Goal: Task Accomplishment & Management: Manage account settings

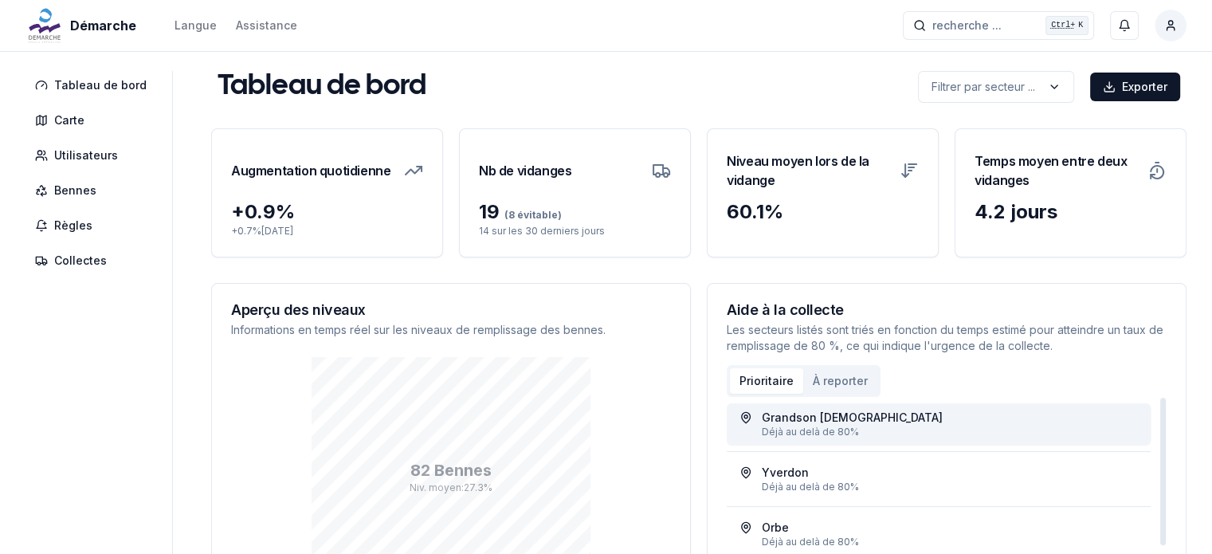
click at [825, 421] on div "Grandson 1" at bounding box center [938, 417] width 398 height 16
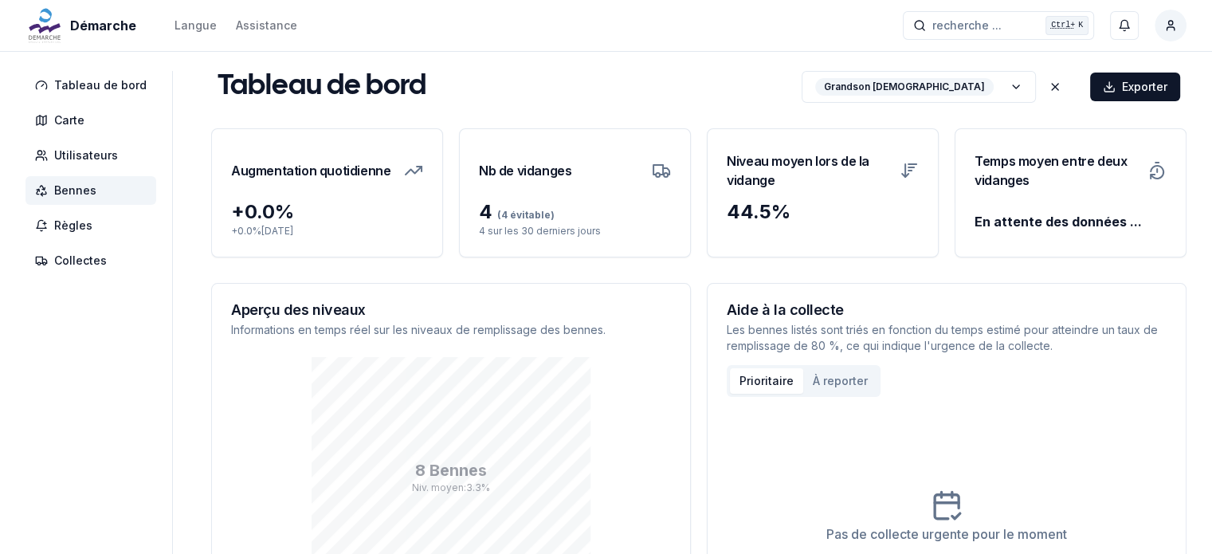
click at [70, 185] on span "Bennes" at bounding box center [75, 190] width 42 height 16
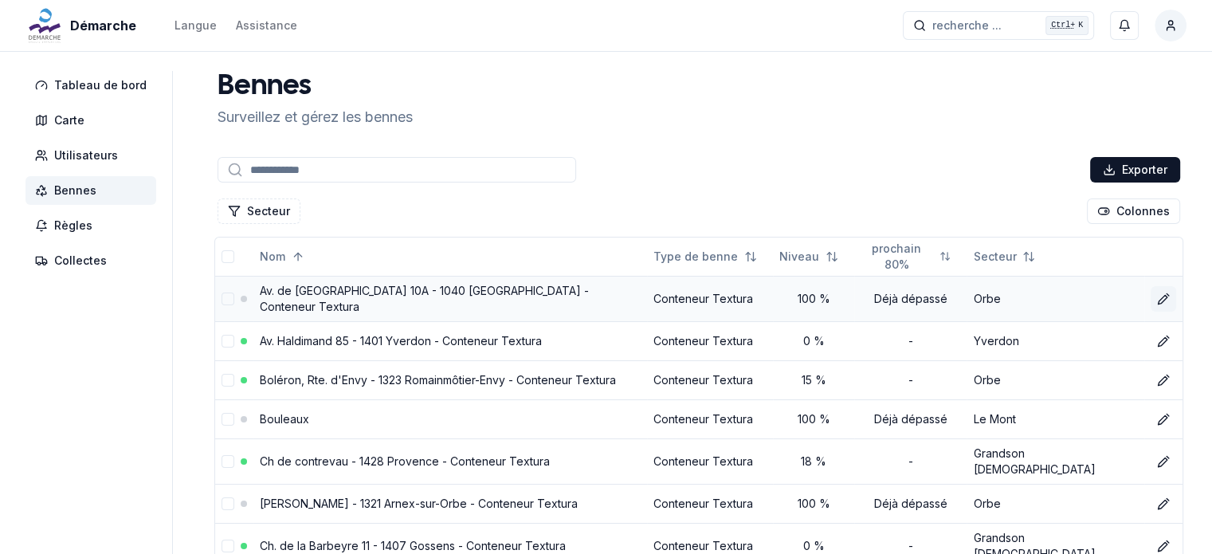
click at [1157, 298] on icon at bounding box center [1161, 299] width 9 height 9
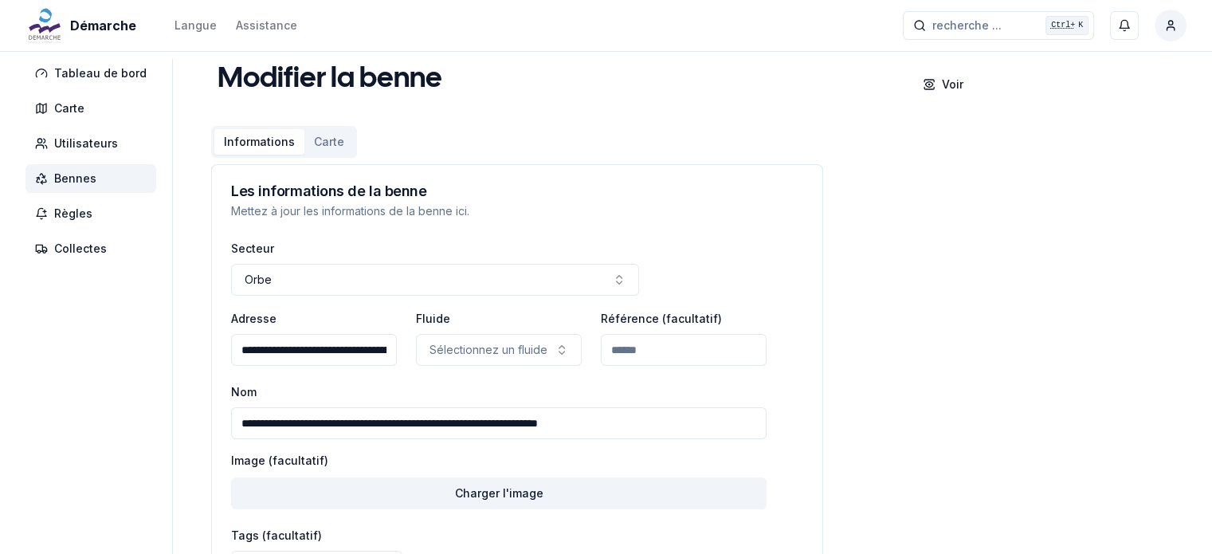
scroll to position [13, 0]
click at [69, 241] on span "Collectes" at bounding box center [80, 248] width 53 height 16
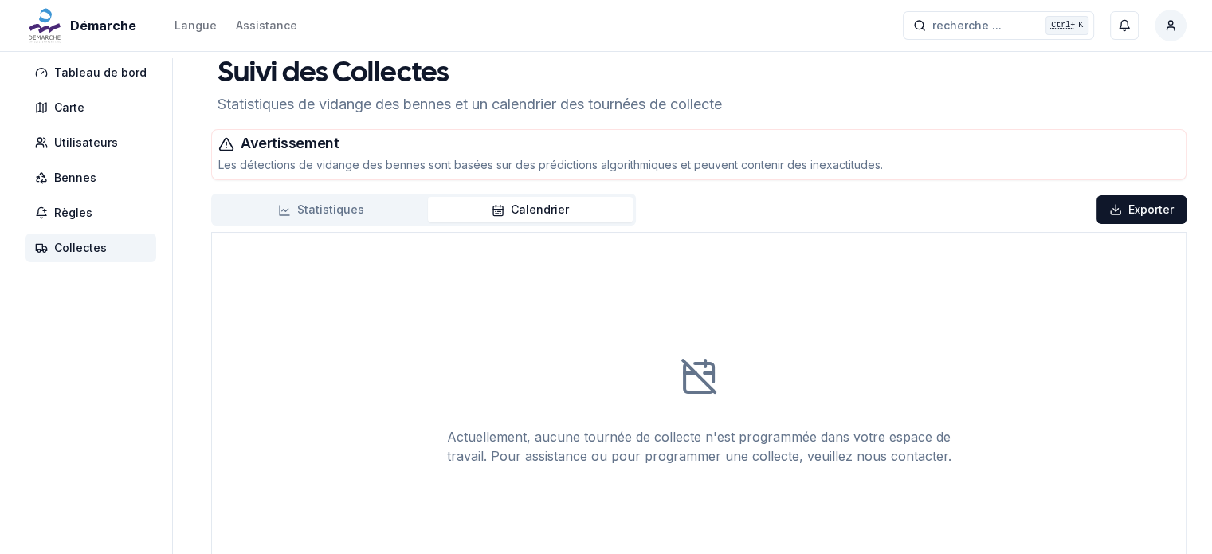
click at [503, 201] on button "Calendrier" at bounding box center [530, 209] width 205 height 25
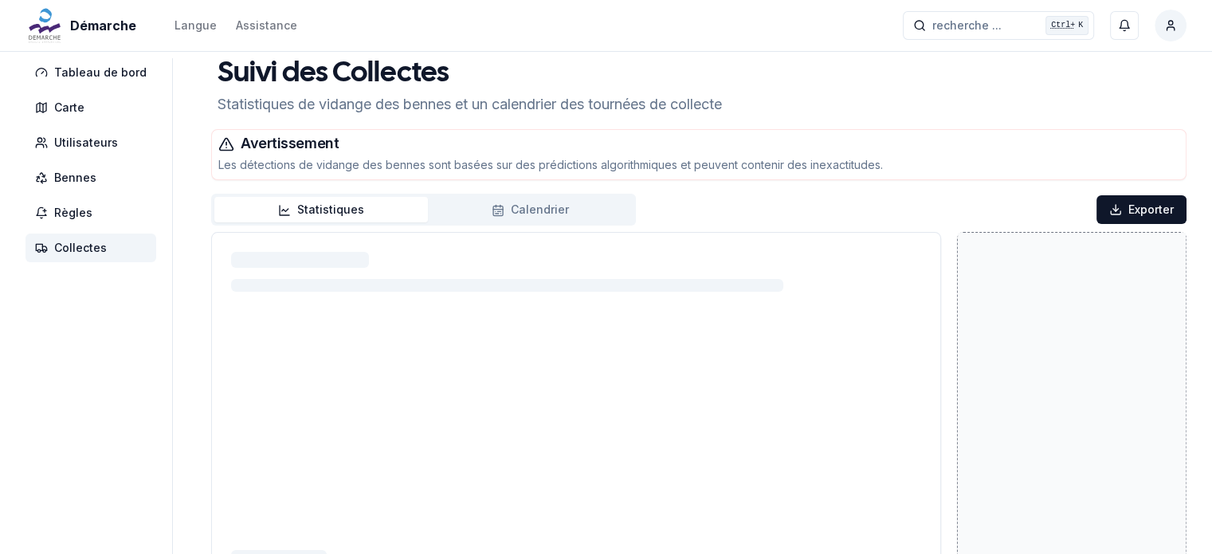
click at [367, 209] on button "Statistiques" at bounding box center [320, 209] width 213 height 25
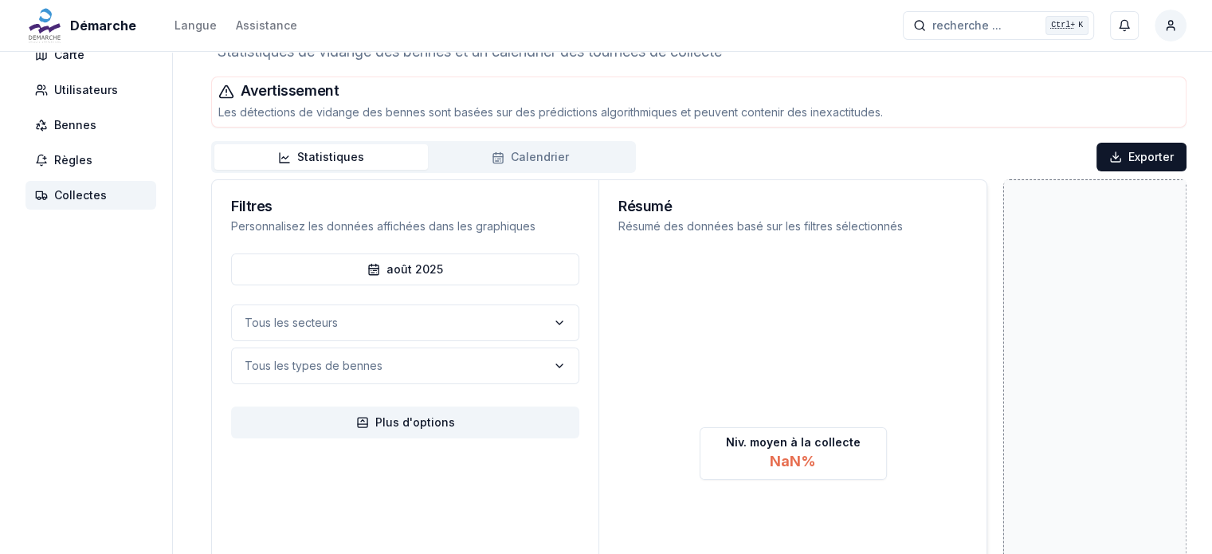
scroll to position [67, 0]
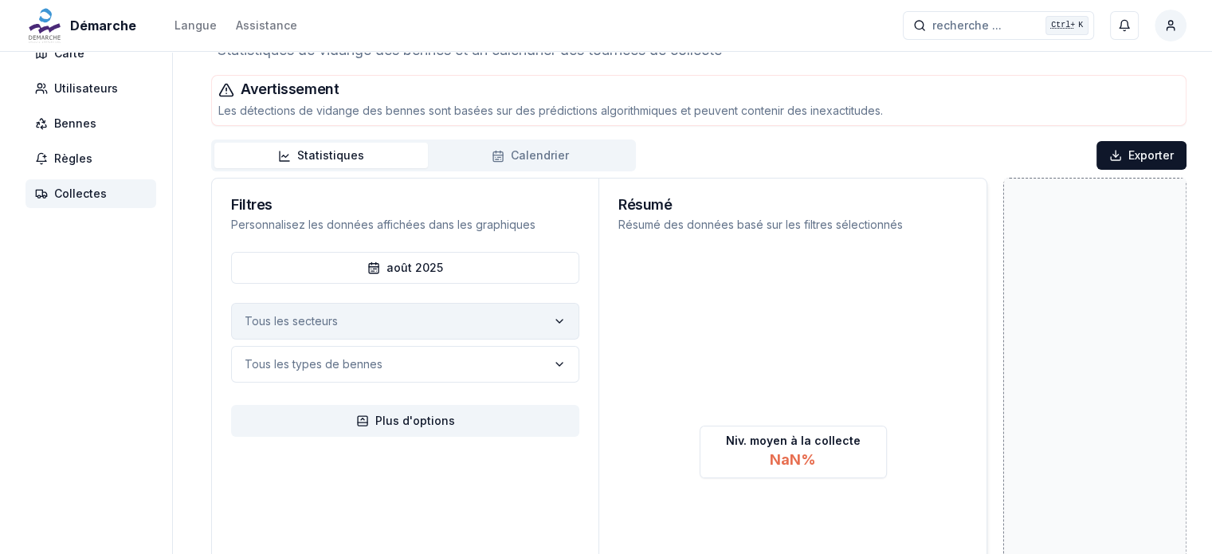
click at [426, 321] on button "Tous les secteurs" at bounding box center [405, 321] width 348 height 37
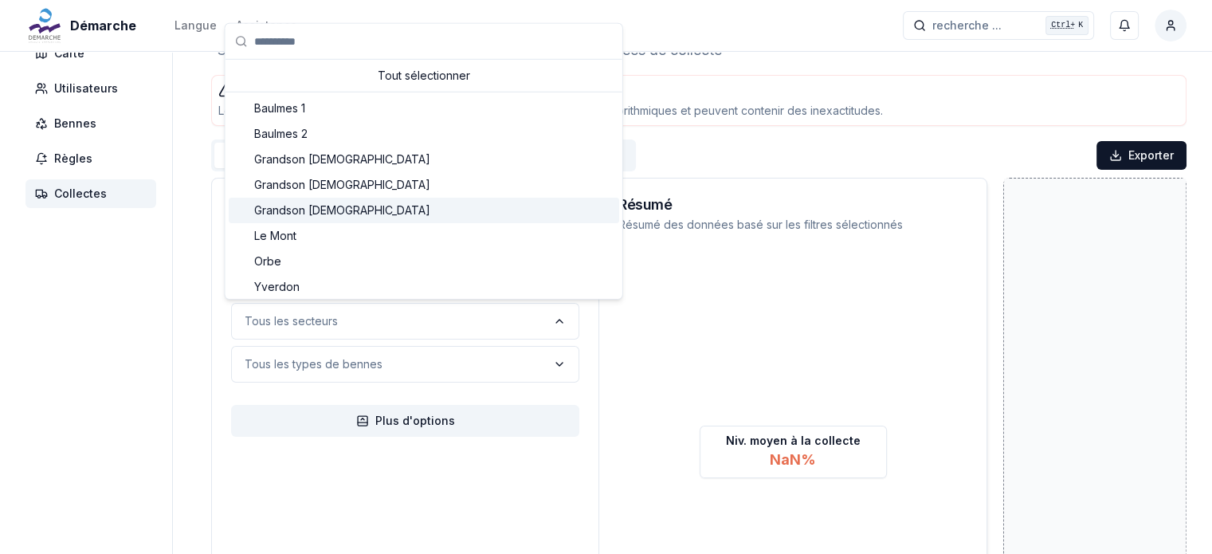
click at [411, 205] on div "Grandson [DEMOGRAPHIC_DATA]" at bounding box center [424, 210] width 390 height 25
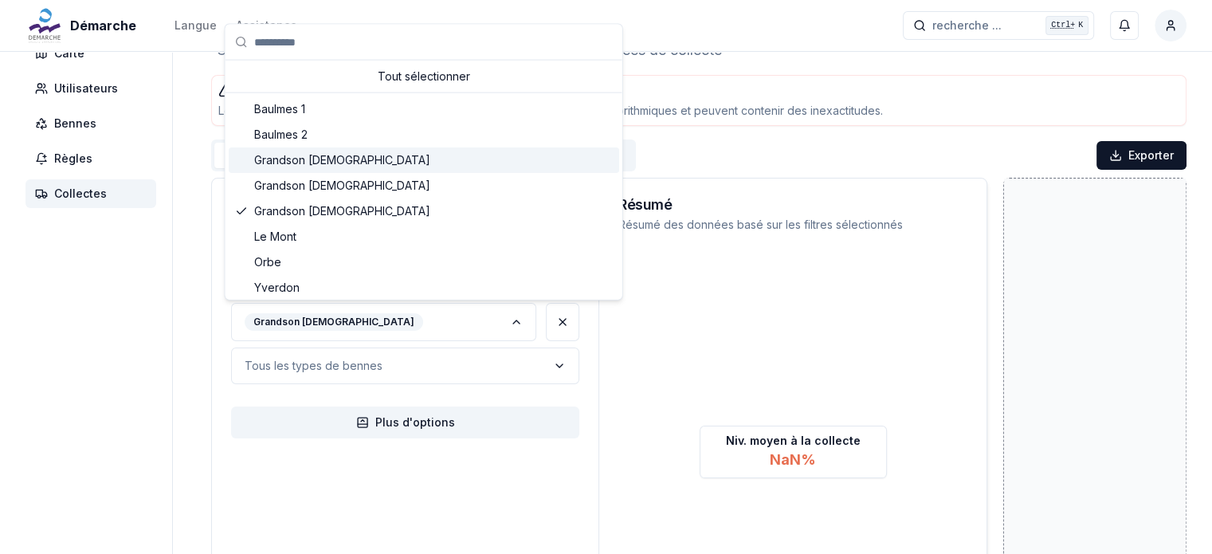
click at [375, 159] on div "Grandson [DEMOGRAPHIC_DATA]" at bounding box center [424, 159] width 390 height 25
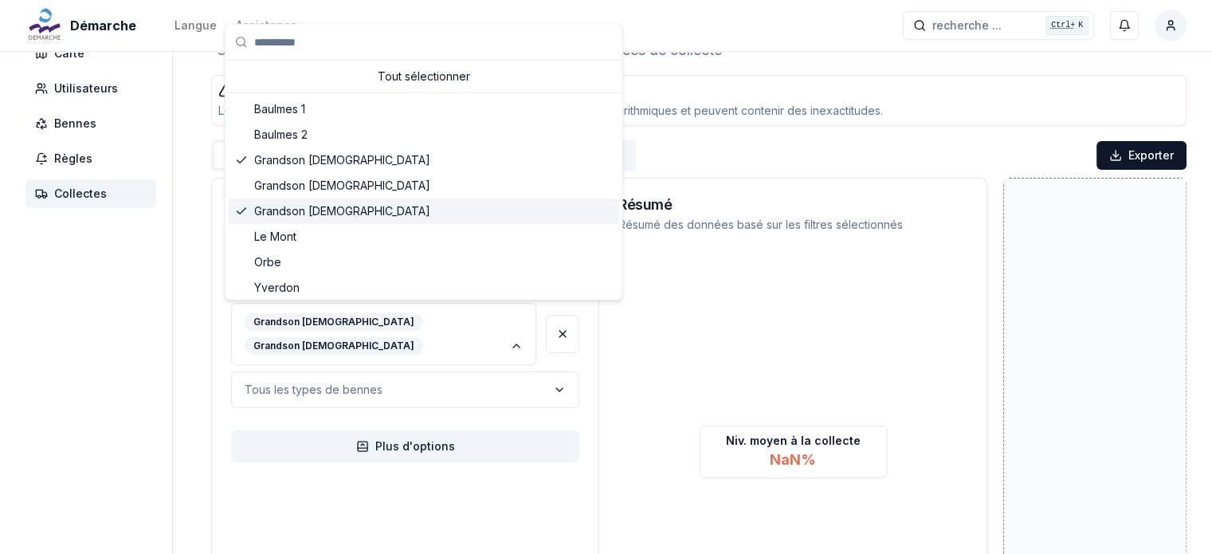
click at [303, 206] on span "Grandson [DEMOGRAPHIC_DATA]" at bounding box center [342, 211] width 176 height 16
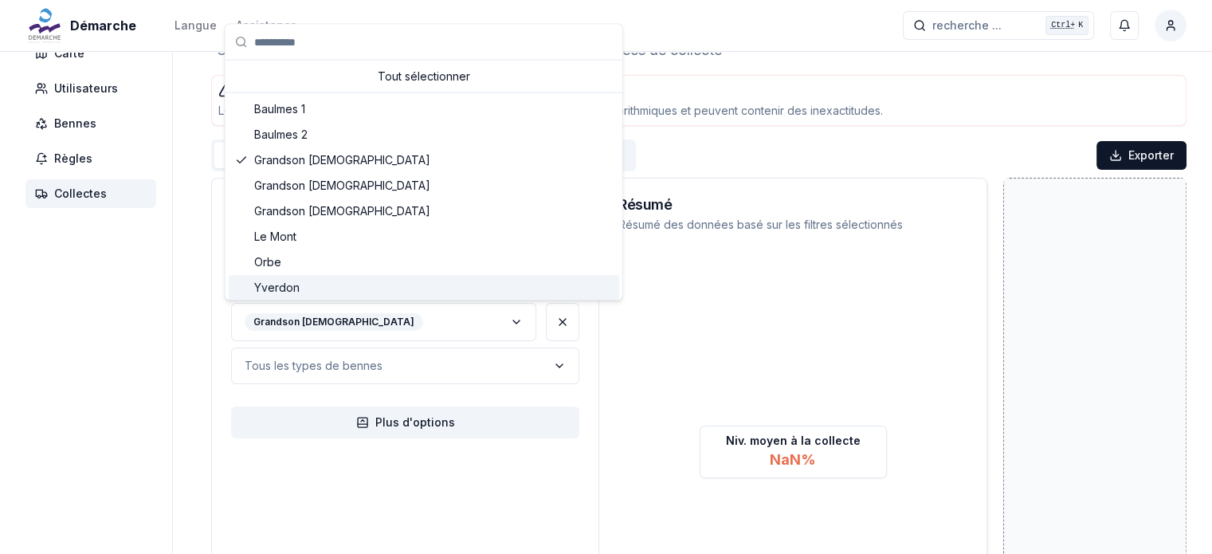
click at [718, 366] on icon at bounding box center [792, 333] width 349 height 119
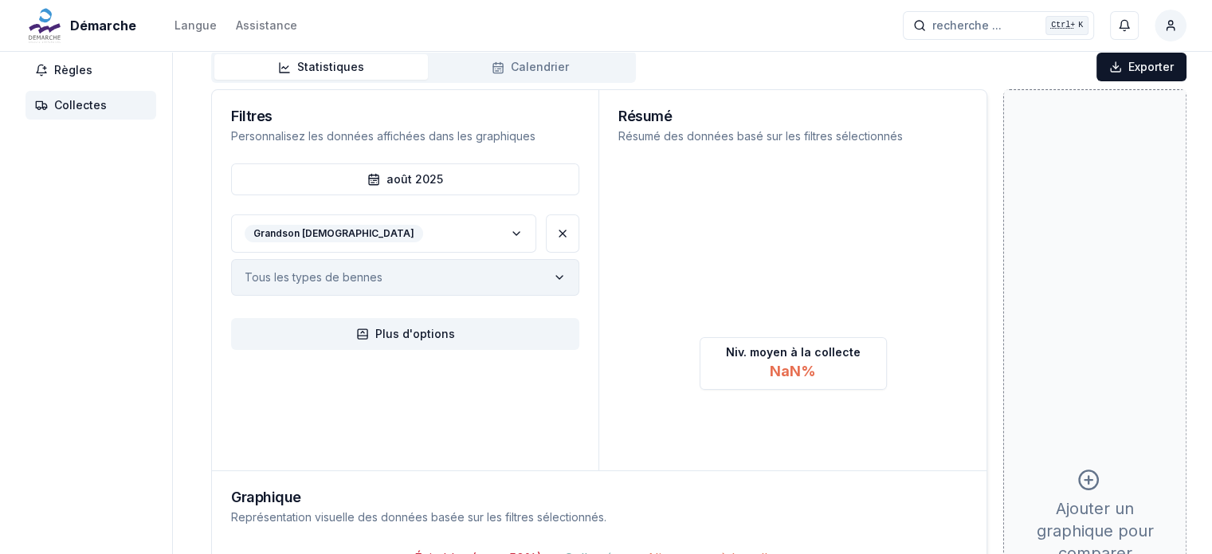
scroll to position [156, 0]
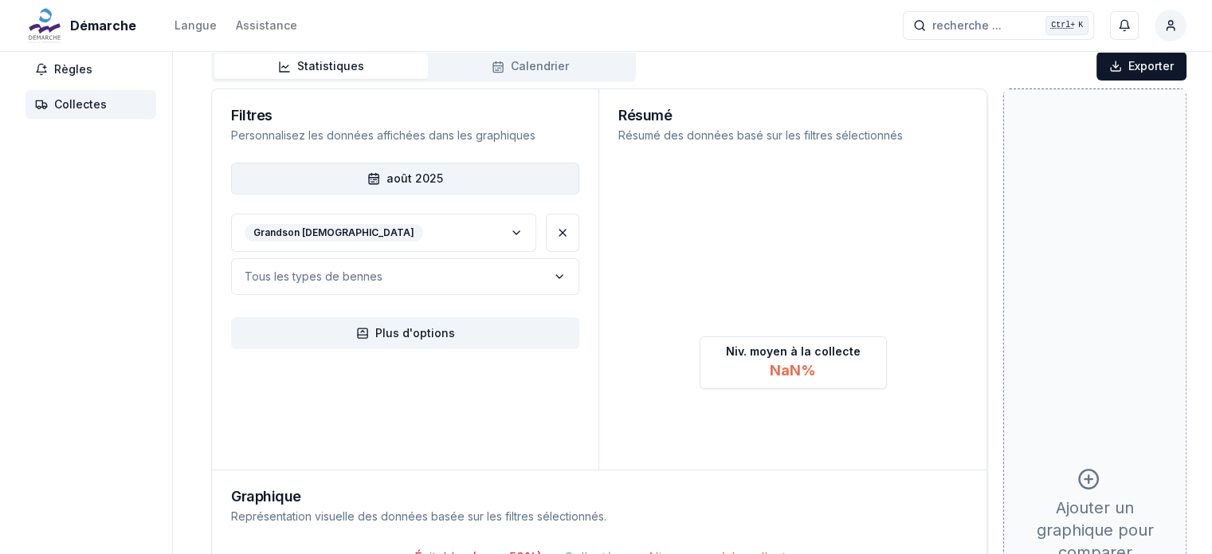
click at [452, 184] on button "août 2025" at bounding box center [405, 178] width 348 height 32
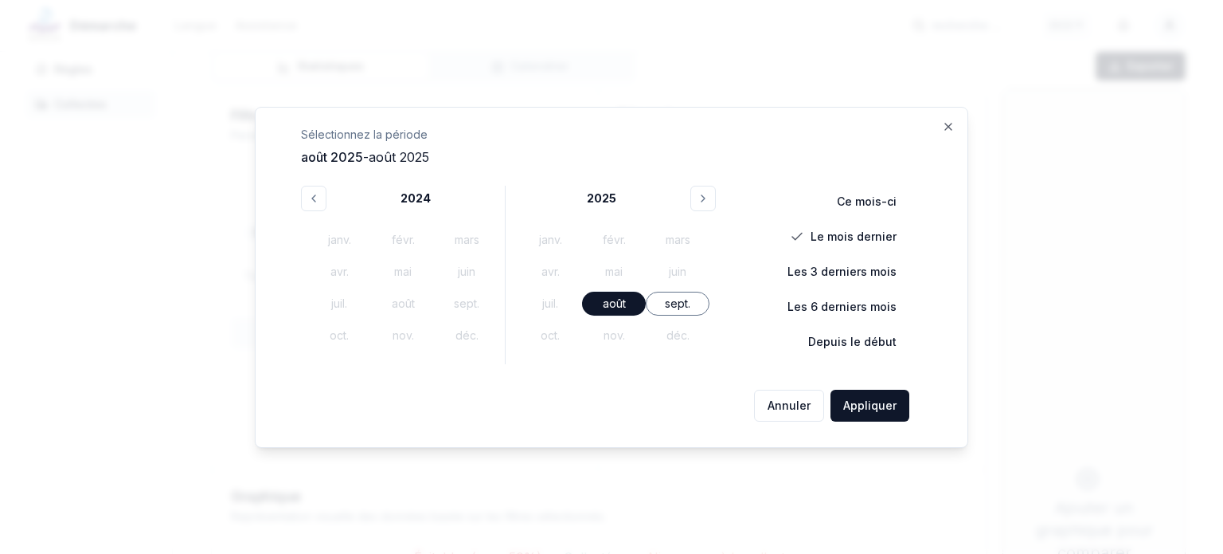
click at [685, 304] on div "sept." at bounding box center [678, 304] width 64 height 24
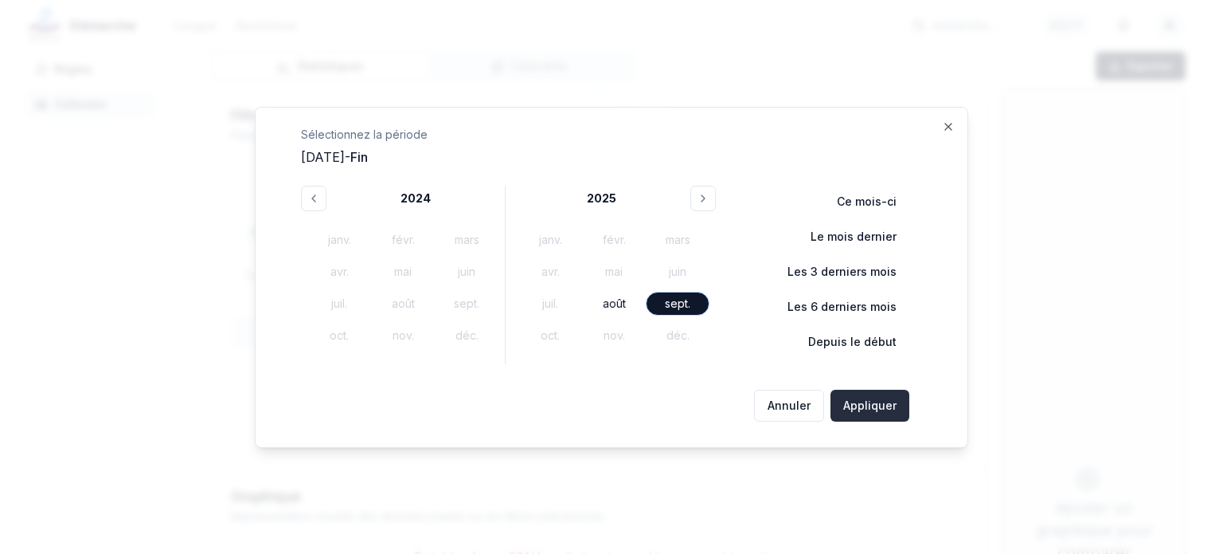
click at [871, 399] on button "Appliquer" at bounding box center [870, 406] width 79 height 32
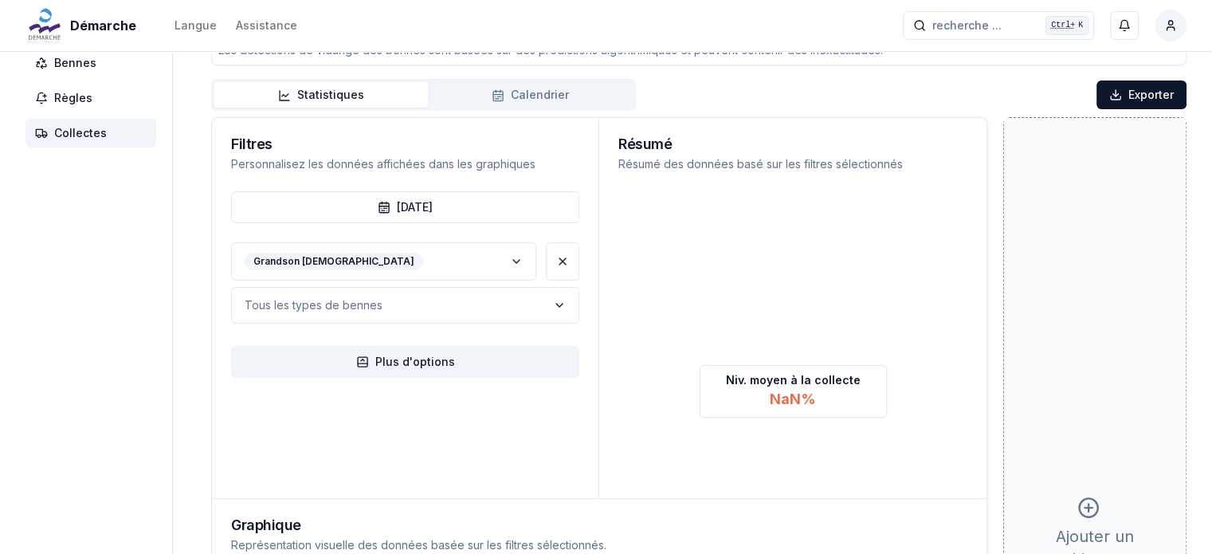
scroll to position [0, 0]
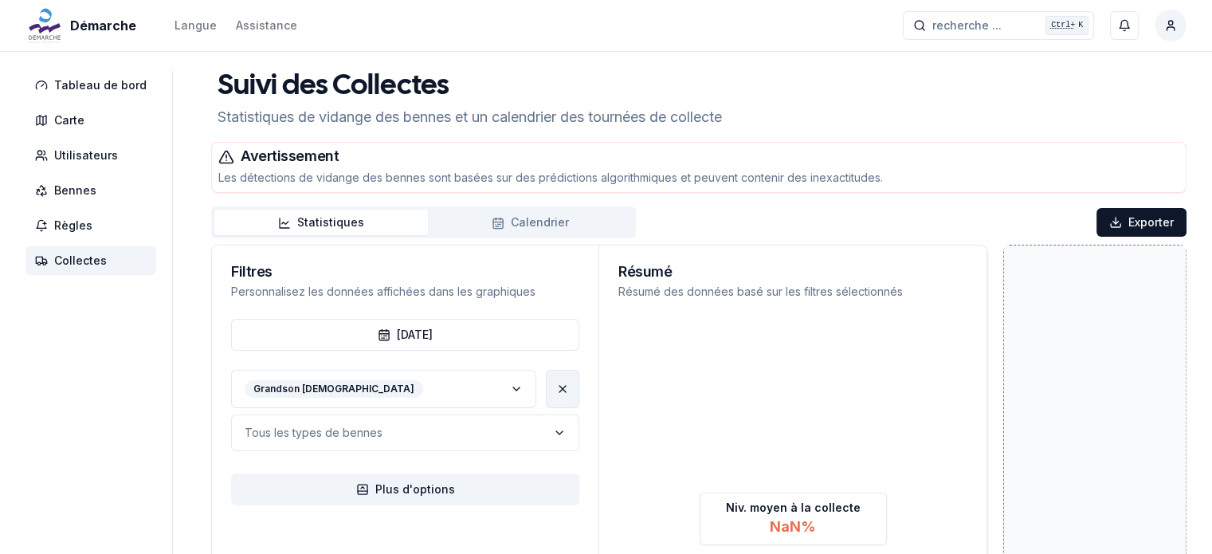
click at [558, 381] on button at bounding box center [562, 389] width 33 height 38
click at [442, 385] on button "Tous les secteurs" at bounding box center [405, 388] width 348 height 37
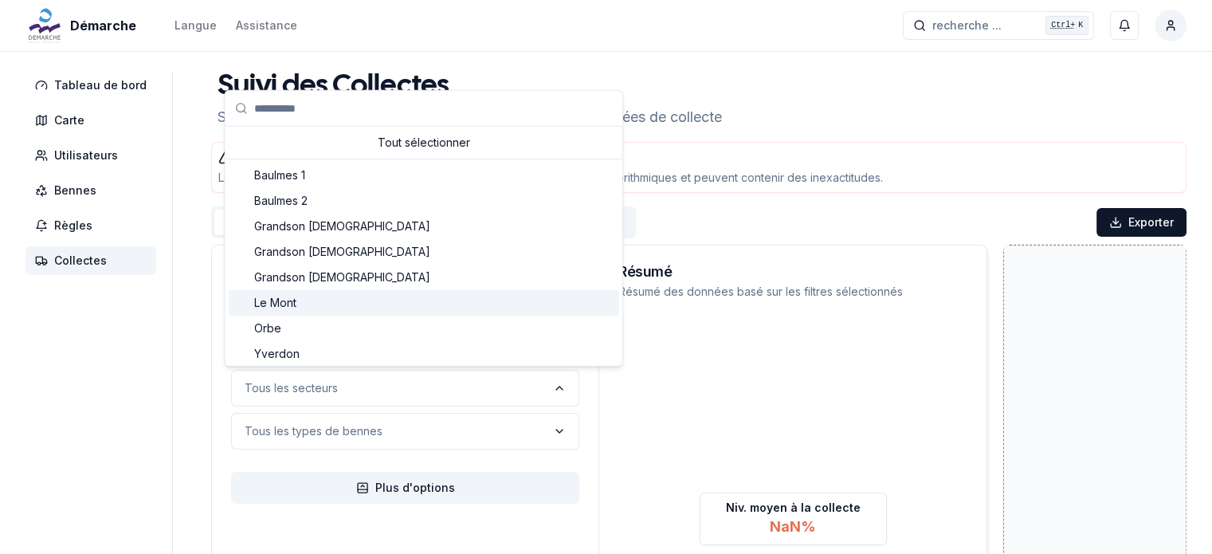
click at [369, 296] on div "Le Mont" at bounding box center [424, 302] width 390 height 25
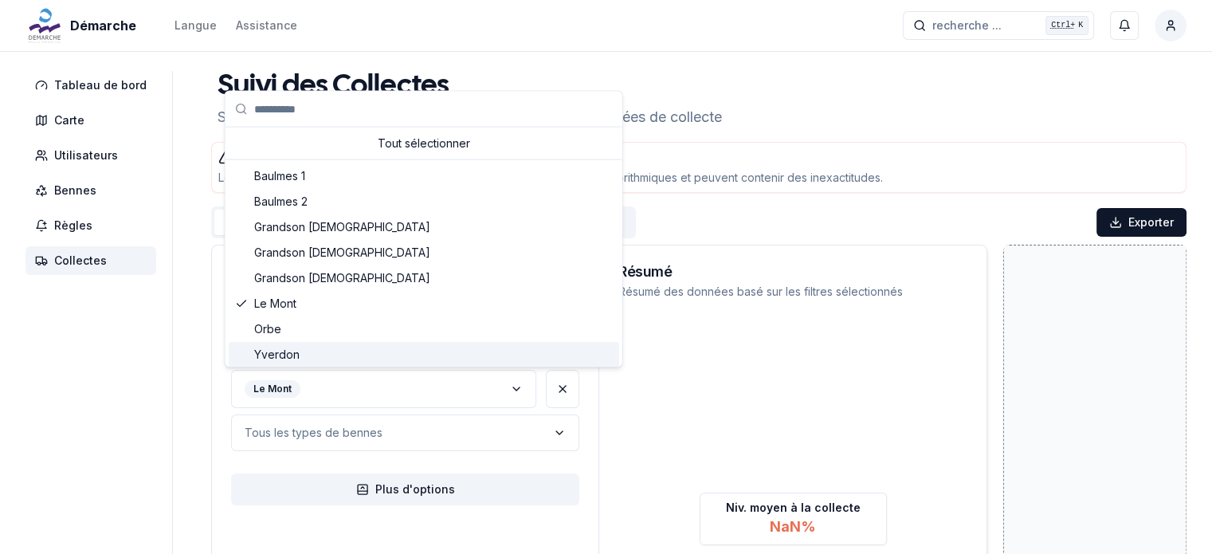
click at [584, 420] on div "[DATE] Le Mont Tous les types de bennes Plus d'options" at bounding box center [405, 472] width 386 height 307
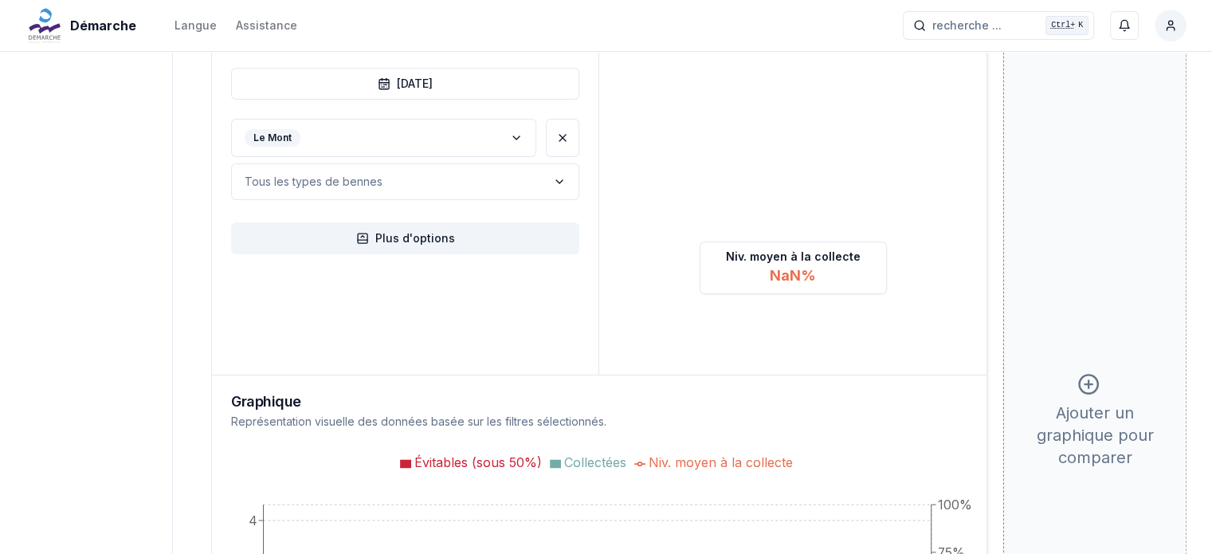
scroll to position [250, 0]
click at [399, 235] on button "Plus d'options" at bounding box center [405, 239] width 348 height 32
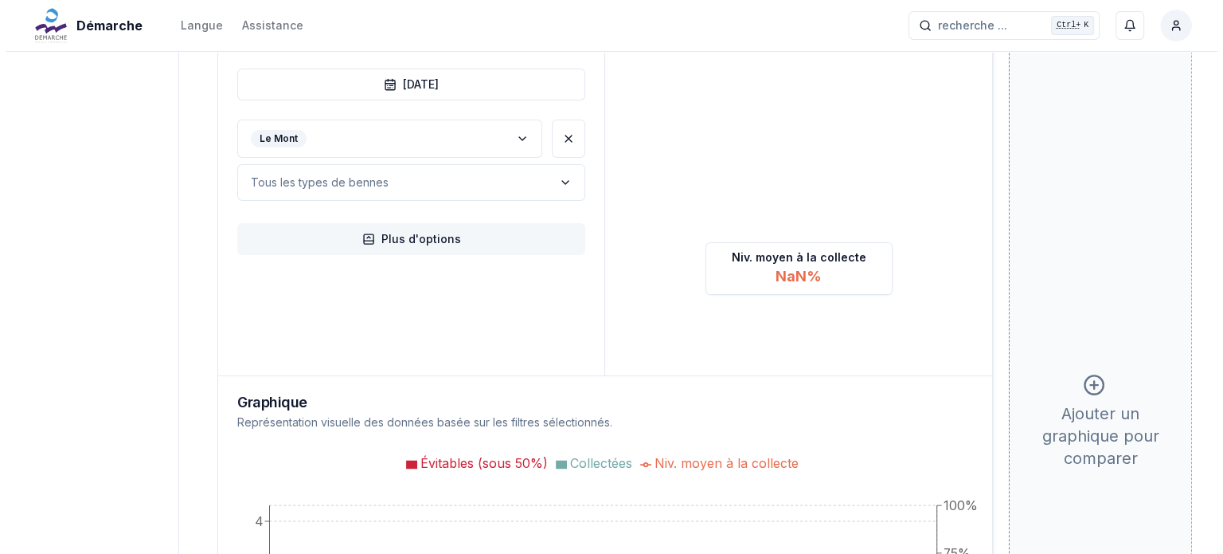
scroll to position [0, 0]
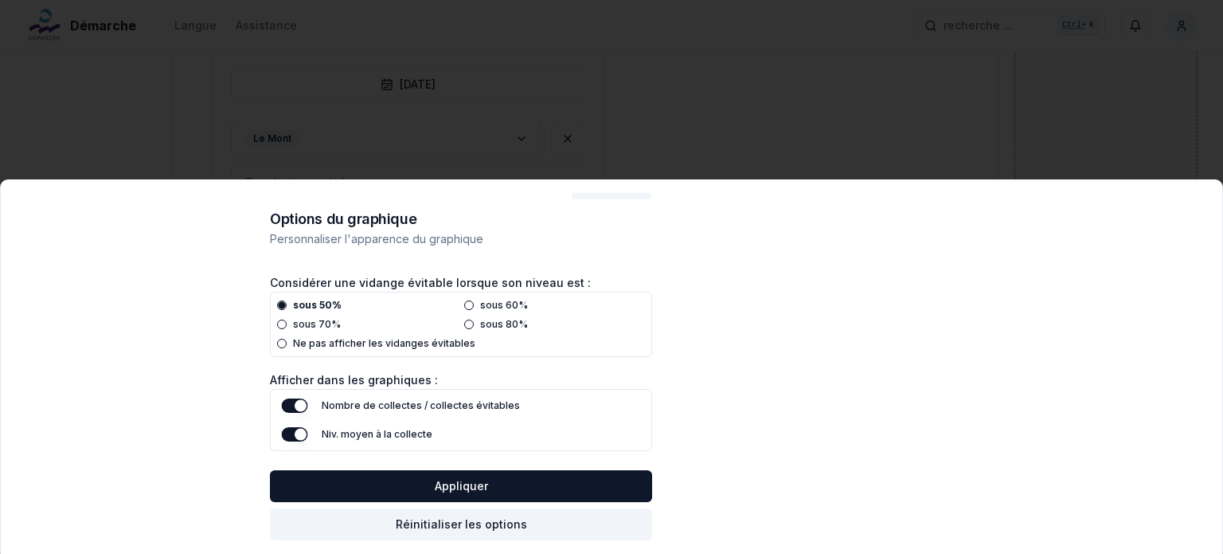
click at [324, 347] on label "Ne pas afficher les vidanges évitables" at bounding box center [384, 343] width 182 height 13
click at [287, 347] on button "Ne pas afficher les vidanges évitables" at bounding box center [282, 344] width 10 height 10
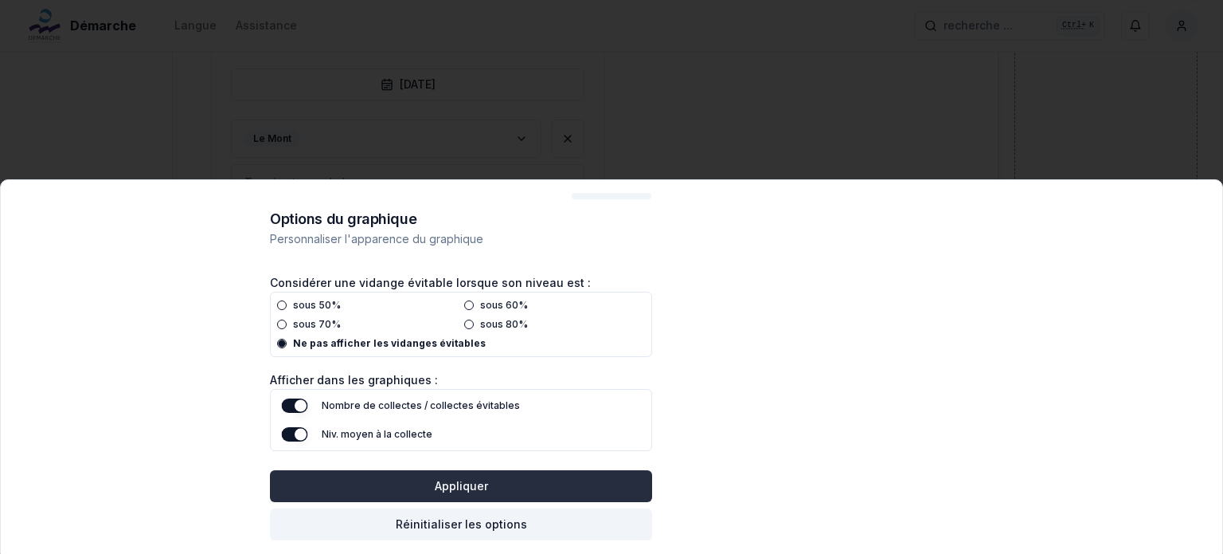
click at [433, 476] on button "Appliquer" at bounding box center [461, 486] width 382 height 32
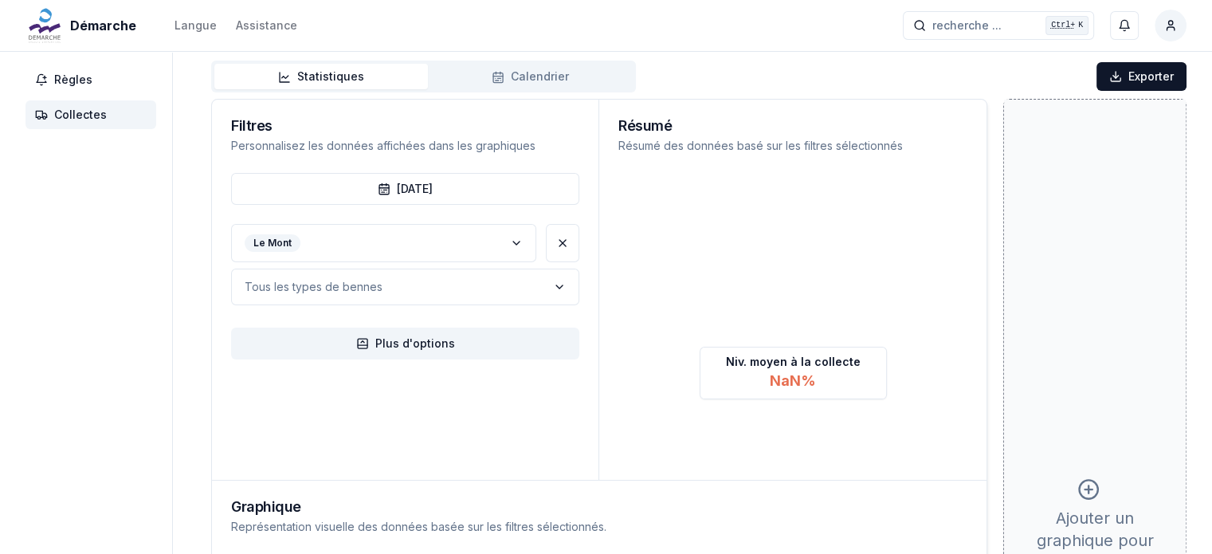
scroll to position [145, 0]
click at [483, 341] on button "Plus d'options" at bounding box center [405, 344] width 348 height 32
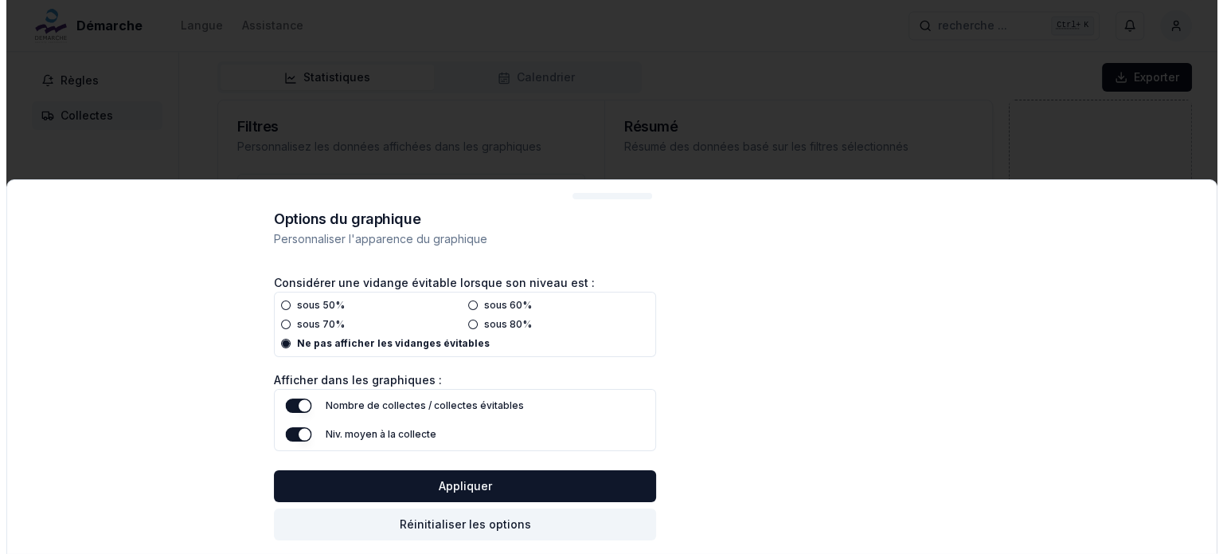
scroll to position [0, 0]
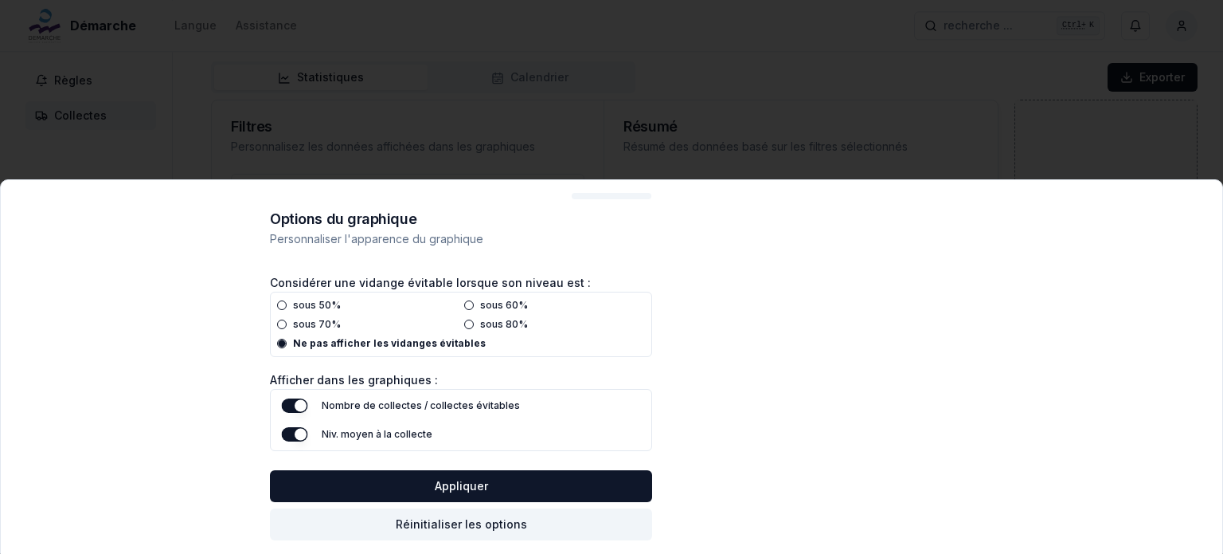
click at [378, 345] on label "Ne pas afficher les vidanges évitables" at bounding box center [389, 343] width 193 height 13
click at [287, 345] on button "Ne pas afficher les vidanges évitables" at bounding box center [282, 344] width 10 height 10
click at [277, 343] on div "Ne pas afficher les vidanges évitables" at bounding box center [461, 343] width 368 height 13
click at [284, 308] on button "sous 50%" at bounding box center [282, 305] width 10 height 10
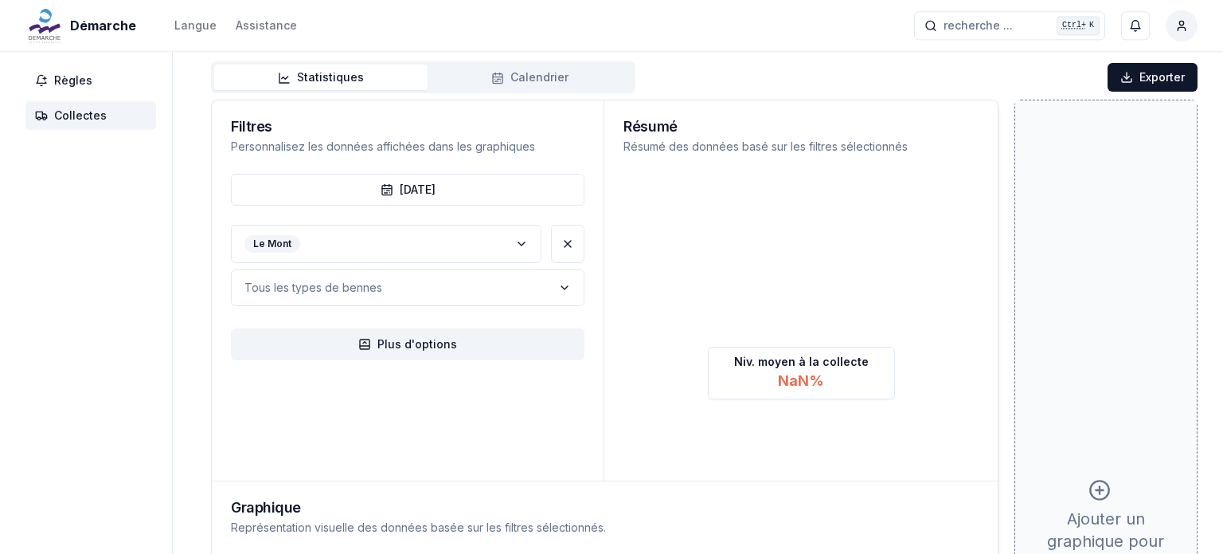
click at [781, 139] on div at bounding box center [611, 277] width 1223 height 554
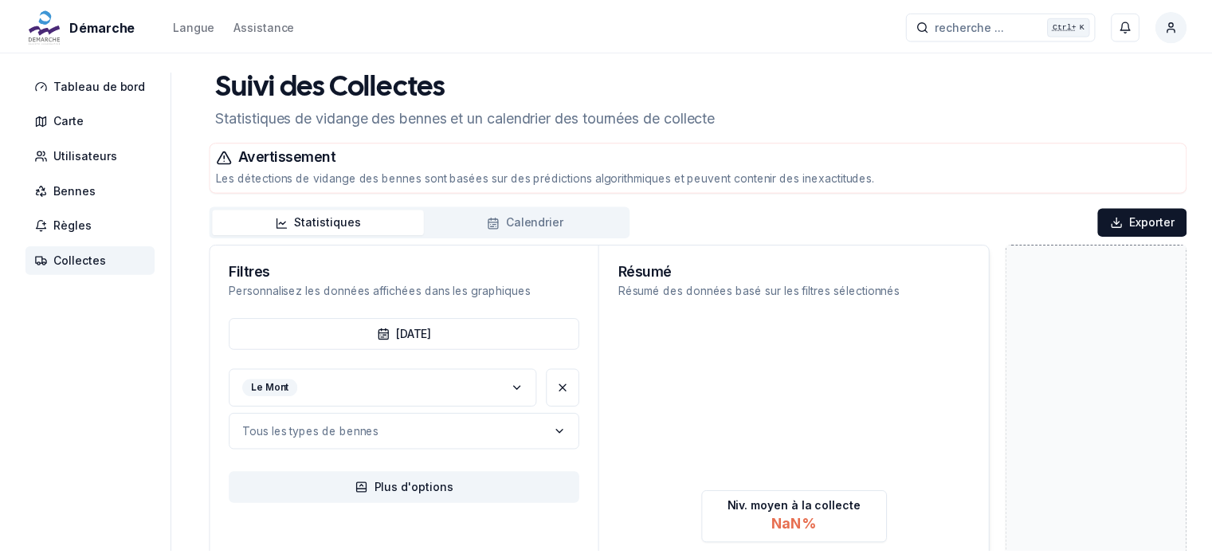
scroll to position [145, 0]
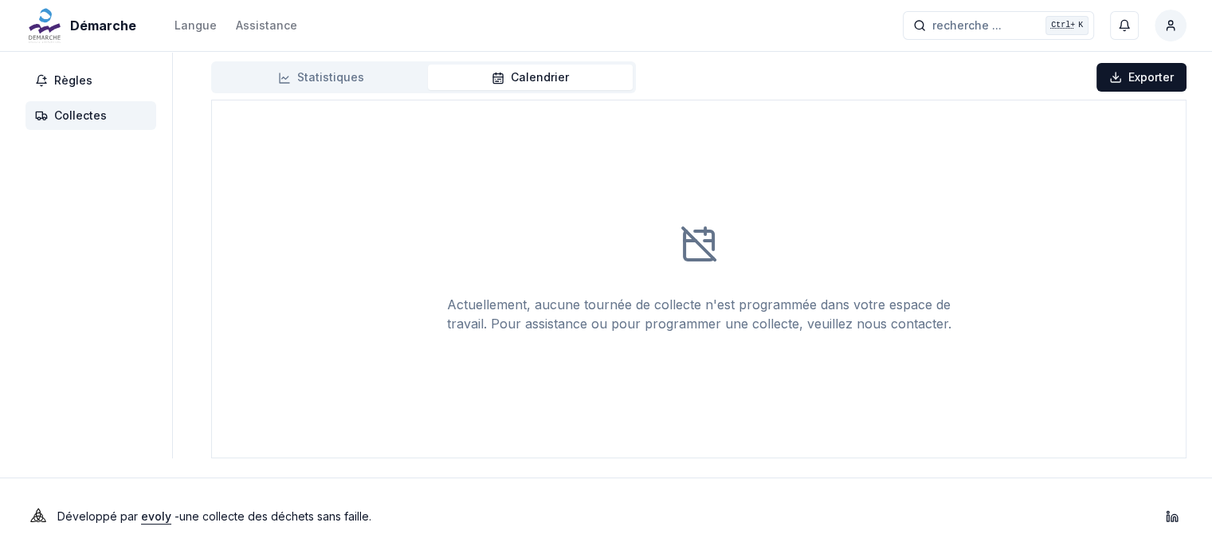
click at [514, 72] on button "Calendrier" at bounding box center [530, 77] width 205 height 25
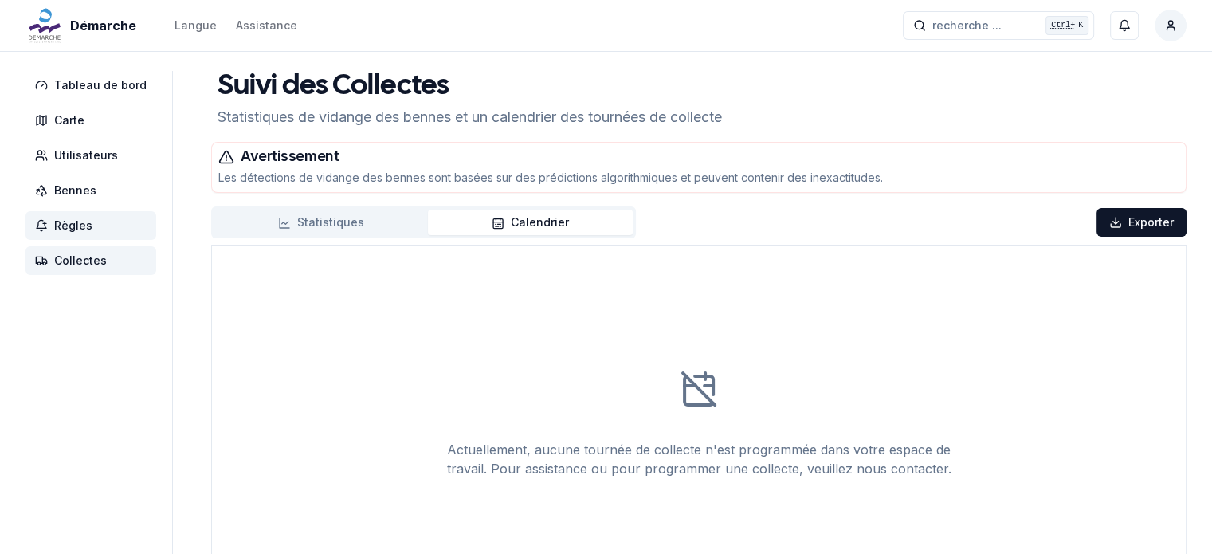
click at [67, 229] on span "Règles" at bounding box center [73, 225] width 38 height 16
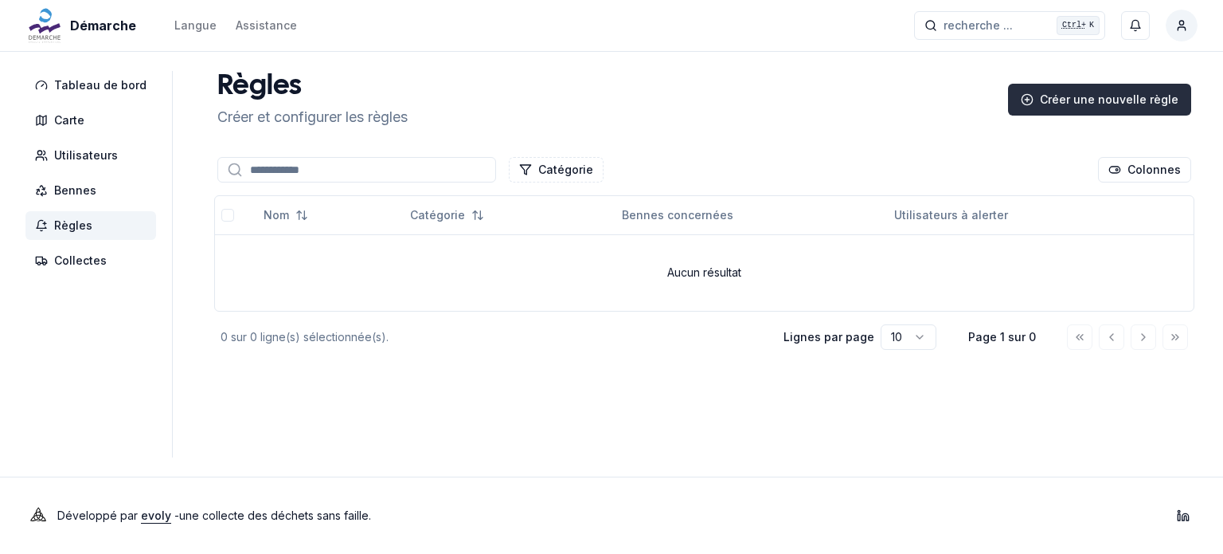
click at [1080, 88] on div "Créer une nouvelle règle" at bounding box center [1099, 100] width 183 height 32
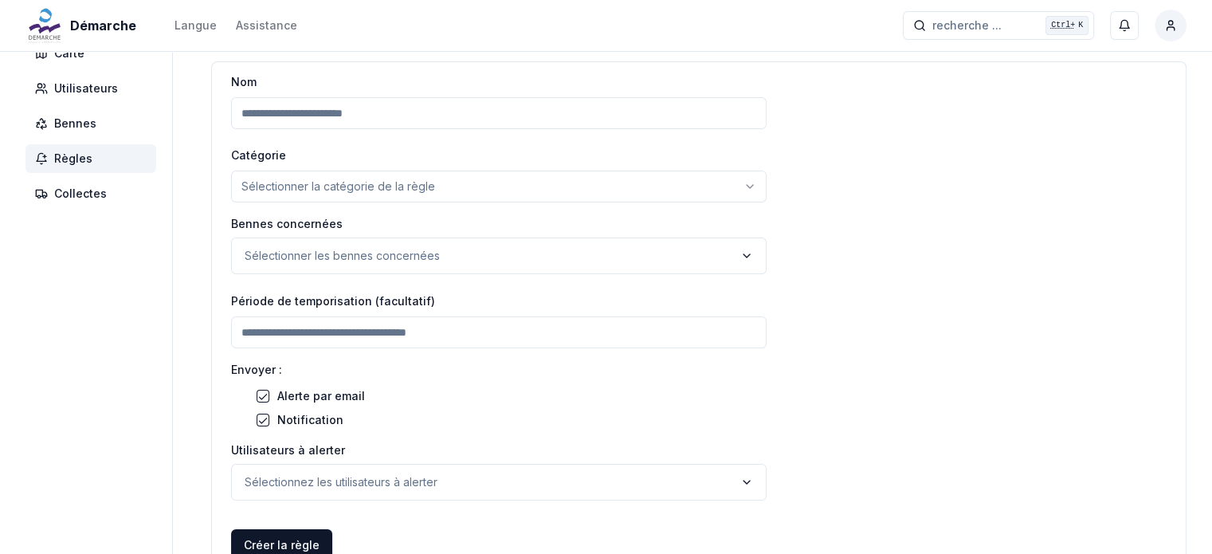
scroll to position [67, 0]
click at [557, 190] on html "Démarche Langue Assistance recherche ... recherche ... Ctrl+ K [PERSON_NAME] Ta…" at bounding box center [606, 305] width 1212 height 744
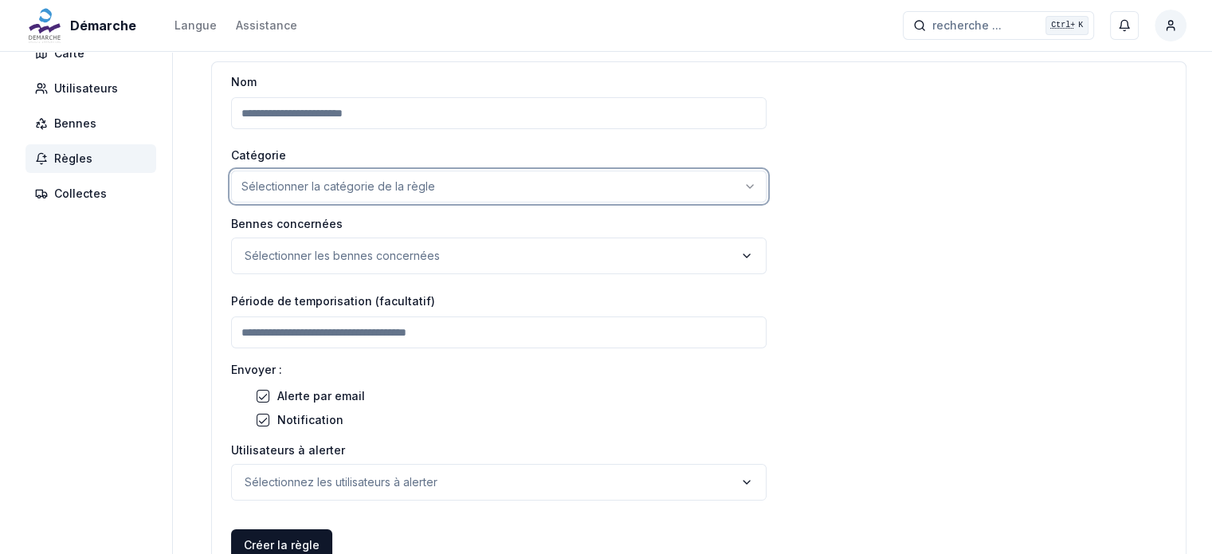
click at [806, 354] on html "Démarche Langue Assistance recherche ... recherche ... Ctrl+ K [PERSON_NAME] Ta…" at bounding box center [606, 305] width 1212 height 744
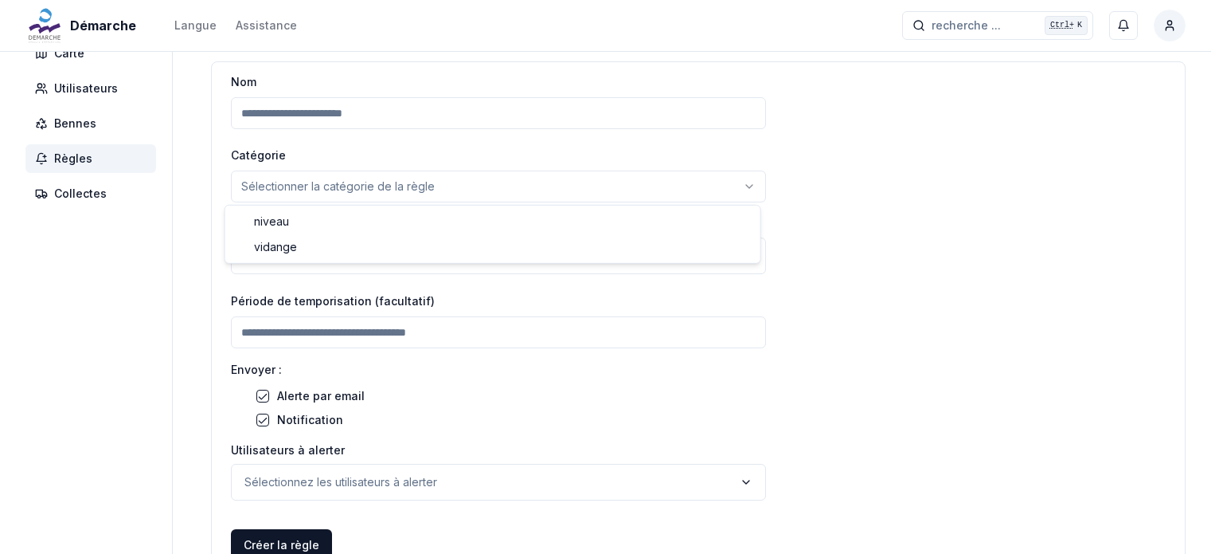
click at [305, 184] on html "Démarche Langue Assistance recherche ... recherche ... Ctrl+ K [PERSON_NAME] Ta…" at bounding box center [611, 305] width 1223 height 744
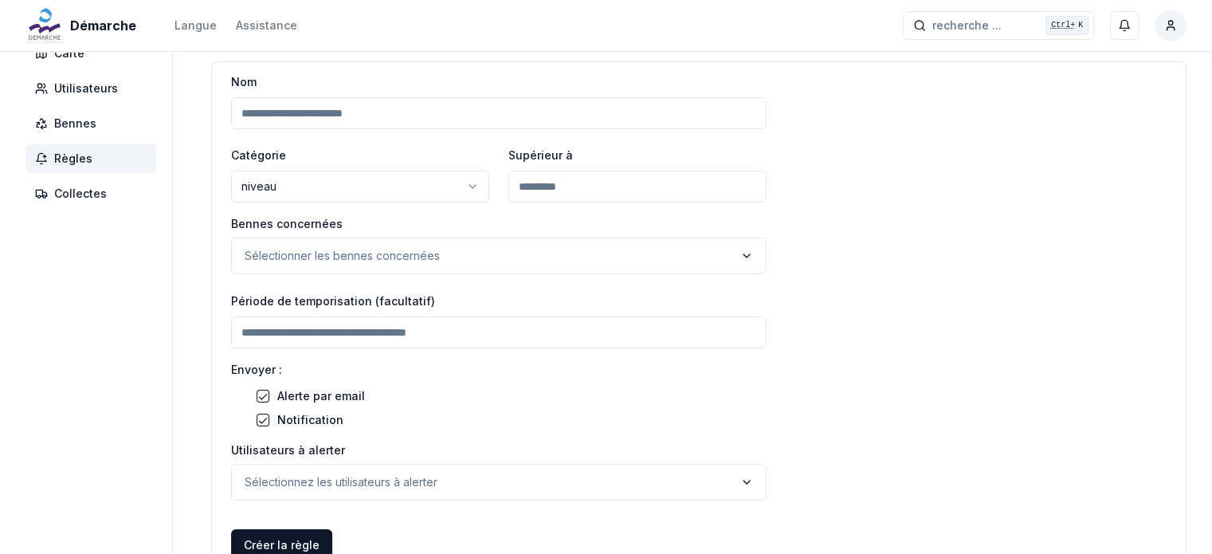
click at [568, 190] on input "number" at bounding box center [637, 186] width 258 height 32
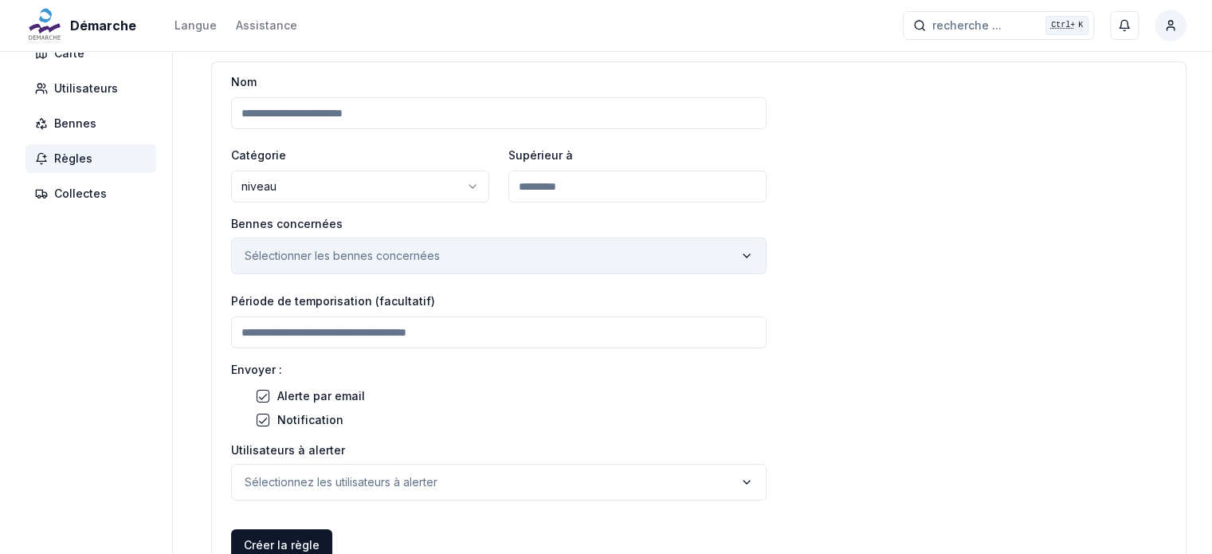
click at [311, 262] on p "Sélectionner les bennes concernées" at bounding box center [342, 256] width 195 height 16
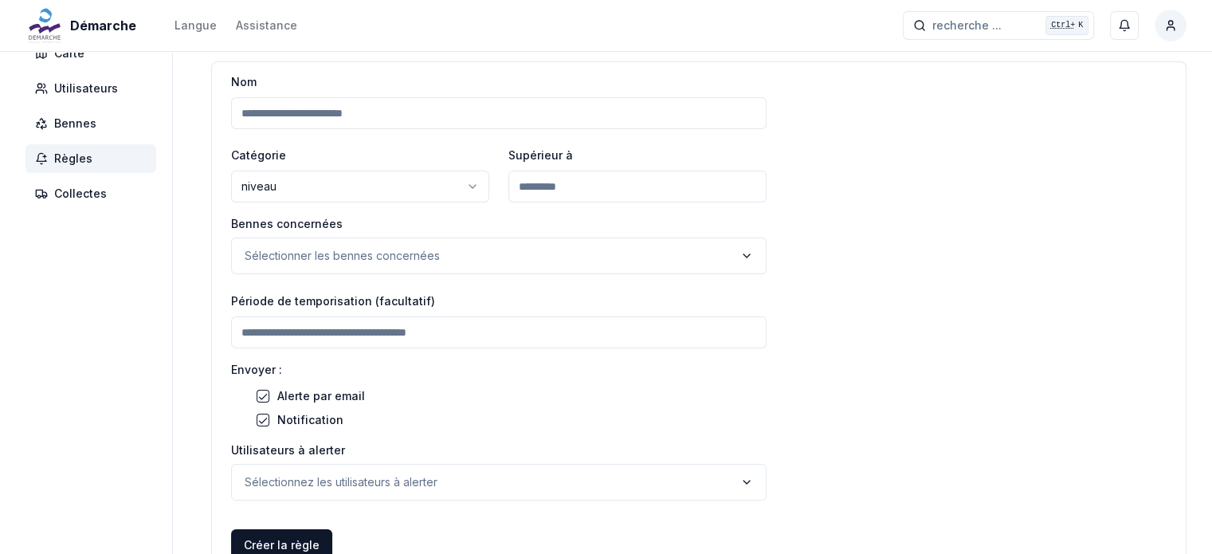
click at [574, 190] on input "number" at bounding box center [637, 186] width 258 height 32
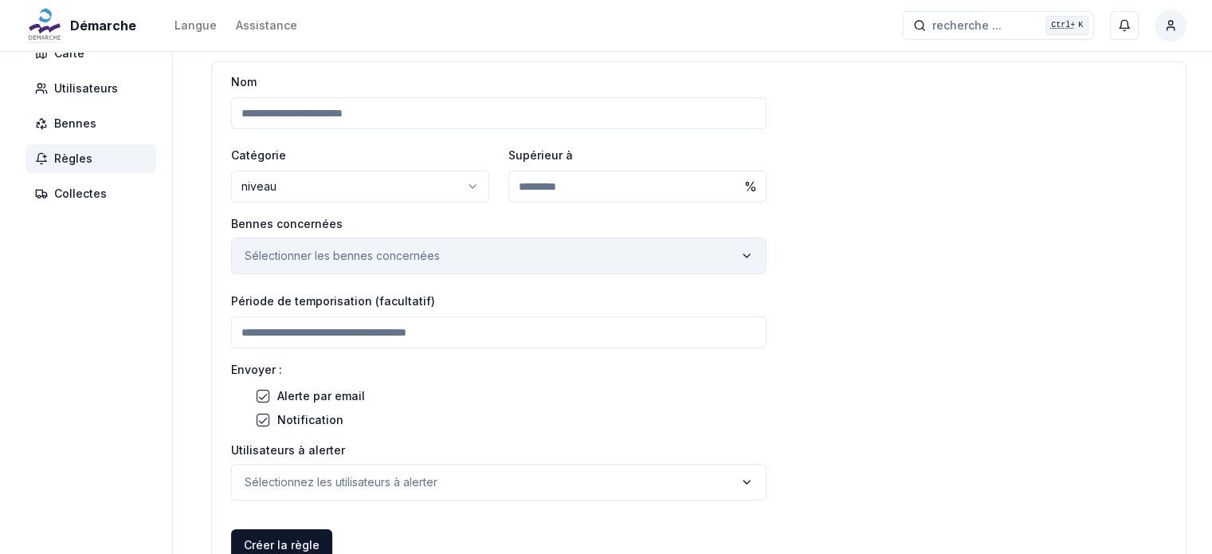
type input "**"
click at [475, 251] on button "Sélectionner les bennes concernées" at bounding box center [498, 255] width 535 height 37
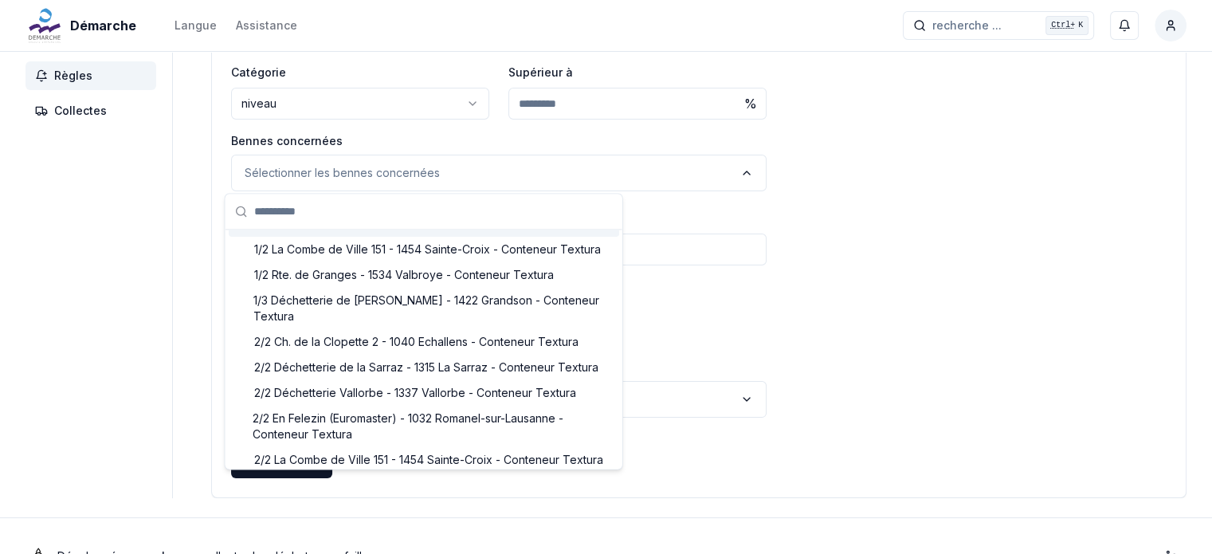
scroll to position [152, 0]
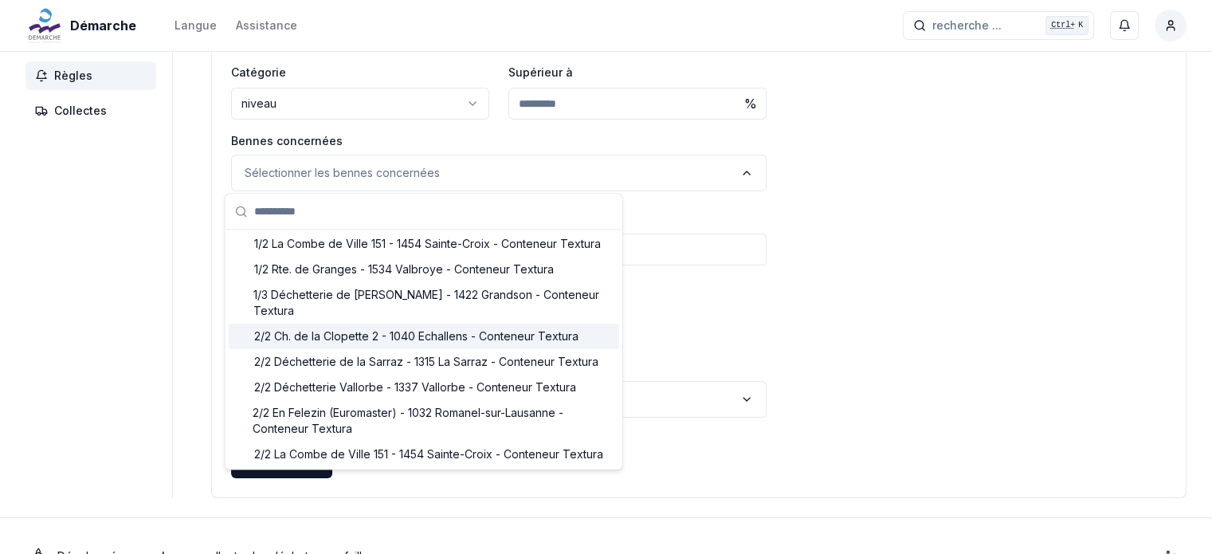
click at [831, 339] on div "Nom Catégorie niveau ****** ******* Supérieur à ** % Bennes concernées Sélectio…" at bounding box center [698, 243] width 973 height 508
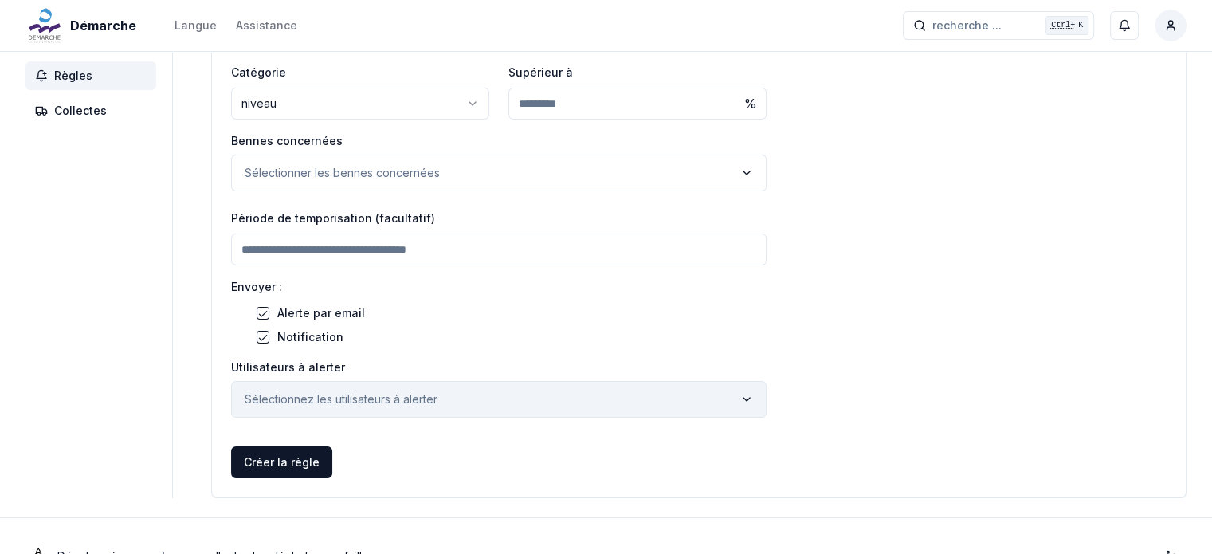
click at [349, 399] on p "Sélectionnez les utilisateurs à alerter" at bounding box center [341, 399] width 193 height 16
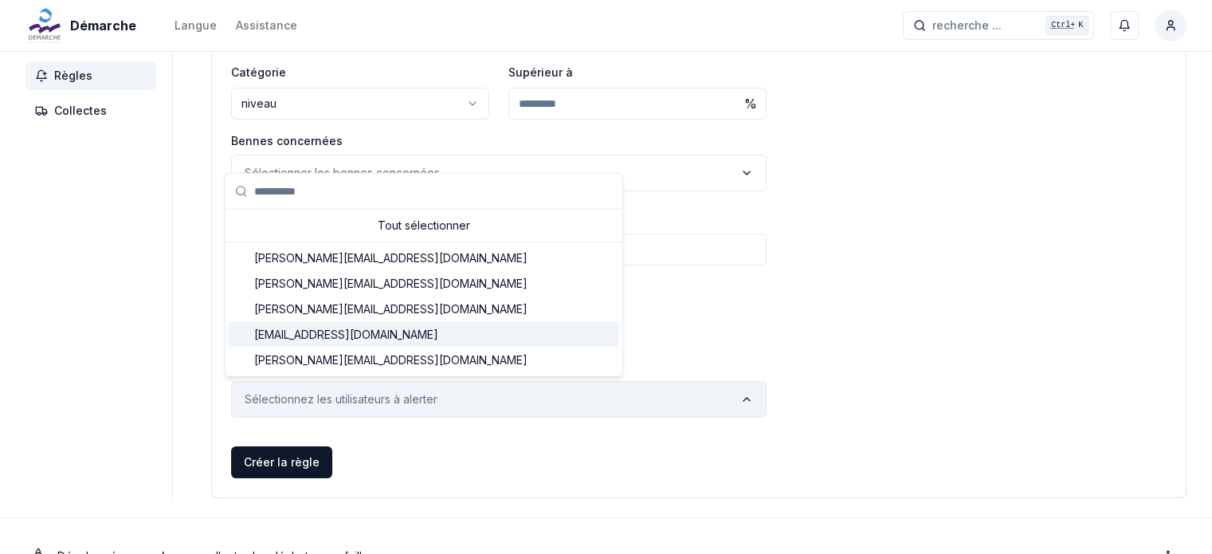
click at [754, 398] on button "Sélectionnez les utilisateurs à alerter" at bounding box center [498, 399] width 535 height 37
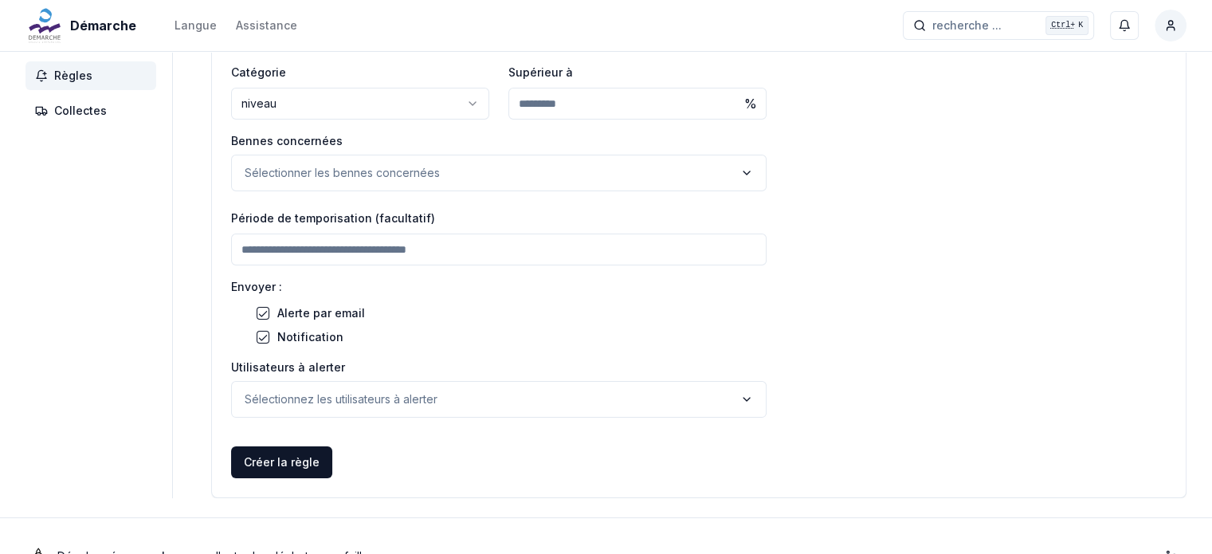
click at [805, 379] on div "Nom Catégorie niveau ****** ******* Supérieur à ** % Bennes concernées Sélectio…" at bounding box center [698, 243] width 973 height 508
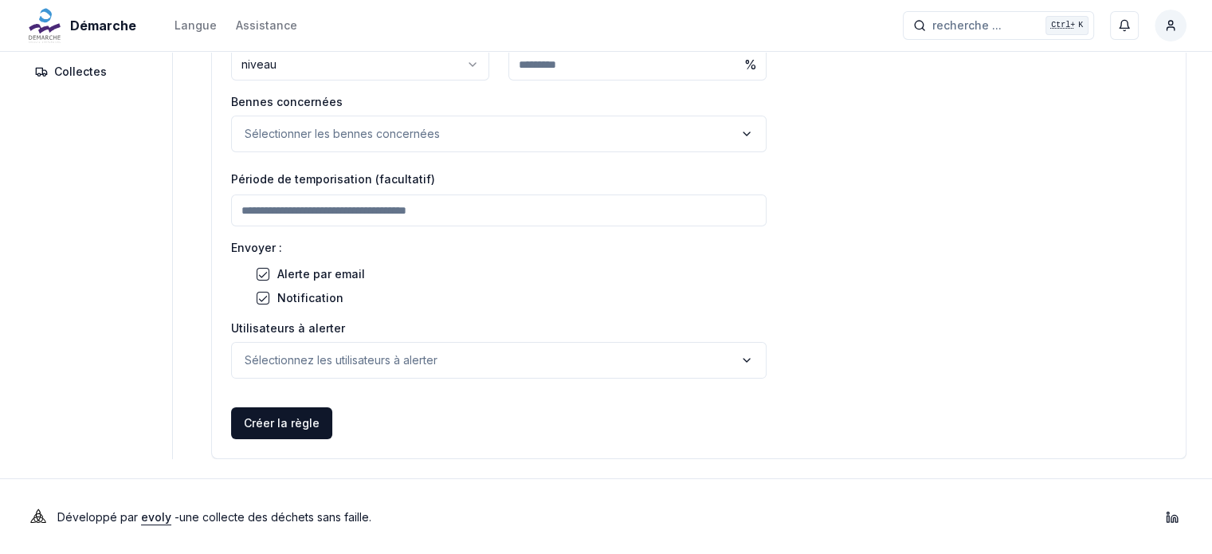
scroll to position [0, 0]
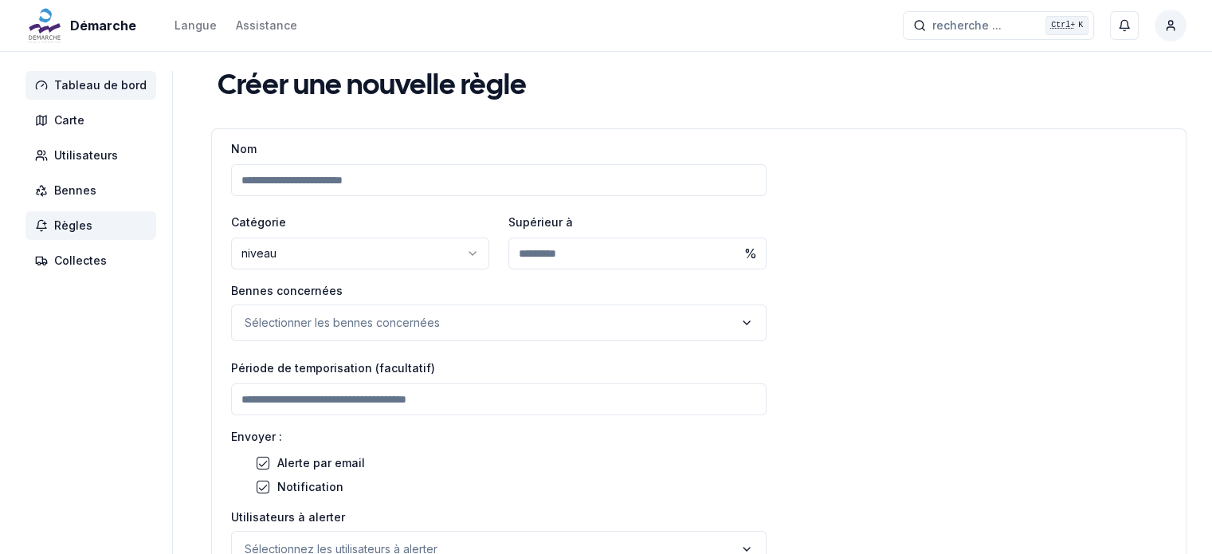
click at [118, 90] on span "Tableau de bord" at bounding box center [100, 85] width 92 height 16
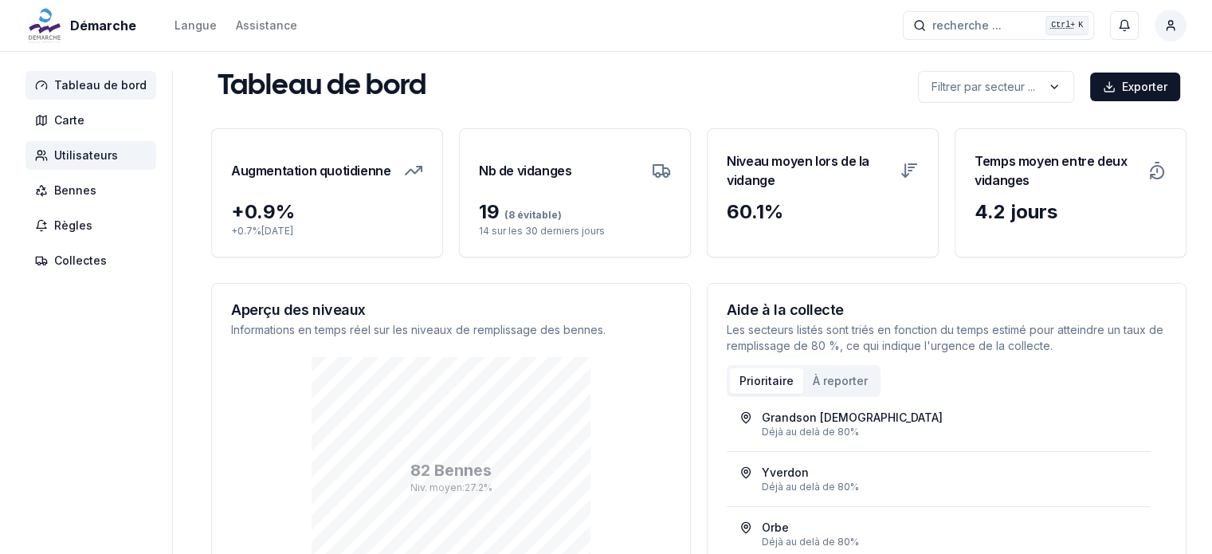
click at [118, 159] on span "Utilisateurs" at bounding box center [90, 155] width 131 height 29
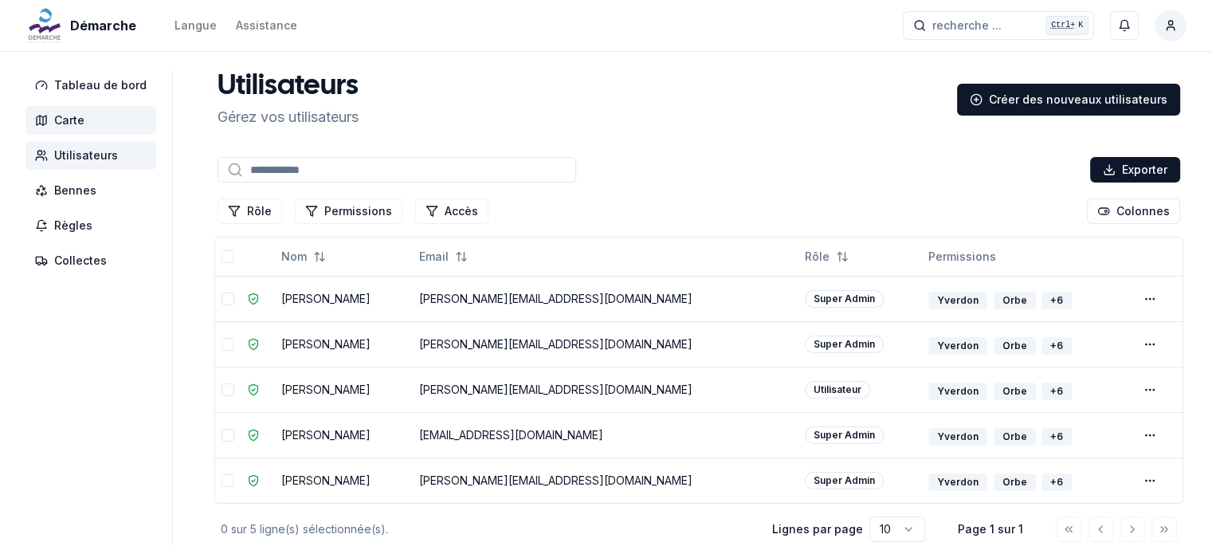
click at [83, 118] on span "Carte" at bounding box center [69, 120] width 30 height 16
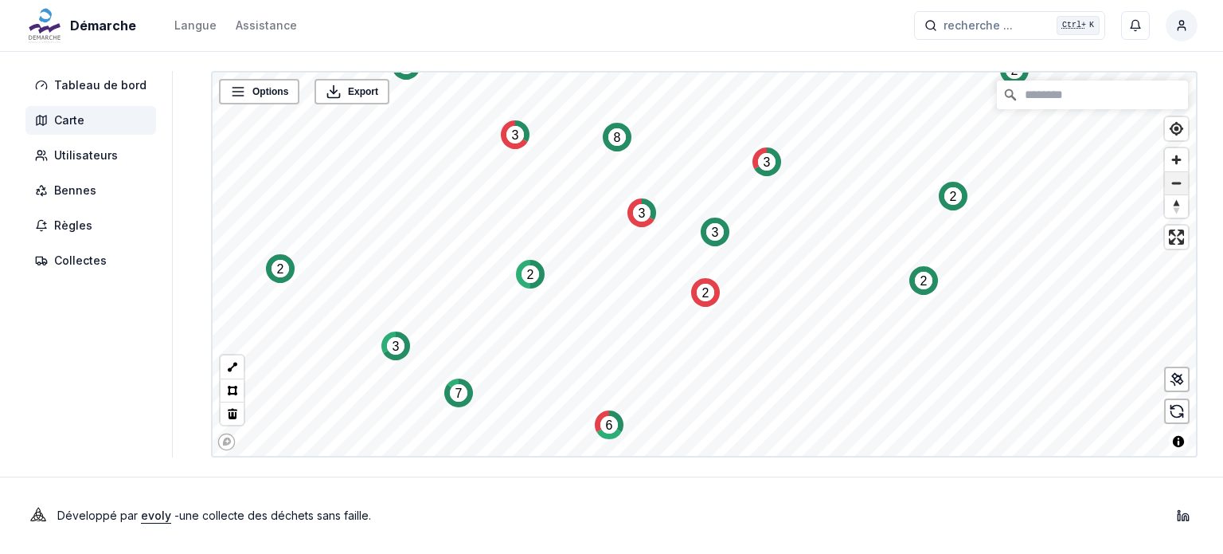
click at [1182, 181] on span "Zoom out" at bounding box center [1176, 183] width 23 height 22
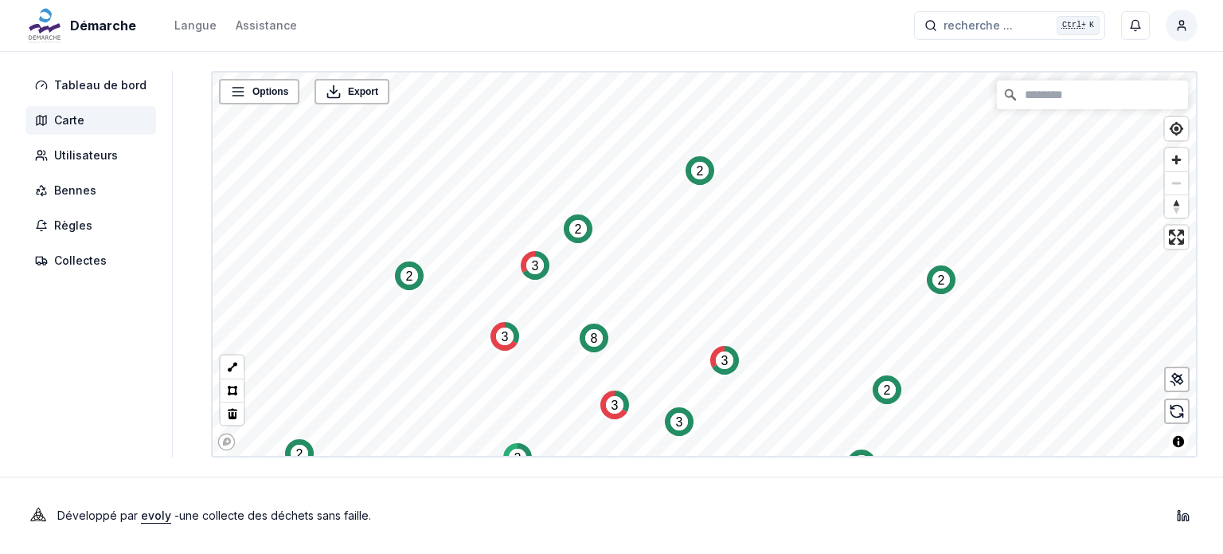
click at [365, 497] on div "Démarche Langue Assistance recherche ... recherche ... Ctrl+ K [PERSON_NAME] Ta…" at bounding box center [611, 277] width 1223 height 554
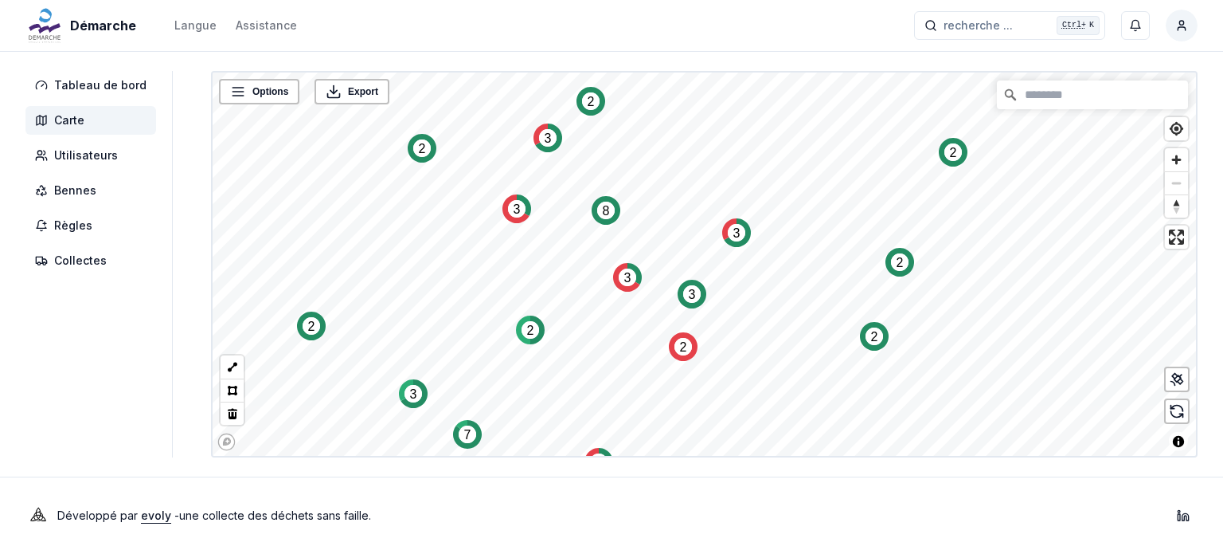
click at [514, 214] on text "3" at bounding box center [517, 209] width 7 height 14
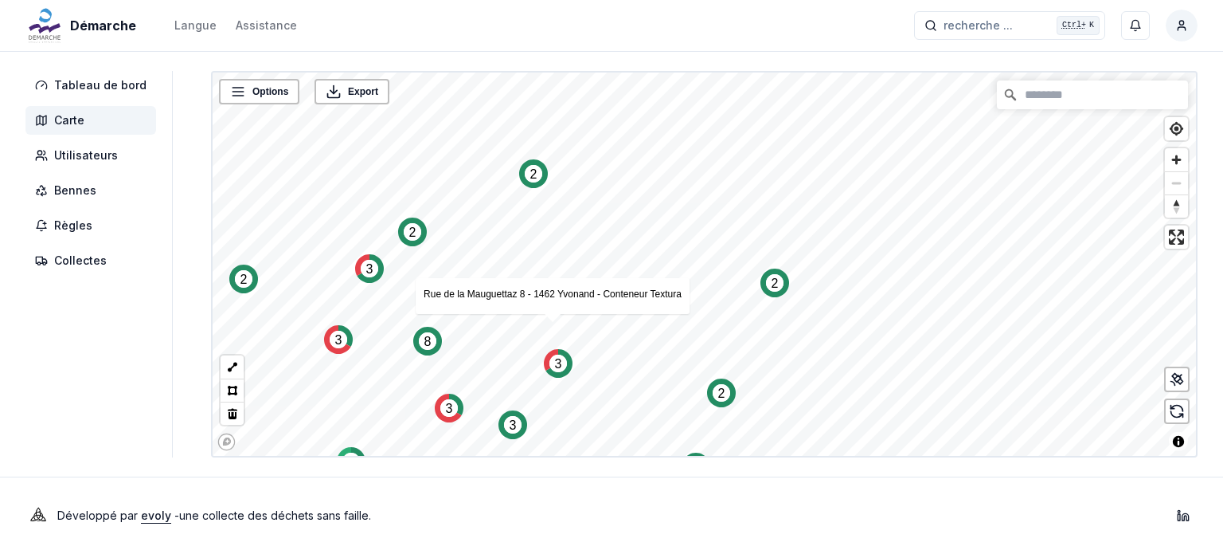
click at [96, 411] on aside "Tableau de bord Carte Utilisateurs Bennes Règles Collectes" at bounding box center [98, 264] width 147 height 386
click at [253, 95] on span "Options" at bounding box center [271, 92] width 36 height 16
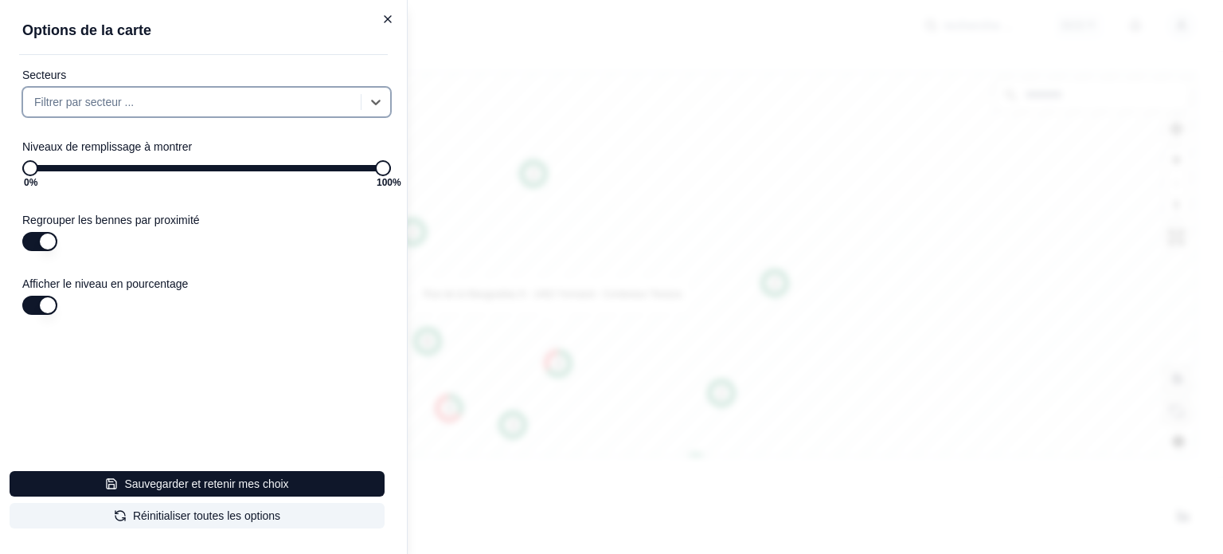
click at [387, 19] on icon "button" at bounding box center [388, 19] width 6 height 6
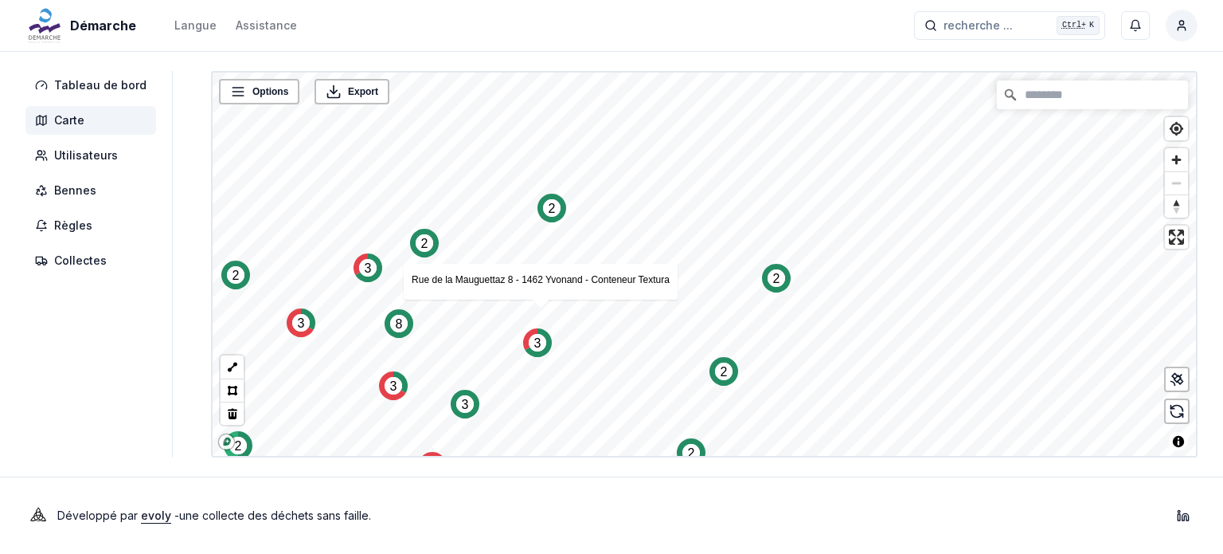
click at [1082, 210] on div "Options Export 2 2 8 3 14 3 2 3 2 2 3 3 2 2 2 7 3 2 6 © Mapbox © OpenStreetMap …" at bounding box center [704, 264] width 987 height 386
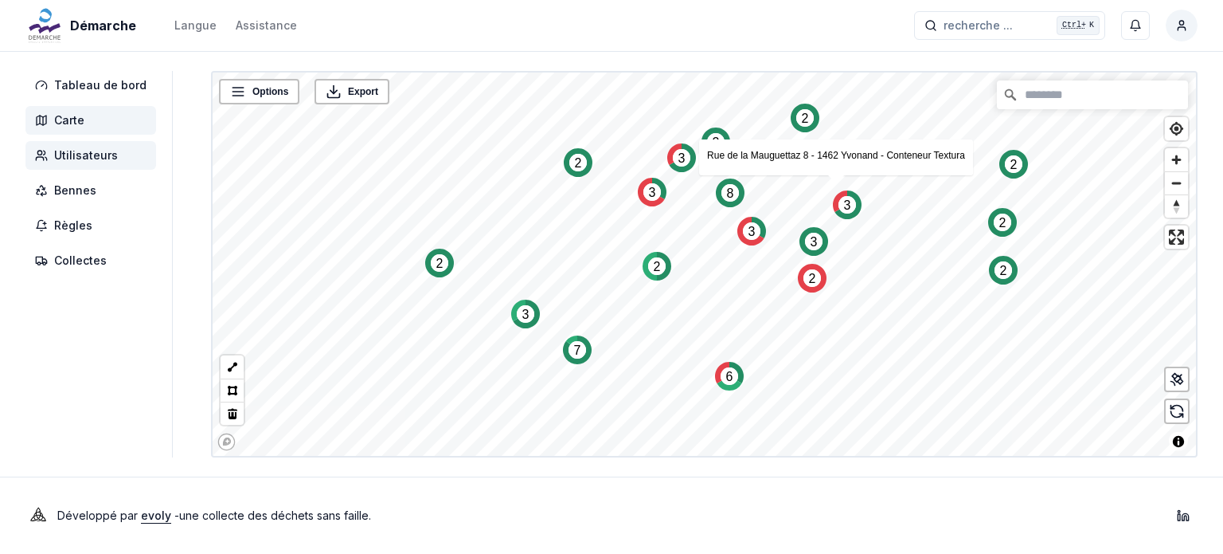
click at [98, 157] on span "Utilisateurs" at bounding box center [86, 155] width 64 height 16
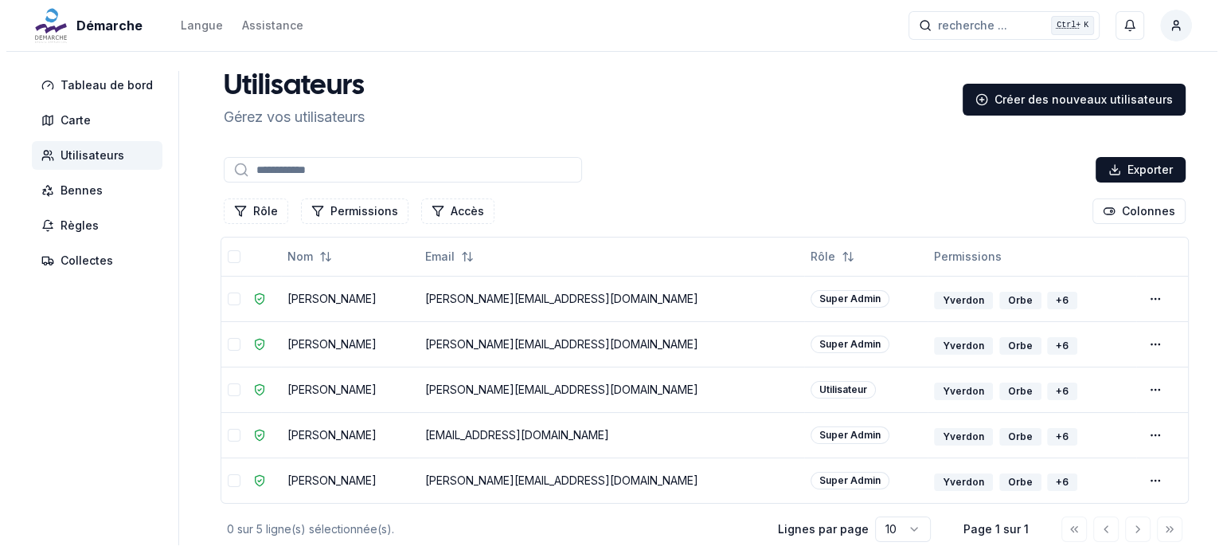
scroll to position [86, 0]
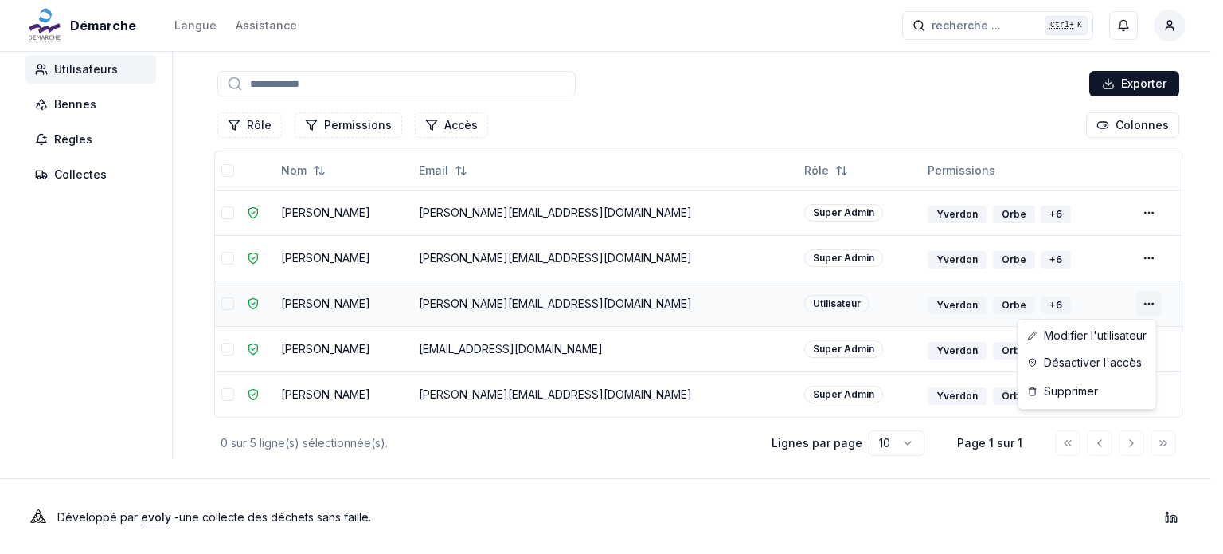
click at [1146, 302] on html "Démarche Langue Assistance recherche ... recherche ... Ctrl+ K [PERSON_NAME] Ta…" at bounding box center [611, 234] width 1223 height 641
click at [1083, 339] on link "Modifier l'utilisateur" at bounding box center [1087, 335] width 131 height 25
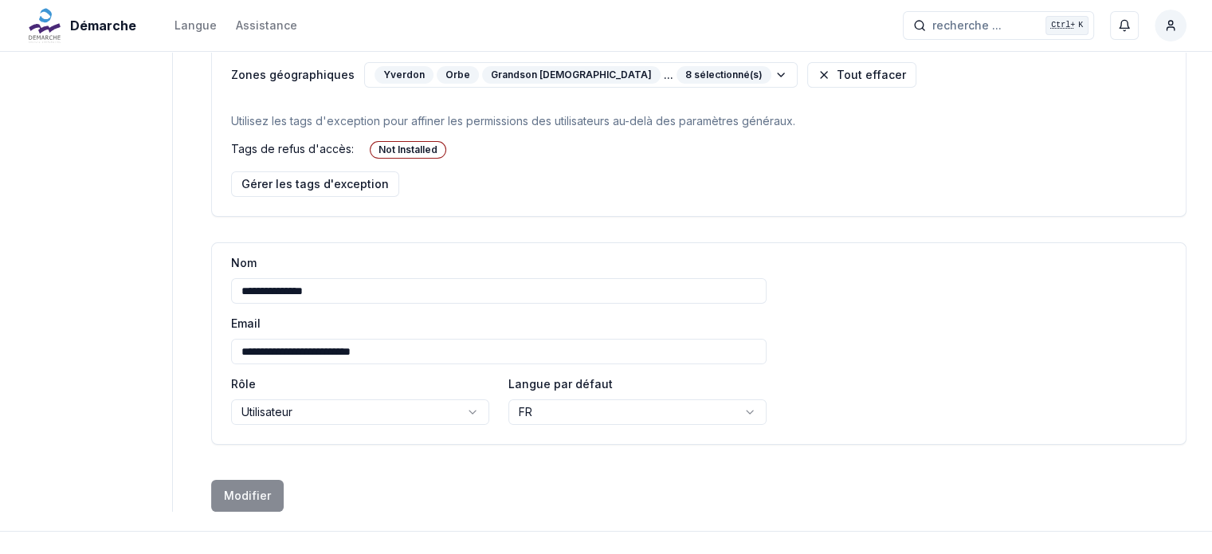
scroll to position [219, 0]
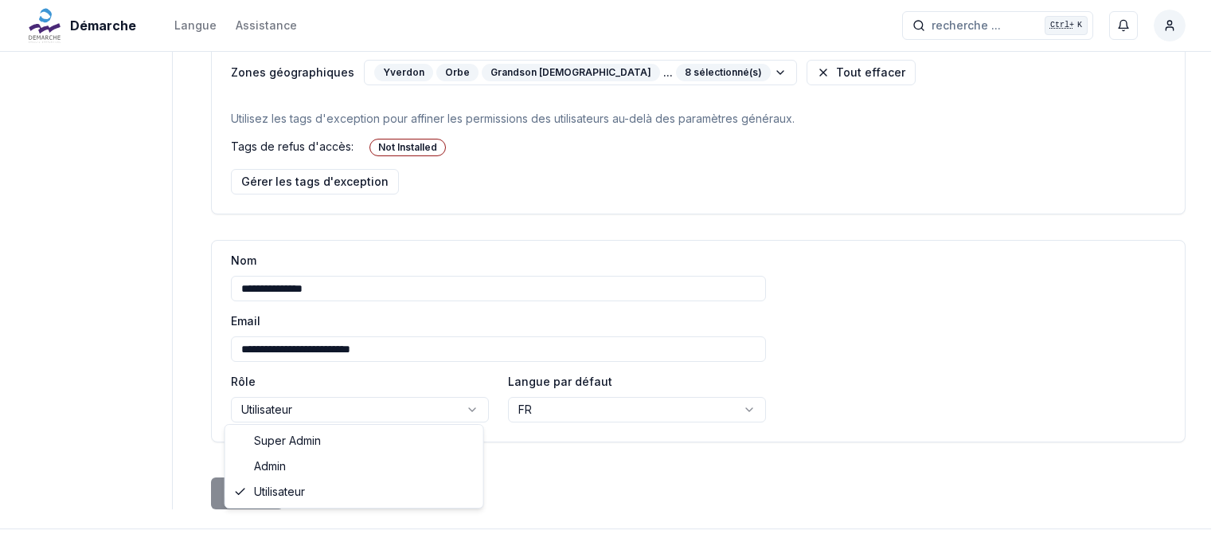
click at [401, 410] on html "**********" at bounding box center [611, 193] width 1223 height 824
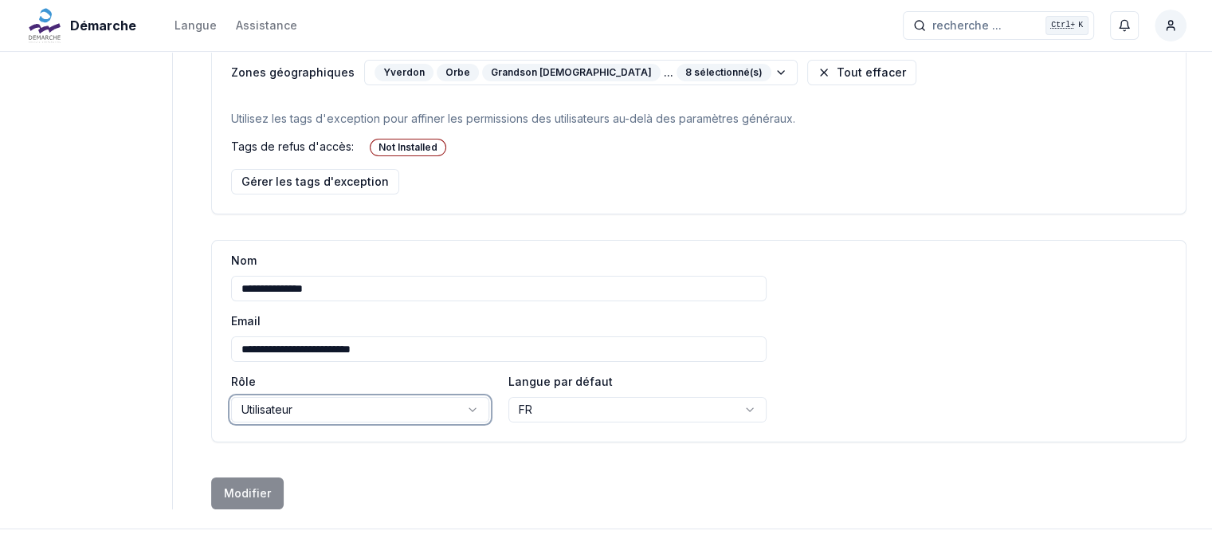
click at [481, 198] on html "**********" at bounding box center [606, 193] width 1212 height 824
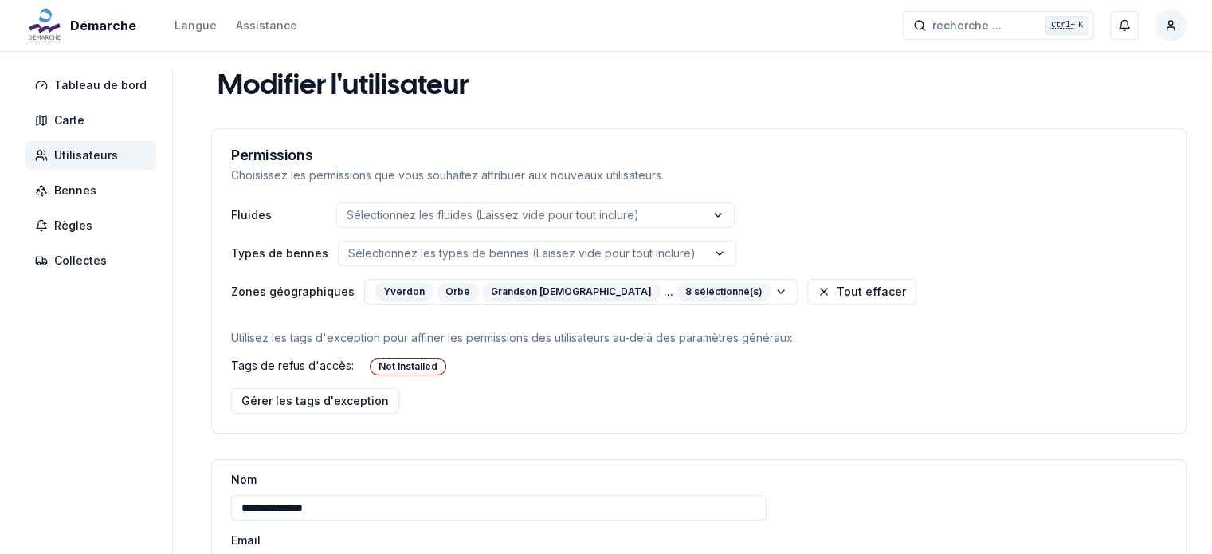
click at [84, 155] on span "Utilisateurs" at bounding box center [86, 155] width 64 height 16
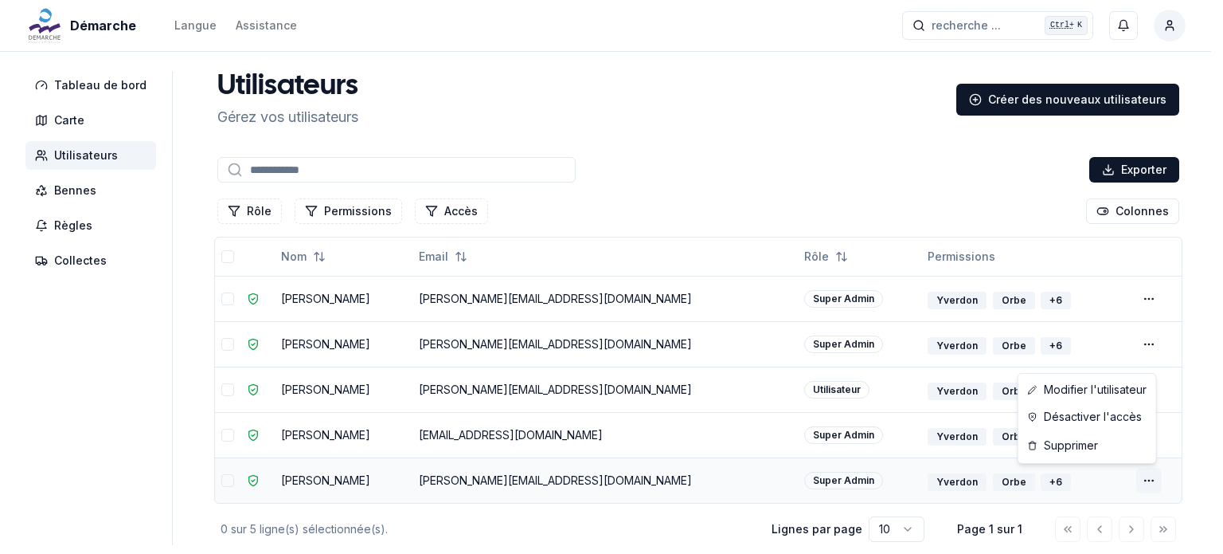
click at [1149, 477] on html "Démarche Langue Assistance recherche ... recherche ... Ctrl+ K [PERSON_NAME] Ta…" at bounding box center [611, 320] width 1223 height 641
click at [1093, 391] on link "Modifier l'utilisateur" at bounding box center [1087, 389] width 131 height 25
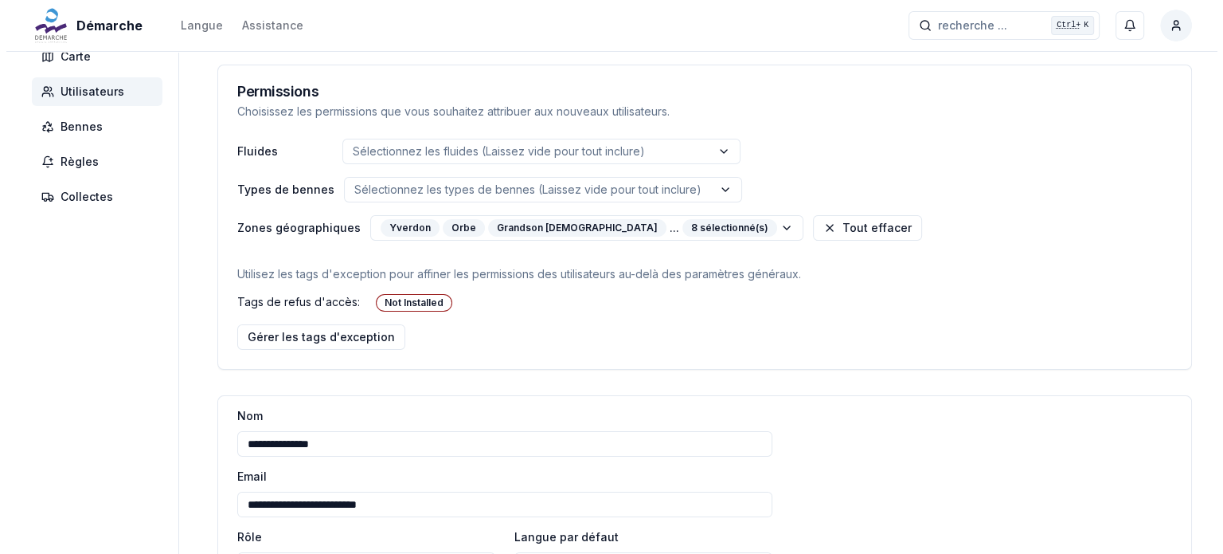
scroll to position [63, 0]
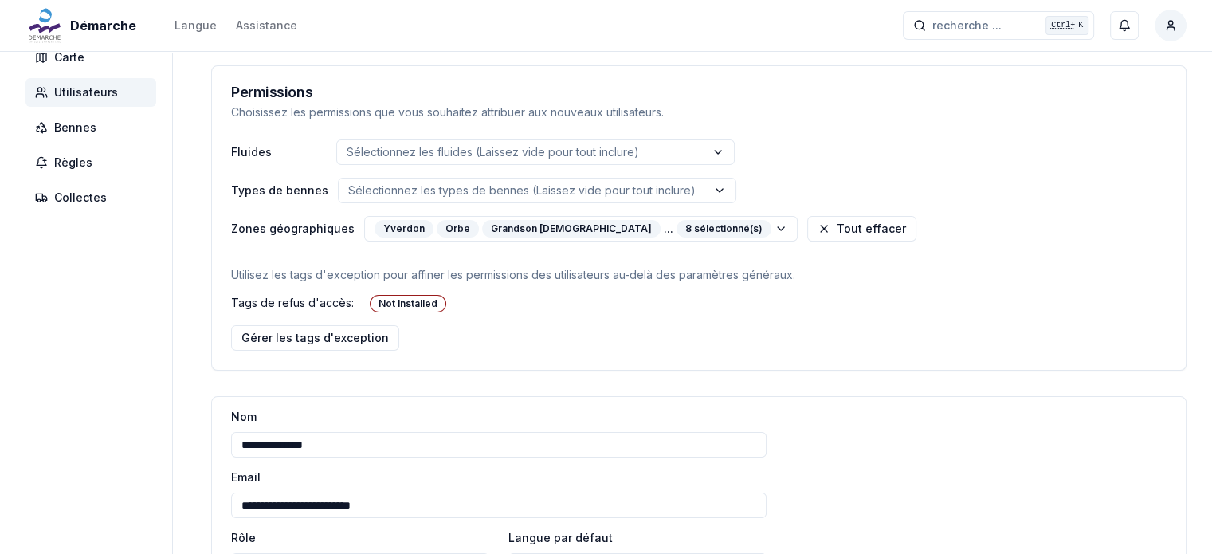
click at [65, 87] on span "Utilisateurs" at bounding box center [86, 92] width 64 height 16
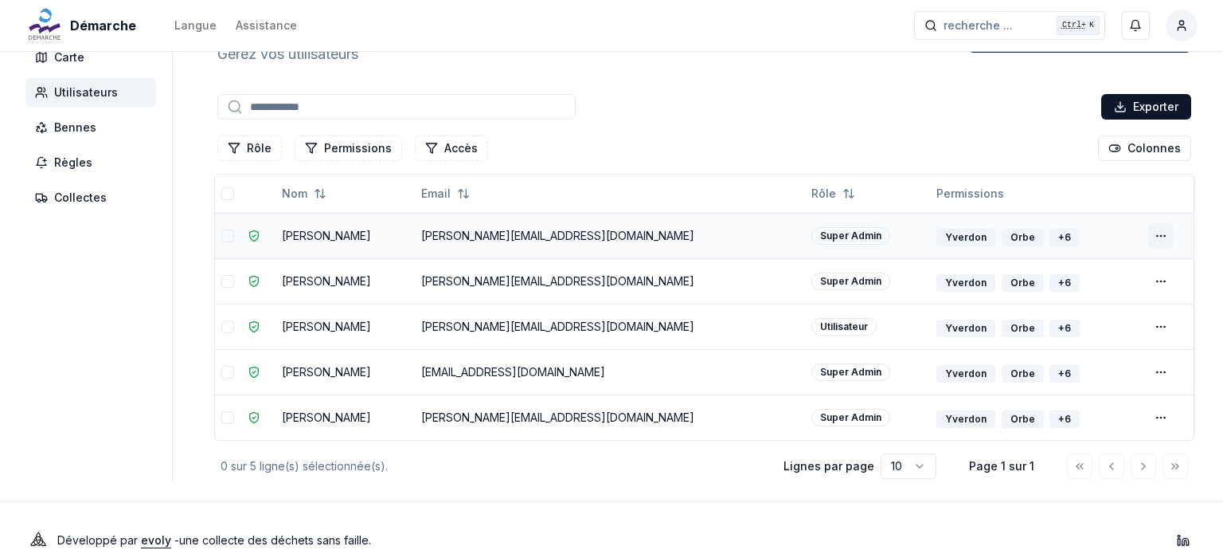
click at [1148, 237] on html "Démarche Langue Assistance recherche ... recherche ... Ctrl+ K [PERSON_NAME] Ta…" at bounding box center [611, 257] width 1223 height 641
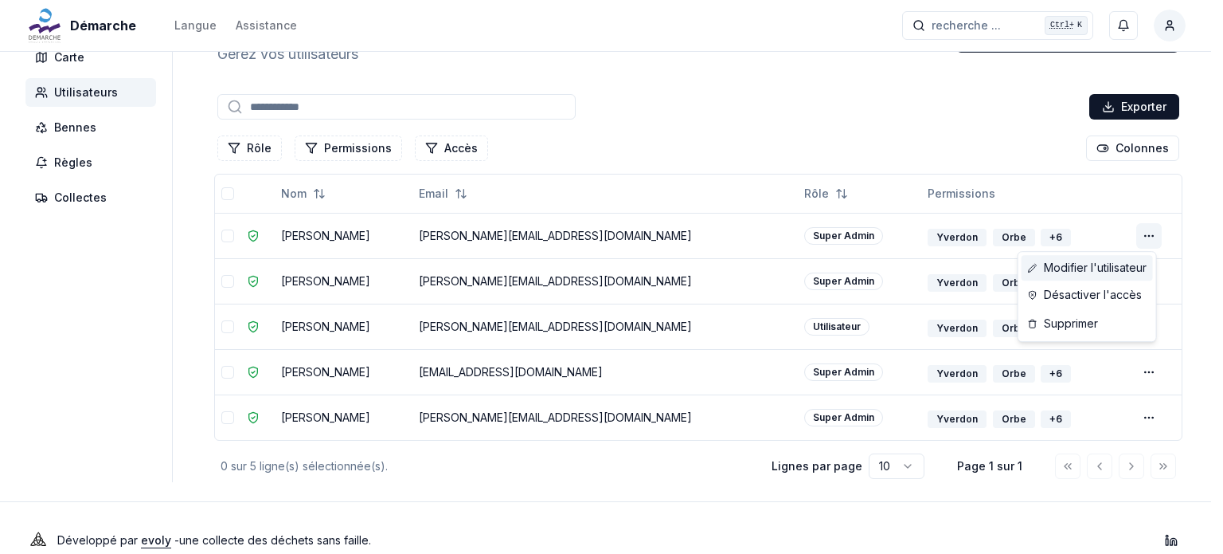
click at [1090, 264] on link "Modifier l'utilisateur" at bounding box center [1087, 267] width 131 height 25
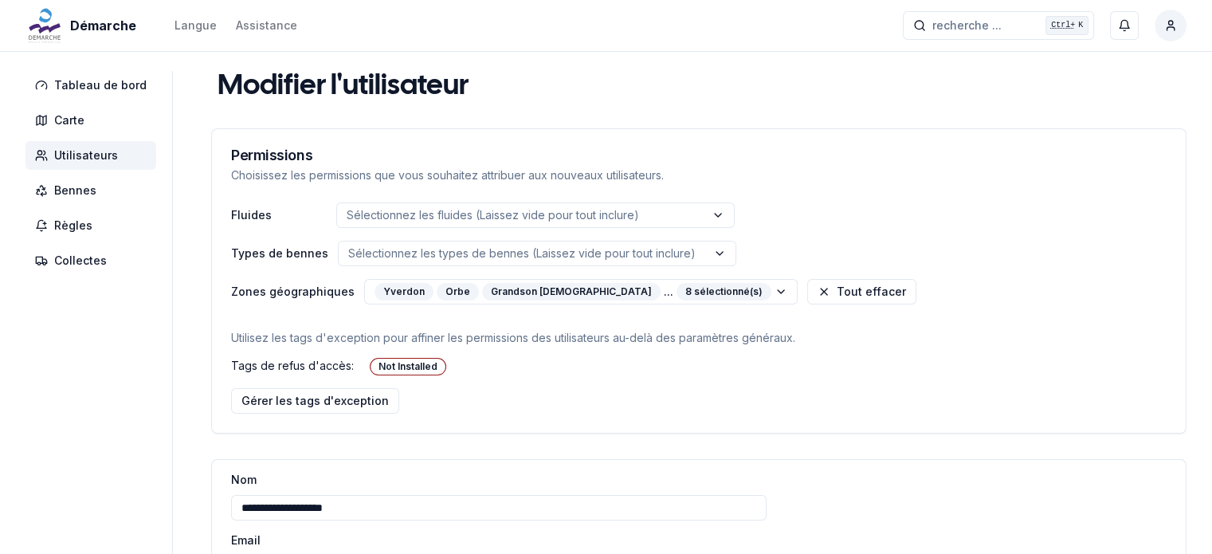
click at [94, 162] on span "Utilisateurs" at bounding box center [86, 155] width 64 height 16
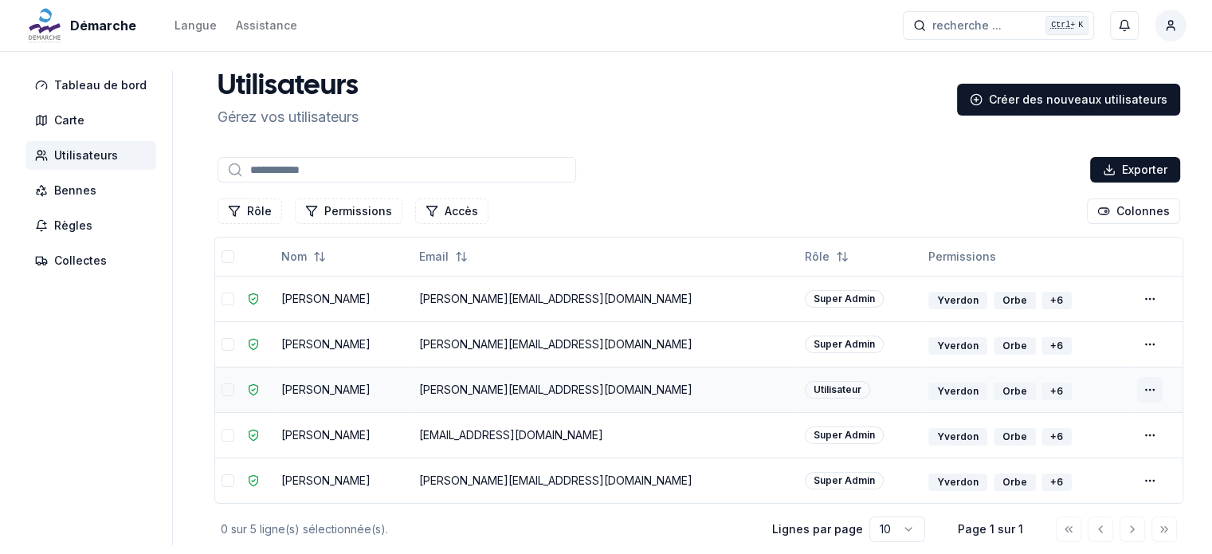
click at [1142, 389] on html "Démarche Langue Assistance recherche ... recherche ... Ctrl+ K [PERSON_NAME] Ta…" at bounding box center [606, 320] width 1212 height 641
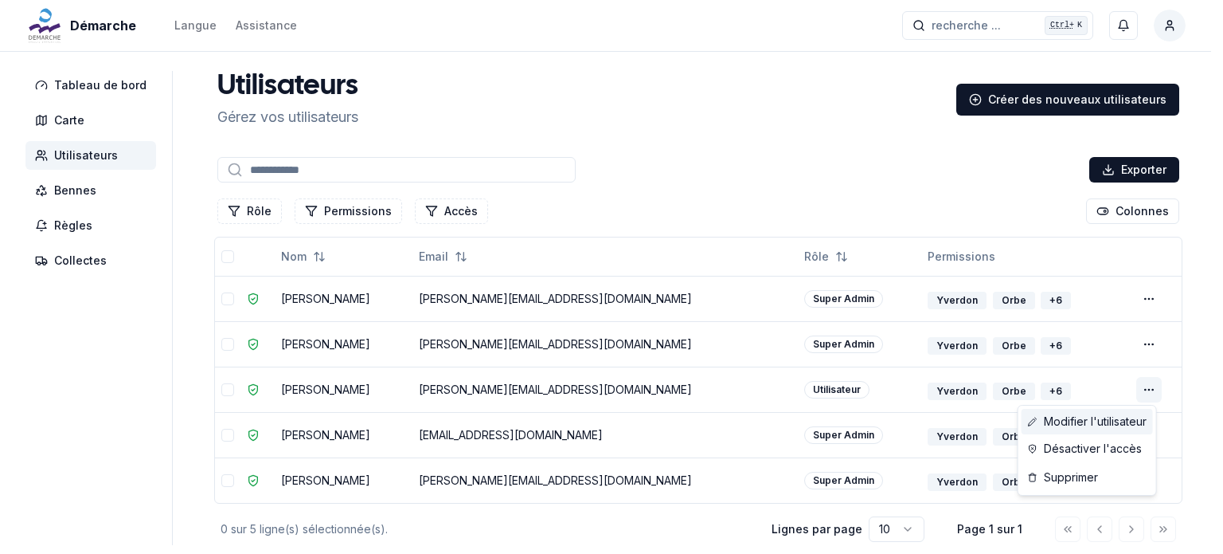
click at [1090, 419] on link "Modifier l'utilisateur" at bounding box center [1087, 421] width 131 height 25
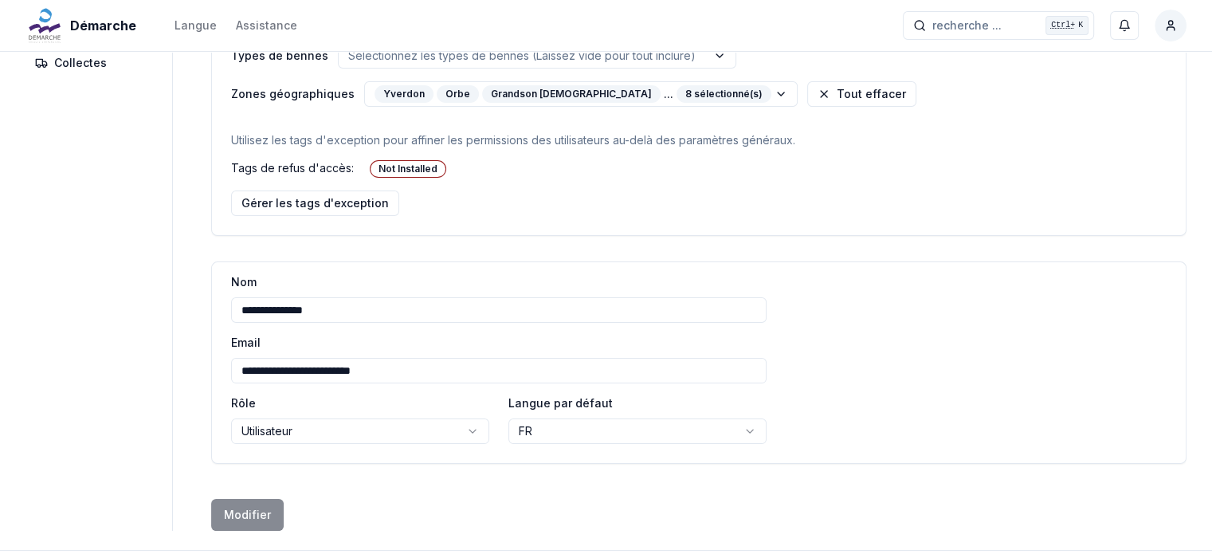
scroll to position [200, 0]
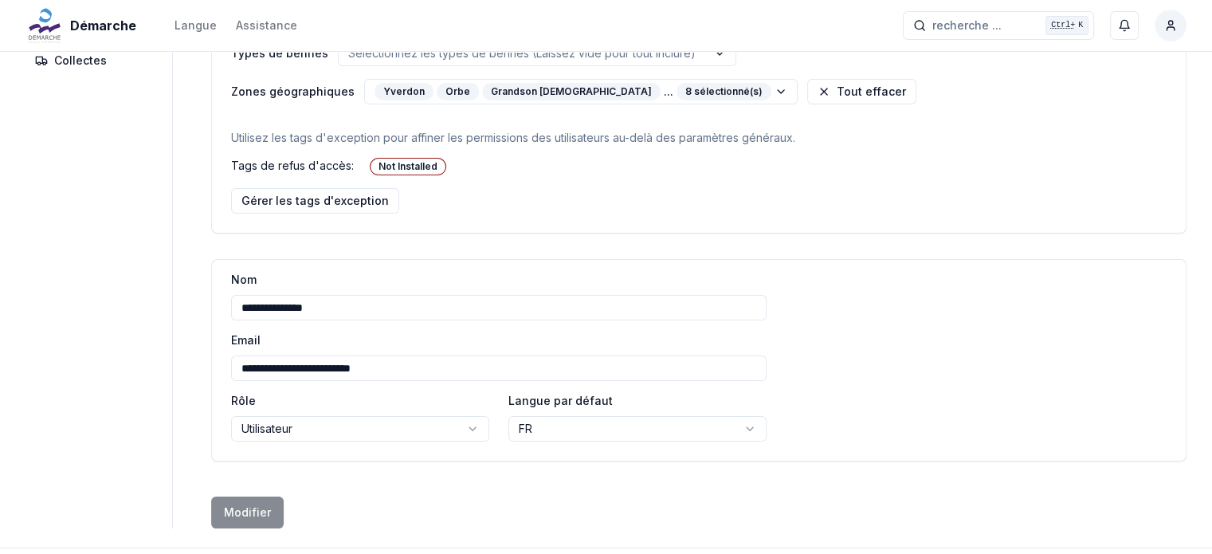
click at [315, 423] on html "**********" at bounding box center [606, 212] width 1212 height 824
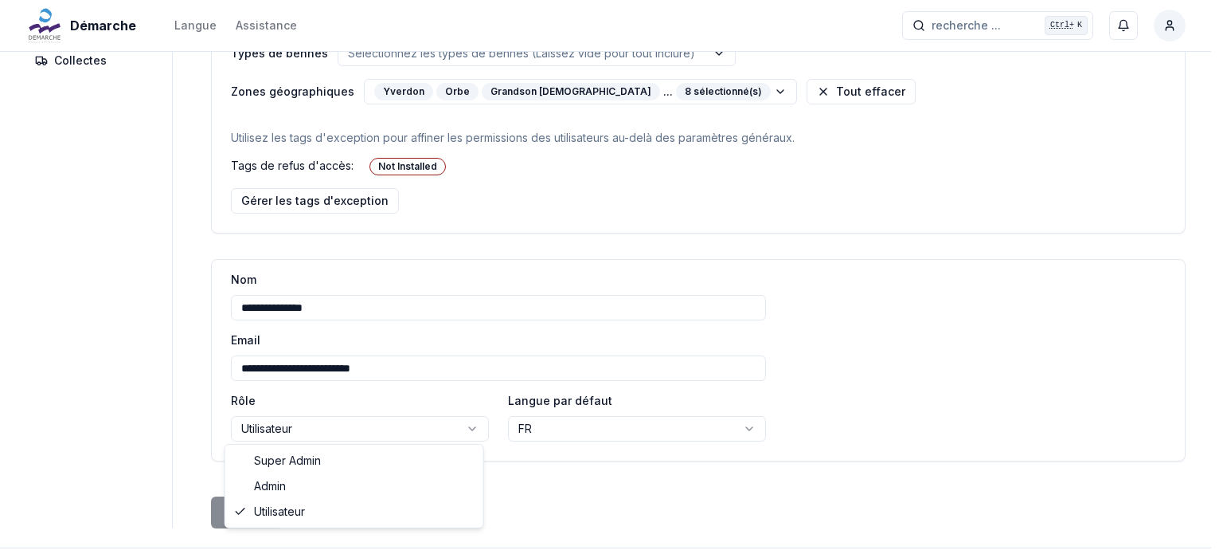
select select "**********"
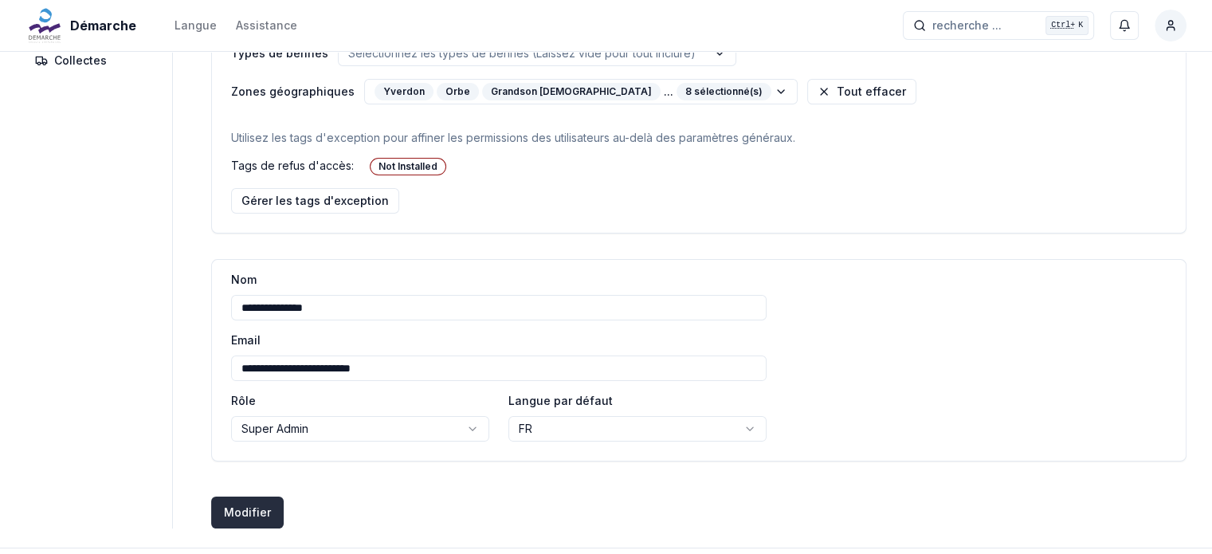
click at [256, 515] on button "Modifier Créer des utilisateurs" at bounding box center [247, 512] width 72 height 32
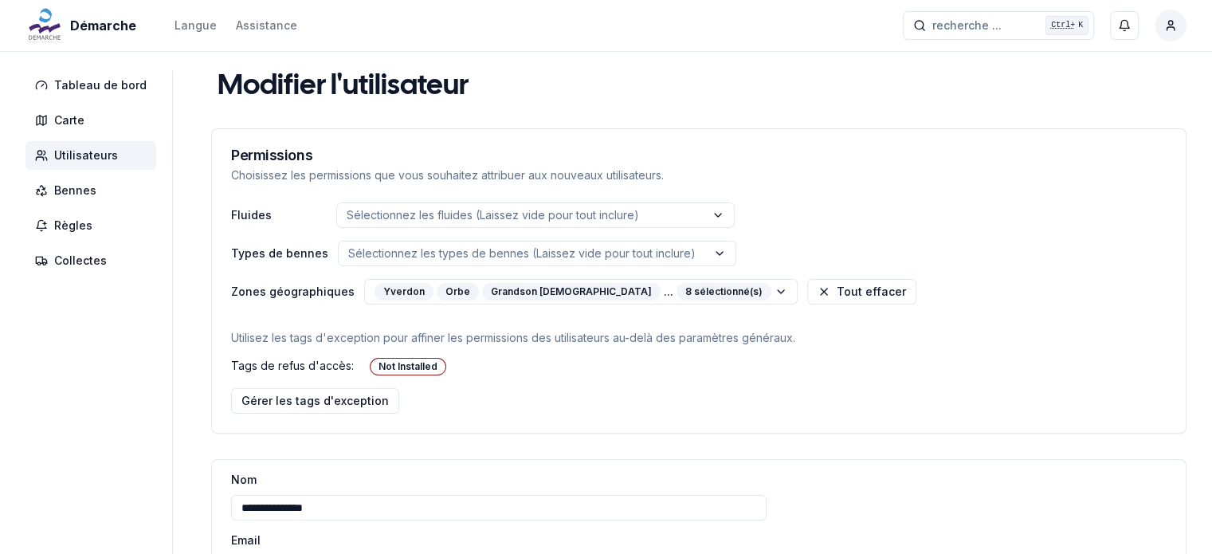
scroll to position [0, 0]
click at [100, 187] on span "Bennes" at bounding box center [90, 190] width 131 height 29
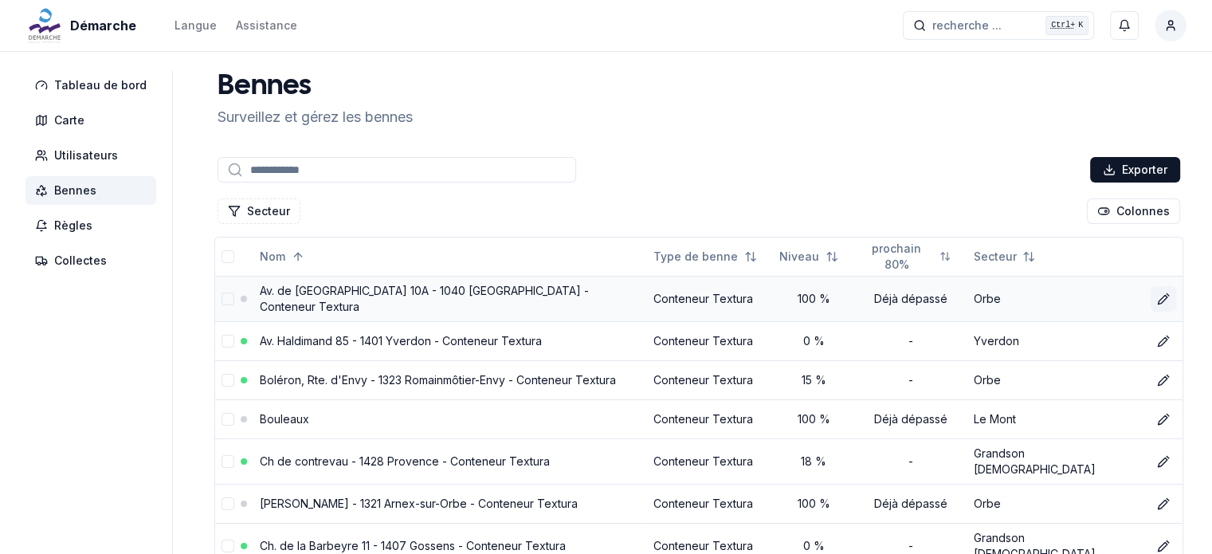
click at [1170, 287] on button "Éditer" at bounding box center [1162, 298] width 25 height 25
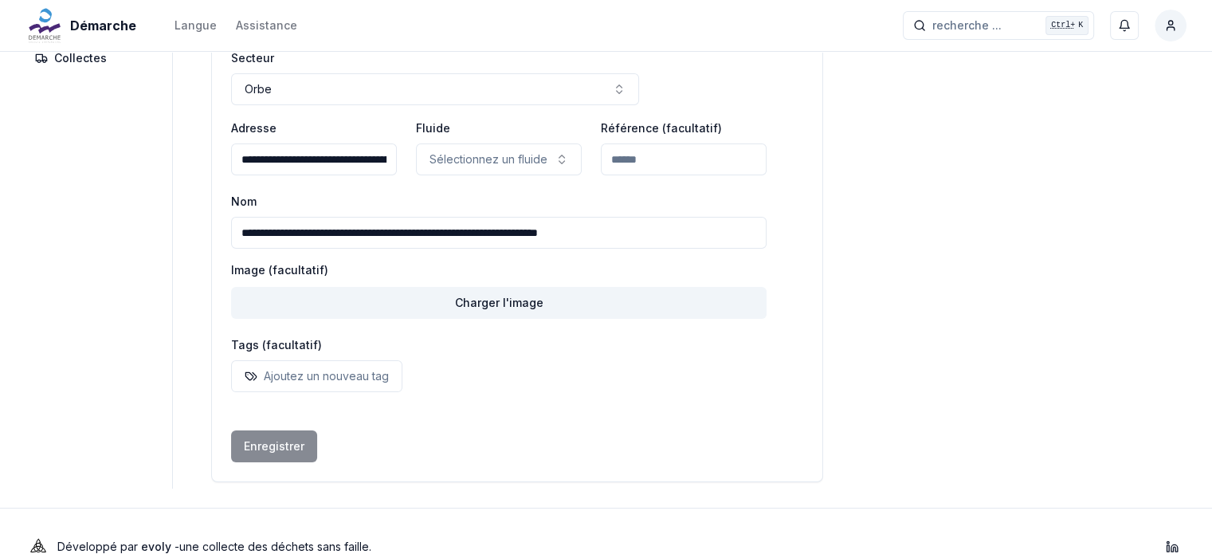
scroll to position [209, 0]
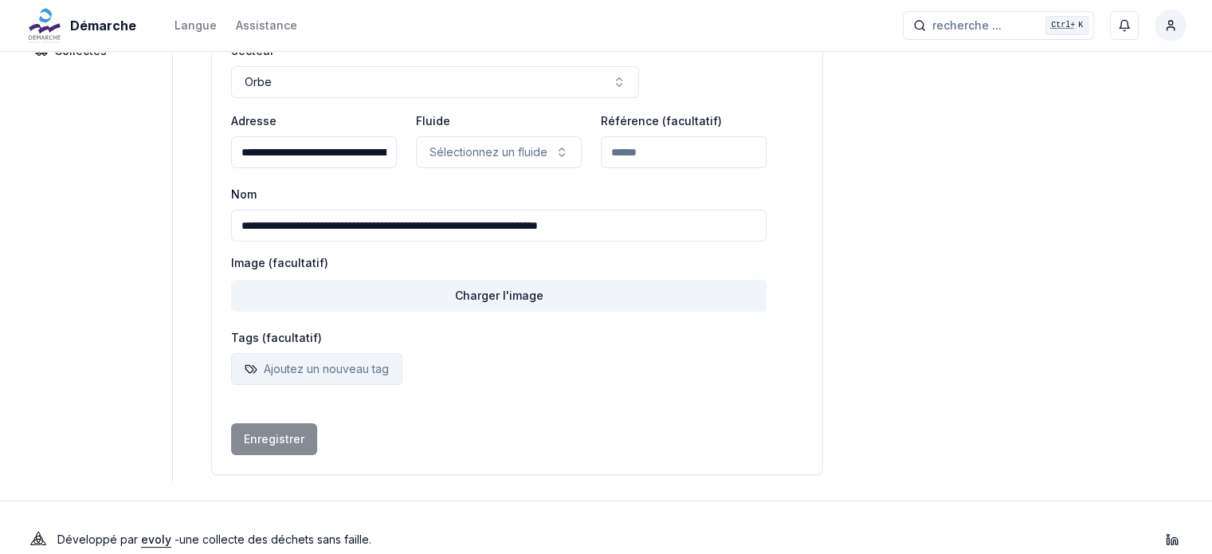
click at [335, 372] on p "Ajoutez un nouveau tag" at bounding box center [326, 369] width 125 height 16
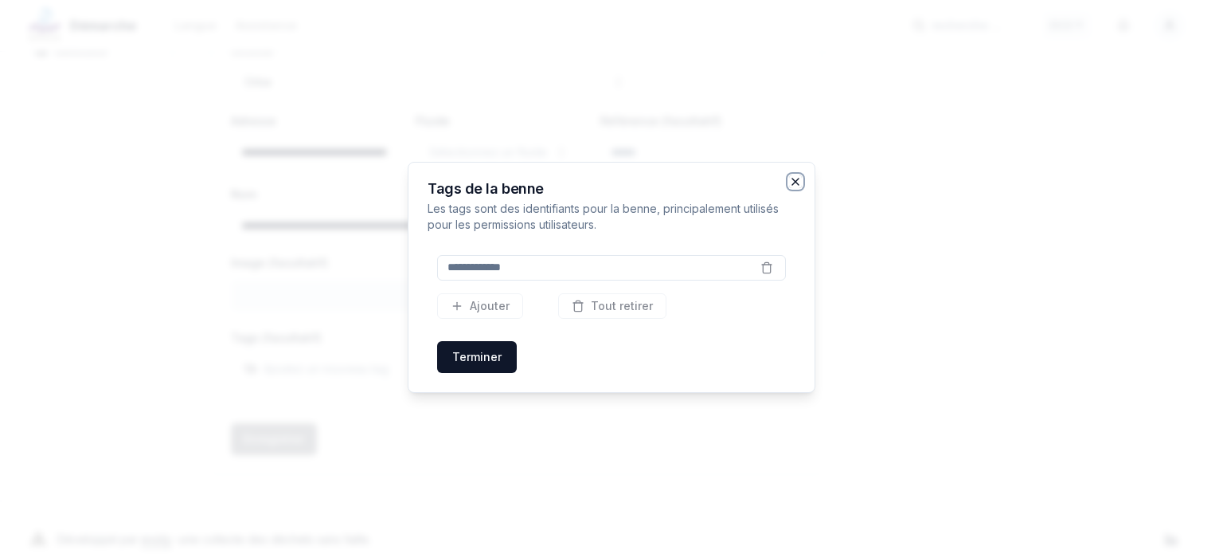
click at [794, 182] on icon "button" at bounding box center [796, 181] width 6 height 6
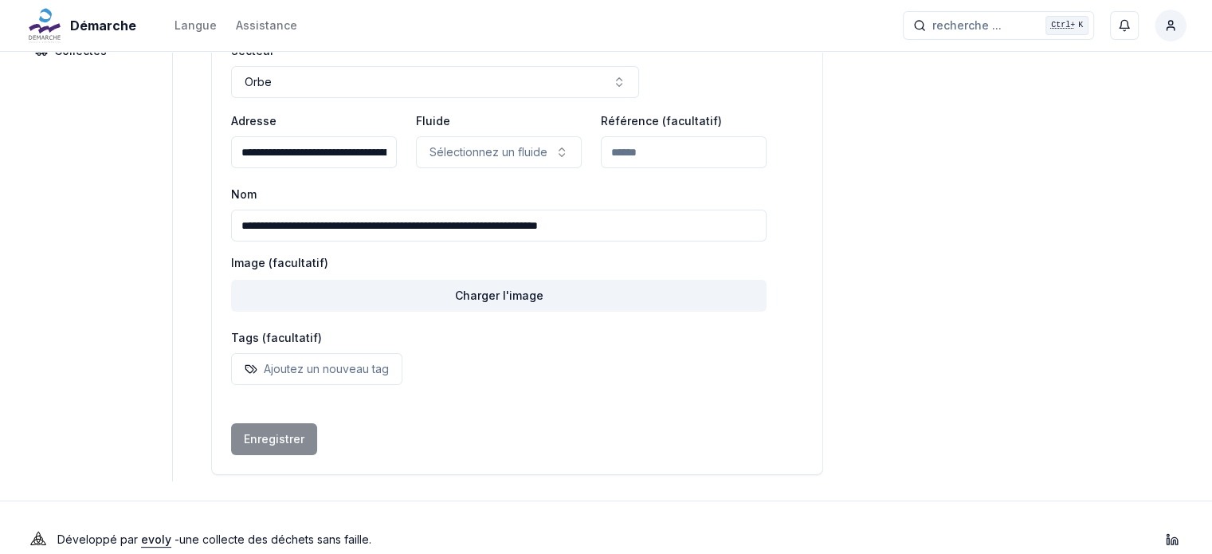
scroll to position [0, 0]
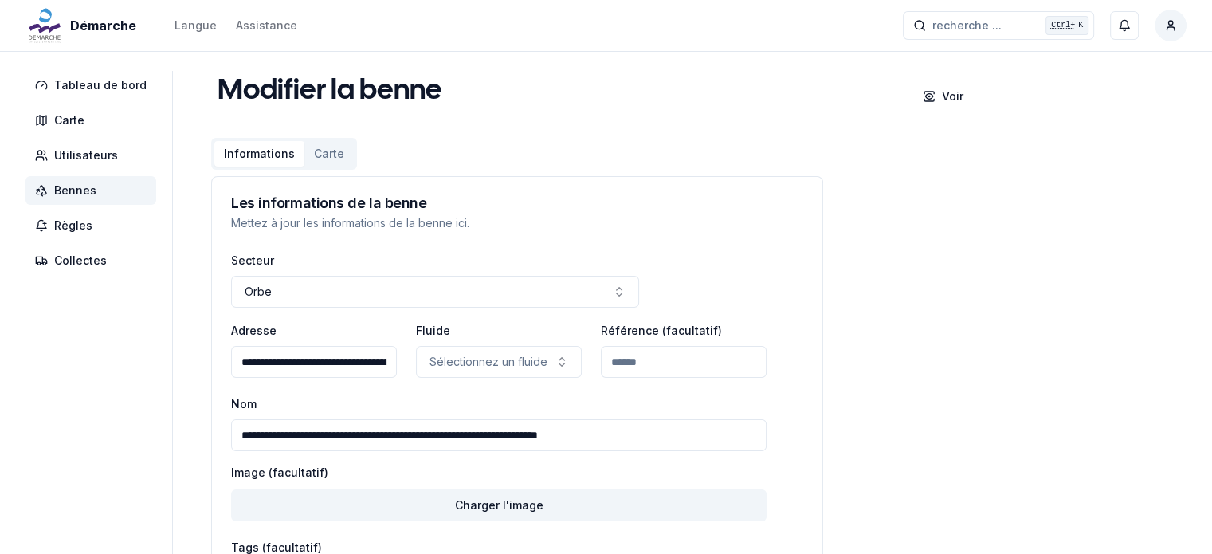
click at [692, 359] on input "Référence (facultatif)" at bounding box center [684, 362] width 166 height 32
click at [72, 187] on span "Bennes" at bounding box center [75, 190] width 42 height 16
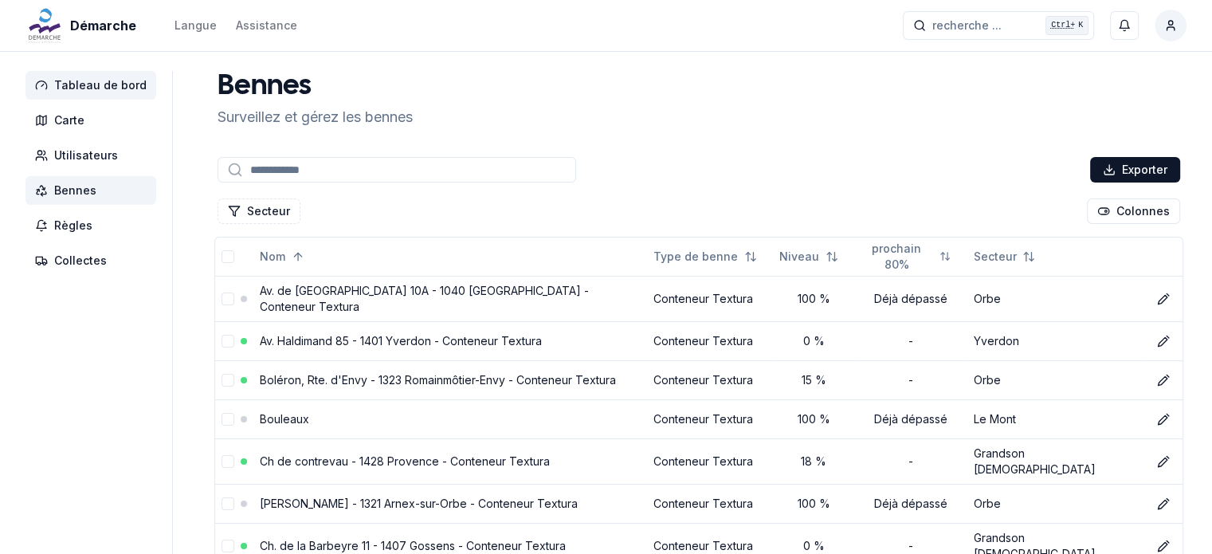
click at [108, 89] on span "Tableau de bord" at bounding box center [100, 85] width 92 height 16
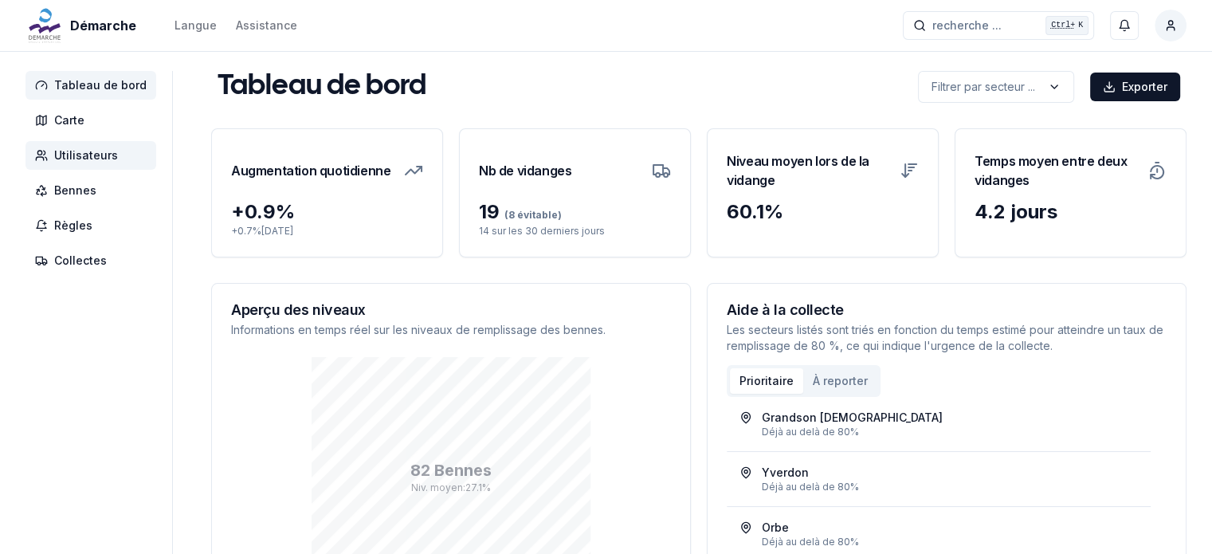
click at [80, 159] on span "Utilisateurs" at bounding box center [86, 155] width 64 height 16
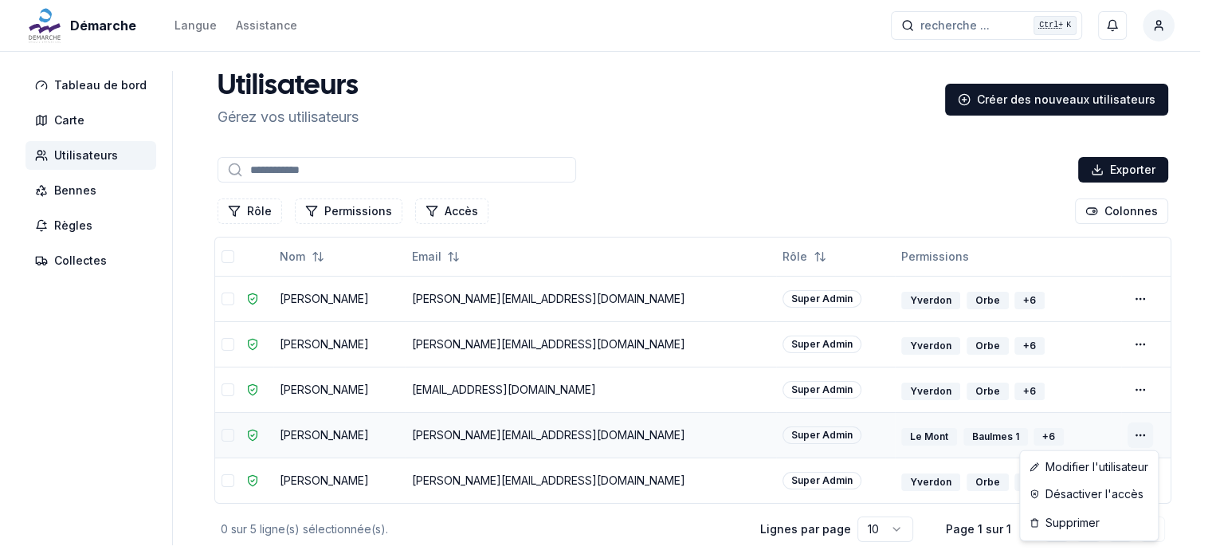
click at [1144, 436] on html "Démarche Langue Assistance recherche ... recherche ... Ctrl+ K [PERSON_NAME] Ta…" at bounding box center [606, 320] width 1212 height 641
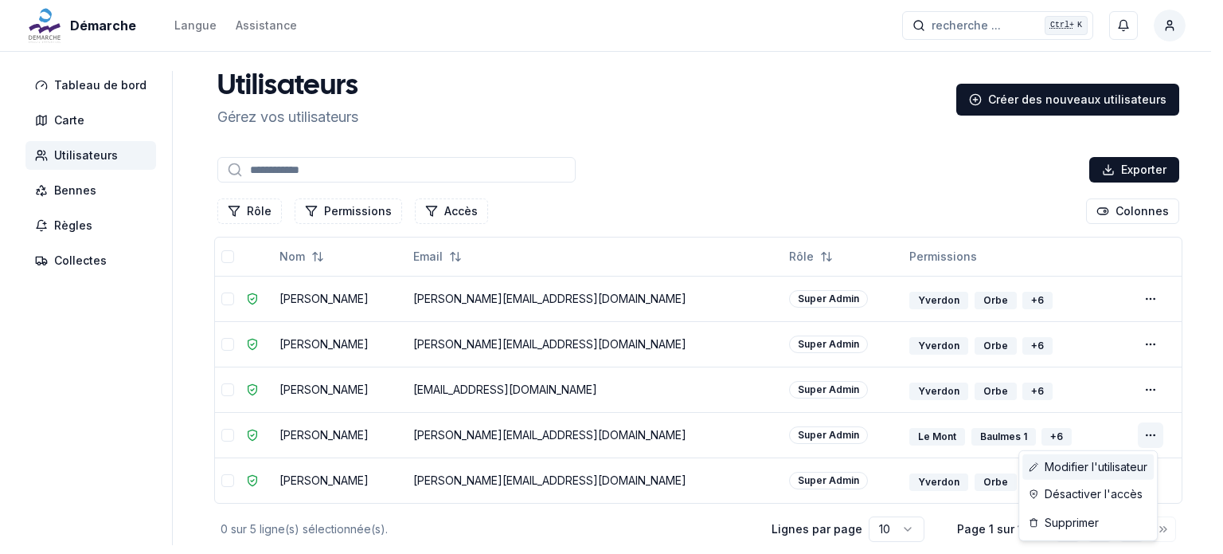
click at [1082, 476] on link "Modifier l'utilisateur" at bounding box center [1088, 466] width 131 height 25
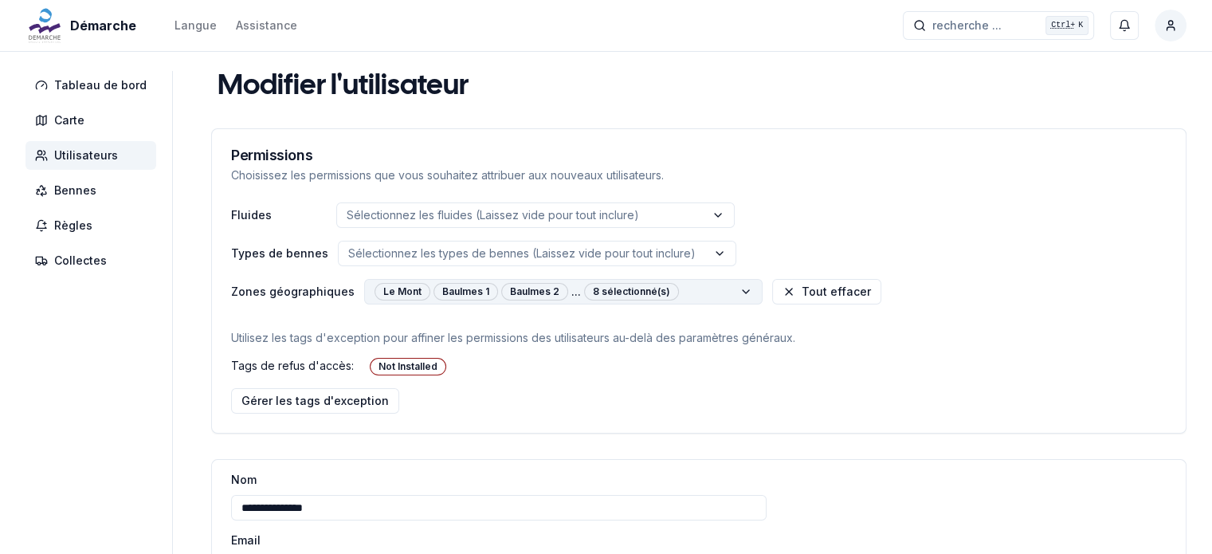
click at [696, 288] on html "**********" at bounding box center [606, 412] width 1212 height 824
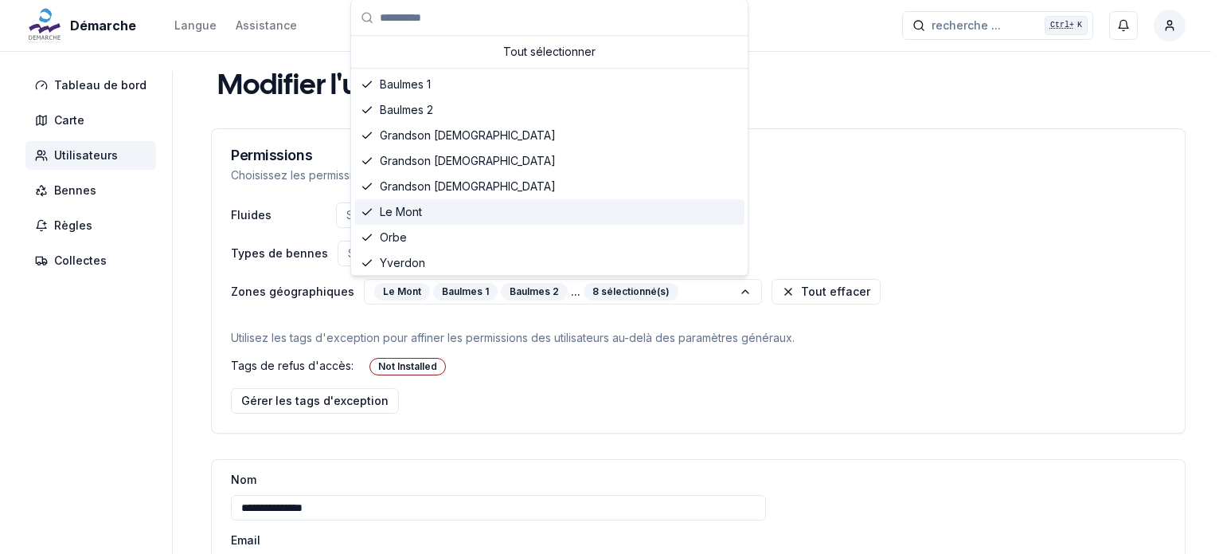
click at [413, 209] on span "Le Mont" at bounding box center [401, 212] width 42 height 16
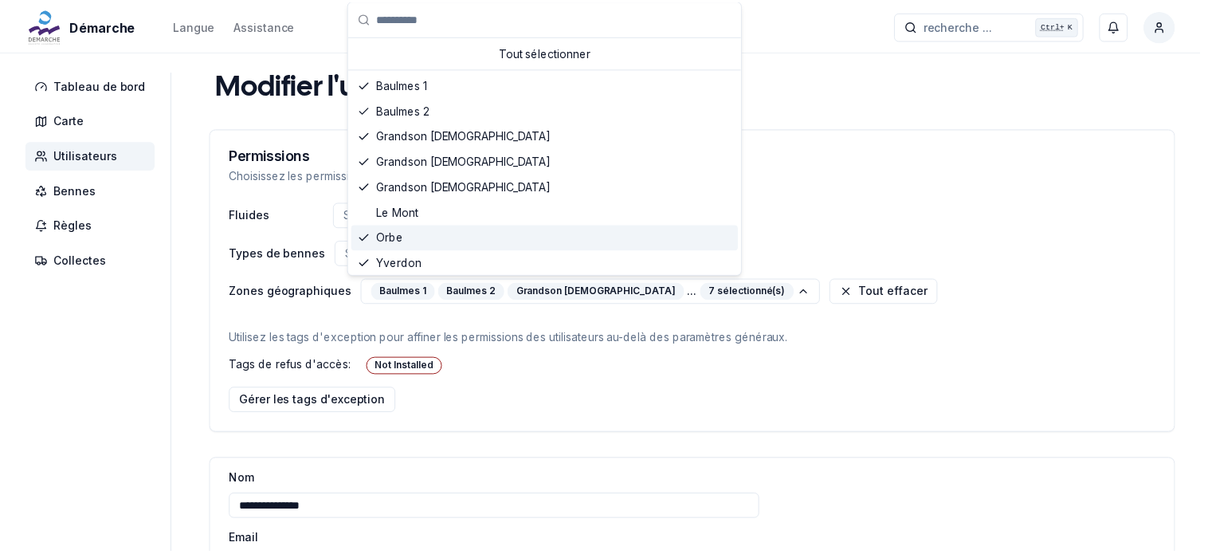
scroll to position [3, 0]
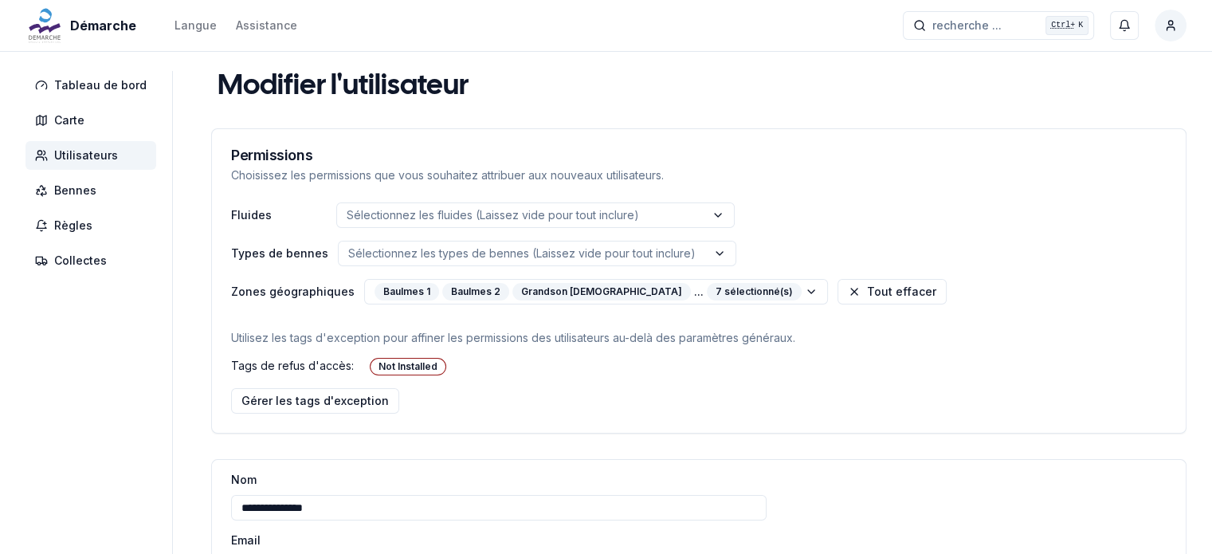
click at [542, 360] on html "**********" at bounding box center [606, 412] width 1212 height 824
click at [66, 155] on span "Utilisateurs" at bounding box center [86, 155] width 64 height 16
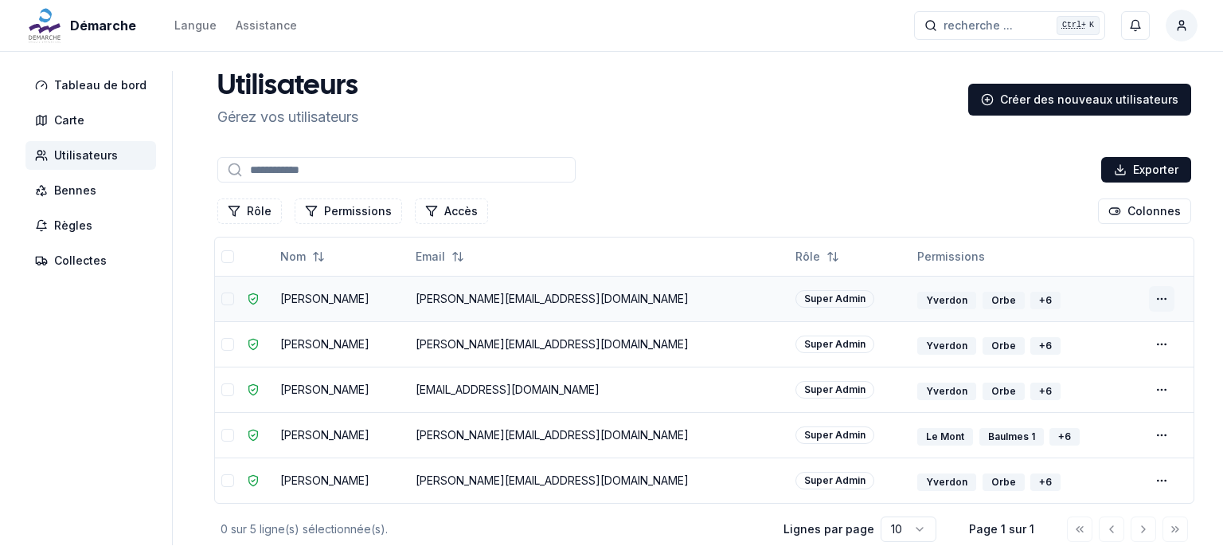
click at [1150, 296] on html "Démarche Langue Assistance recherche ... recherche ... Ctrl+ K [PERSON_NAME] Ta…" at bounding box center [611, 320] width 1223 height 641
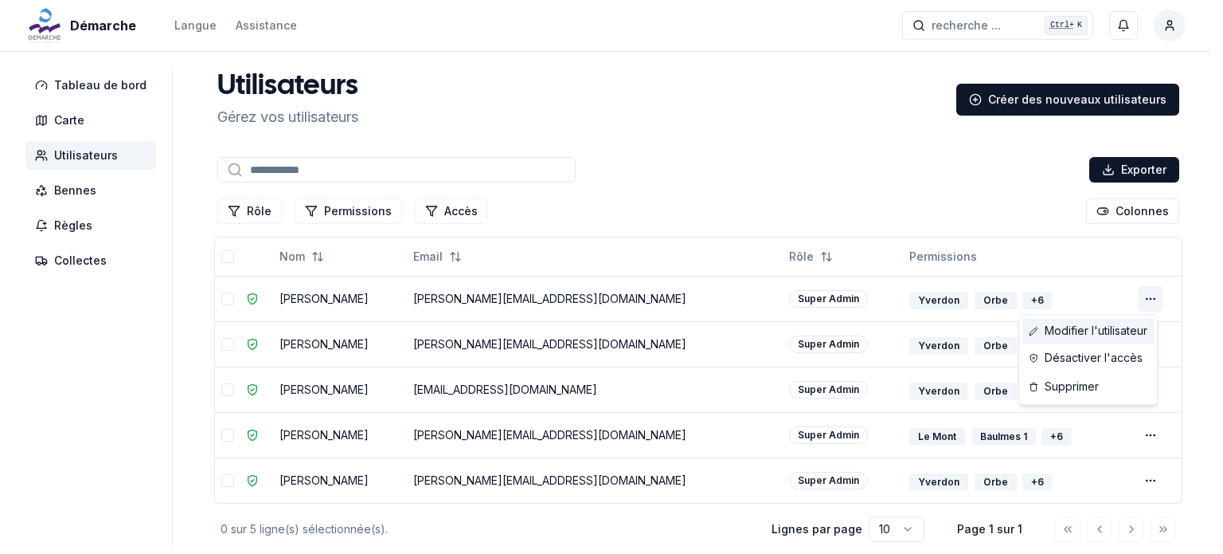
click at [1102, 334] on link "Modifier l'utilisateur" at bounding box center [1088, 330] width 131 height 25
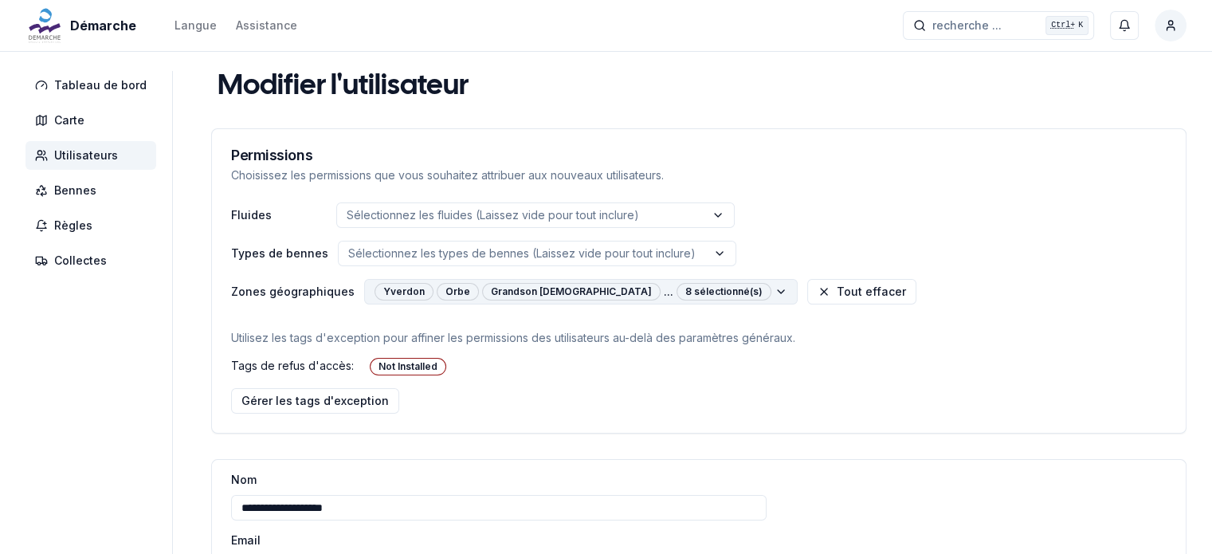
click at [690, 294] on html "**********" at bounding box center [606, 412] width 1212 height 824
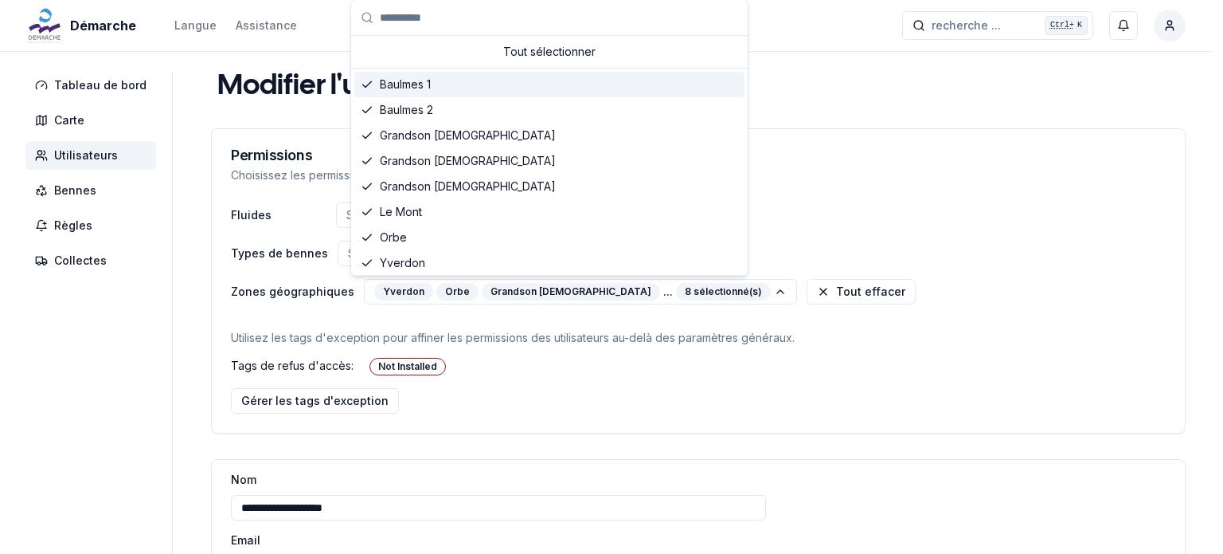
click at [424, 83] on span "Baulmes 1" at bounding box center [405, 84] width 51 height 16
click at [417, 110] on span "Baulmes 2" at bounding box center [406, 110] width 53 height 16
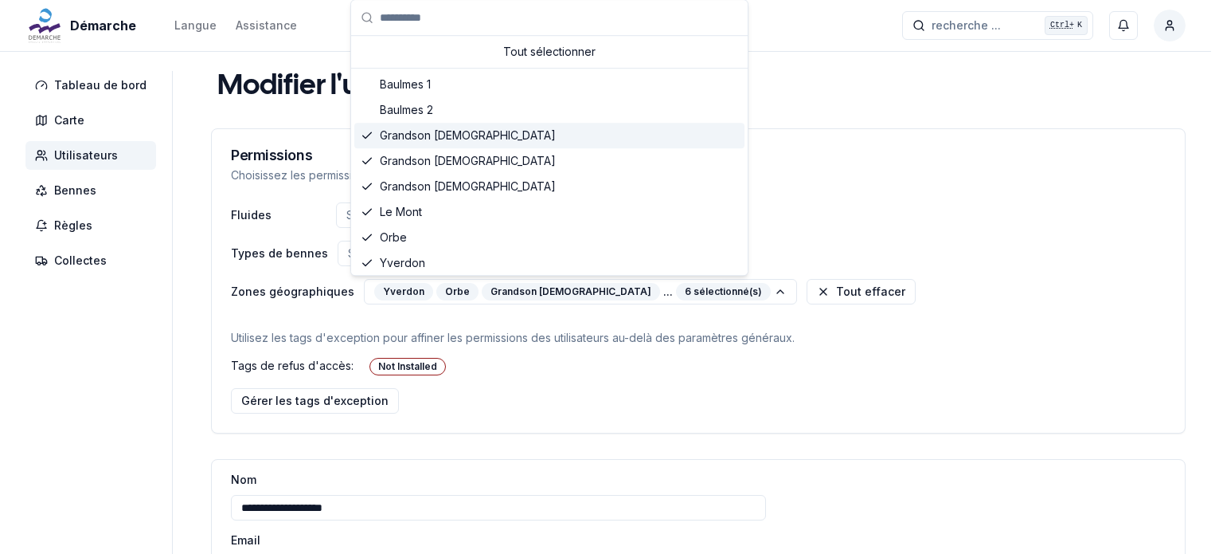
click at [417, 133] on span "Grandson [DEMOGRAPHIC_DATA]" at bounding box center [468, 135] width 176 height 16
click at [415, 155] on span "Grandson [DEMOGRAPHIC_DATA]" at bounding box center [468, 161] width 176 height 16
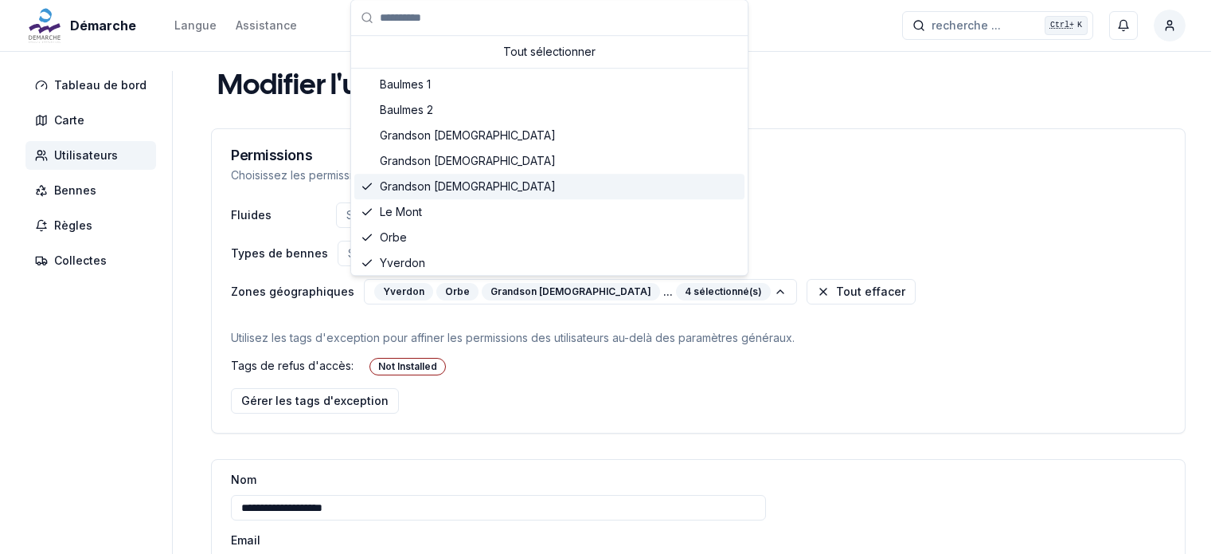
click at [413, 192] on span "Grandson [DEMOGRAPHIC_DATA]" at bounding box center [468, 186] width 176 height 16
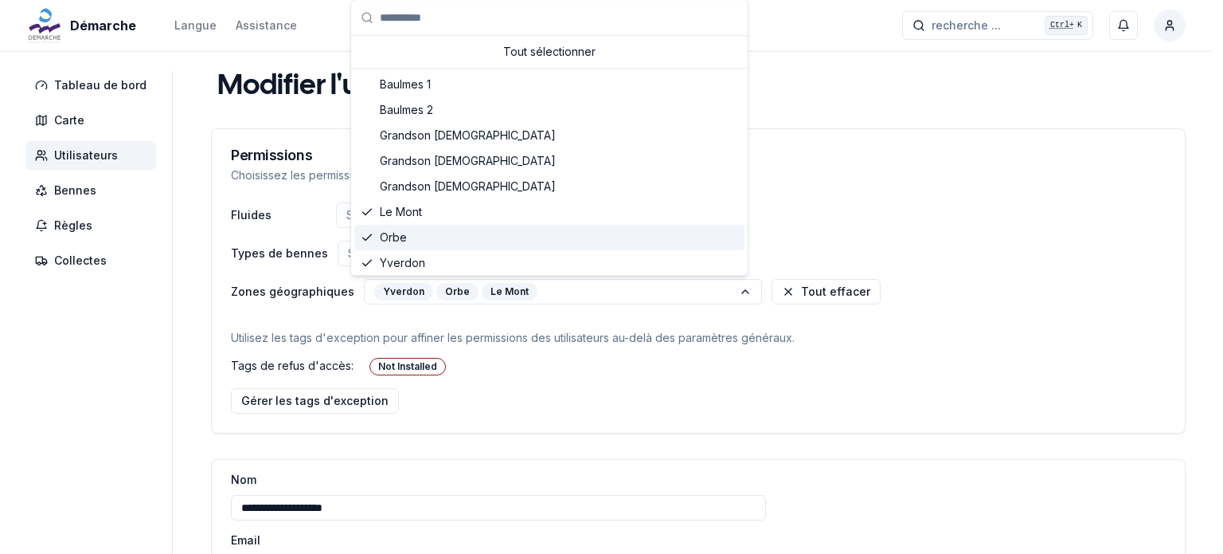
click at [401, 241] on span "Orbe" at bounding box center [393, 237] width 27 height 16
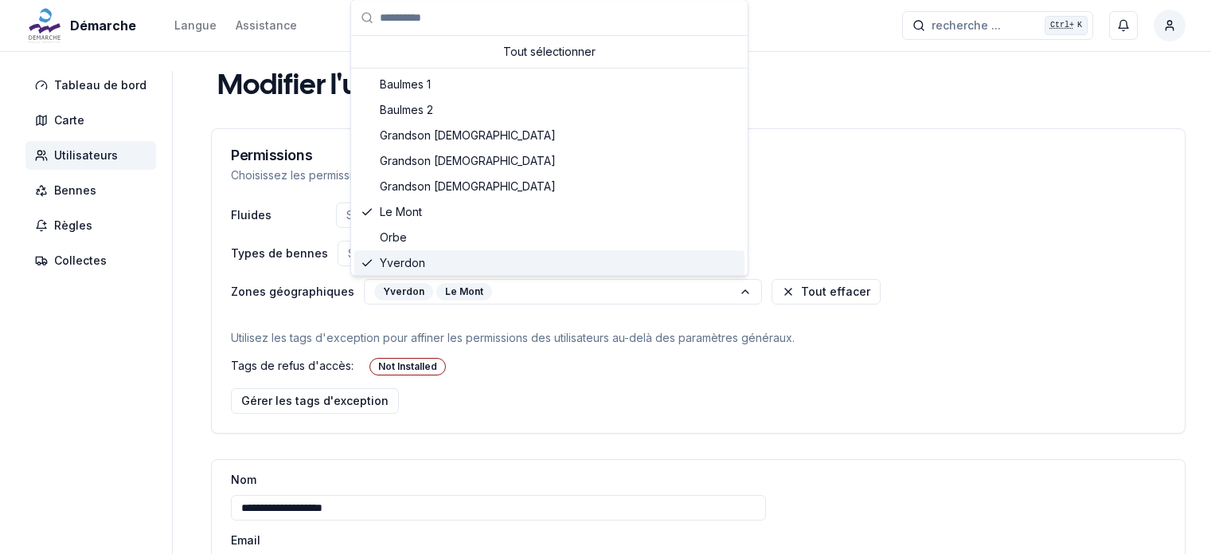
click at [400, 262] on span "Yverdon" at bounding box center [402, 263] width 45 height 16
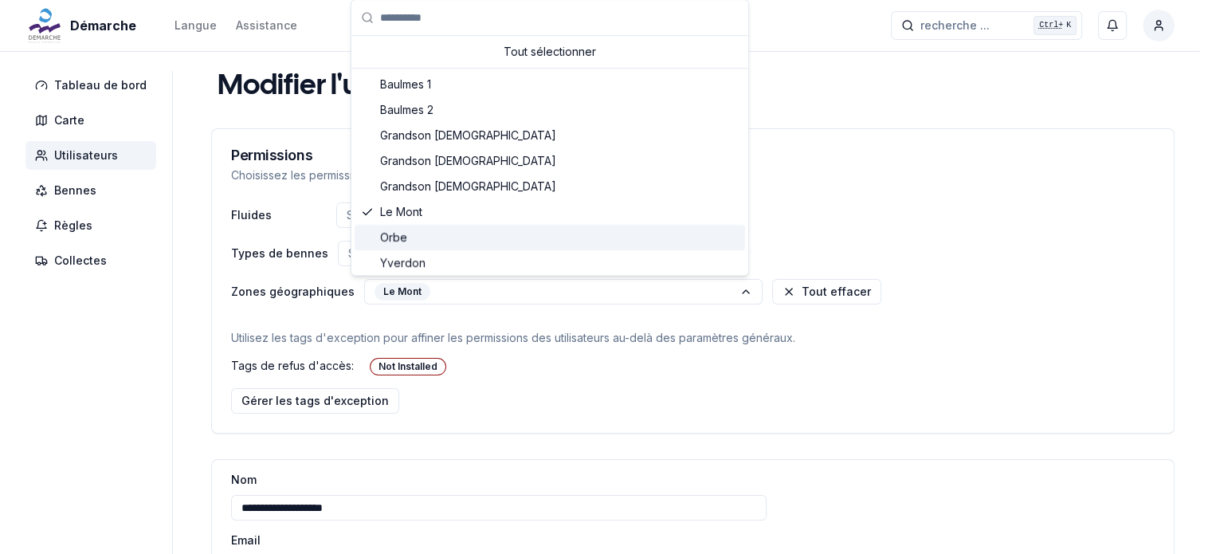
click at [812, 232] on html "**********" at bounding box center [606, 412] width 1212 height 824
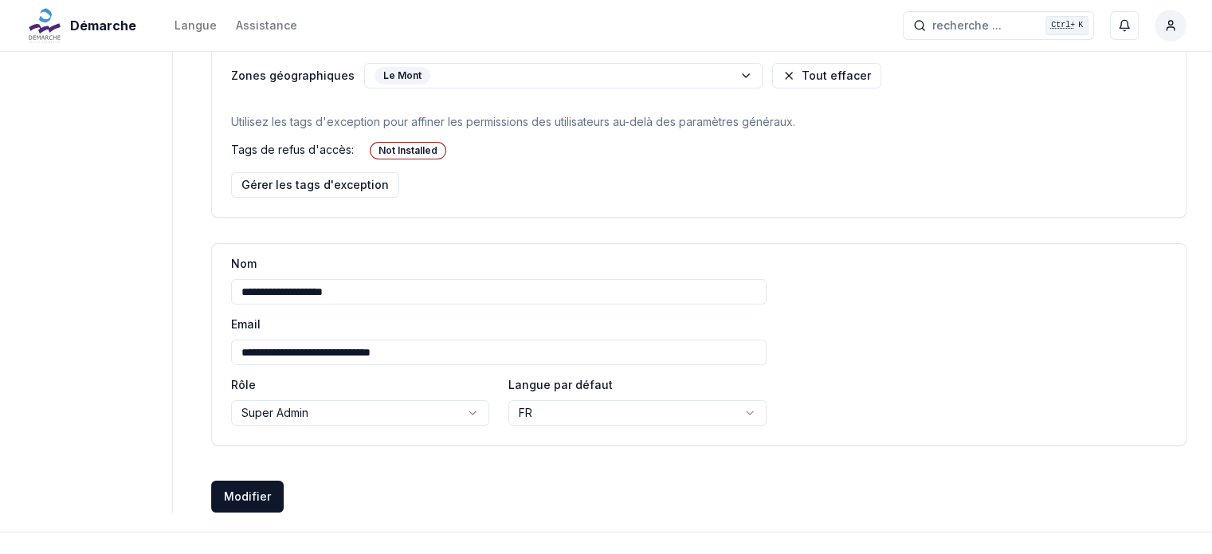
scroll to position [269, 0]
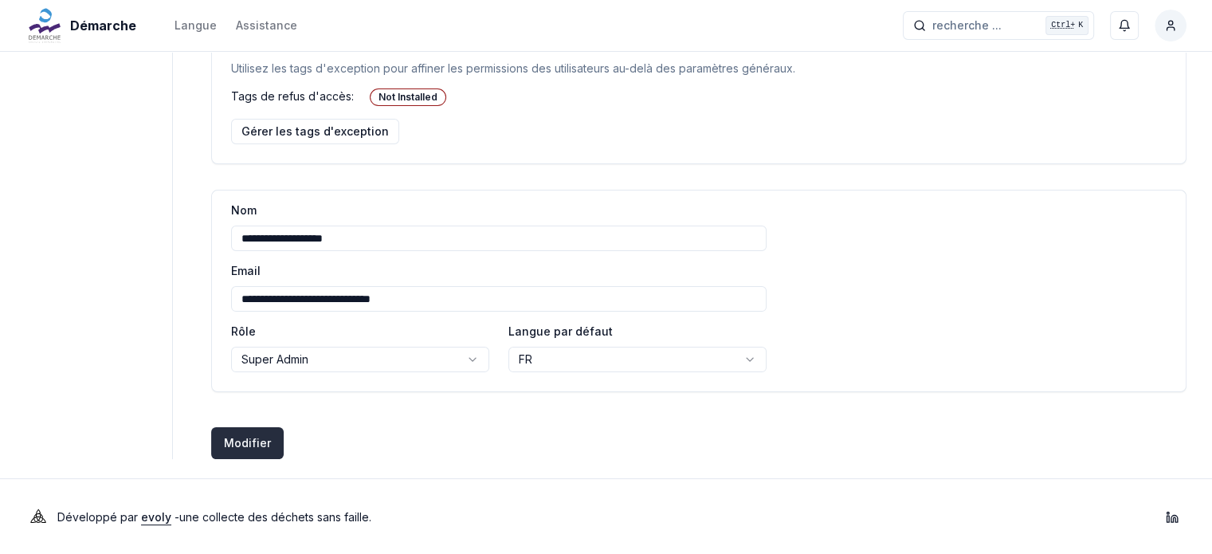
click at [254, 438] on button "Modifier Créer des utilisateurs" at bounding box center [247, 443] width 72 height 32
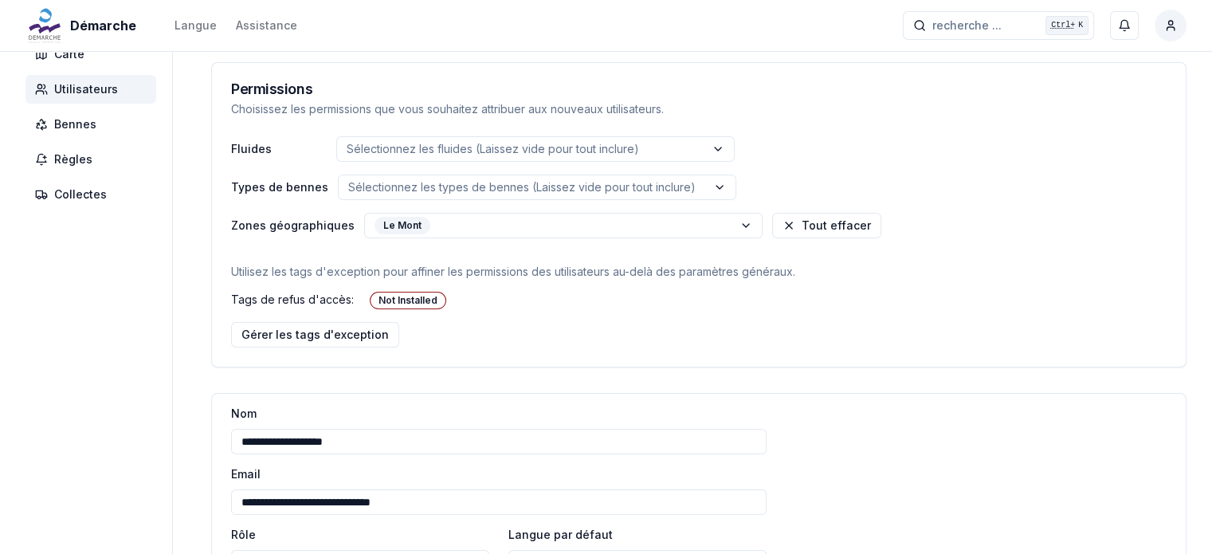
scroll to position [0, 0]
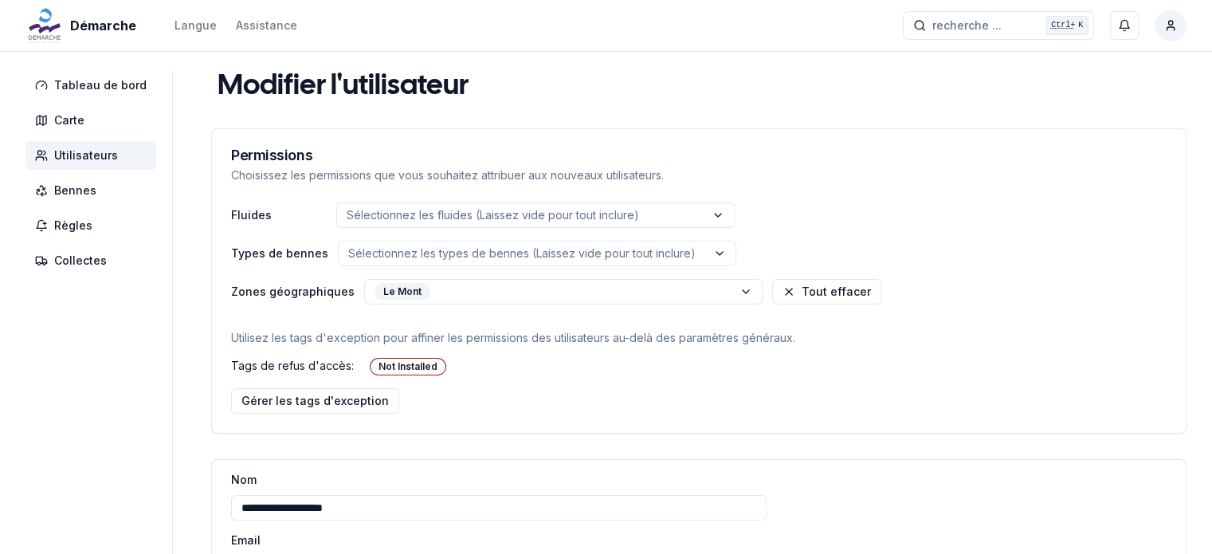
click at [92, 159] on span "Utilisateurs" at bounding box center [86, 155] width 64 height 16
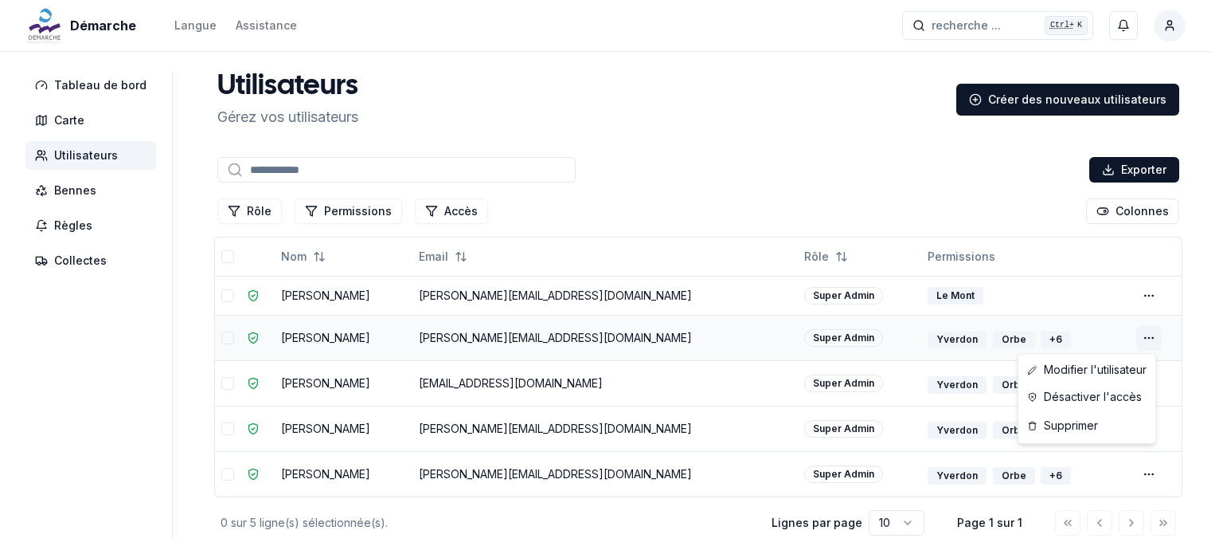
click at [1137, 339] on html "Démarche Langue Assistance recherche ... recherche ... Ctrl+ K [PERSON_NAME] Ta…" at bounding box center [611, 317] width 1223 height 635
click at [1093, 367] on link "Modifier l'utilisateur" at bounding box center [1087, 369] width 131 height 25
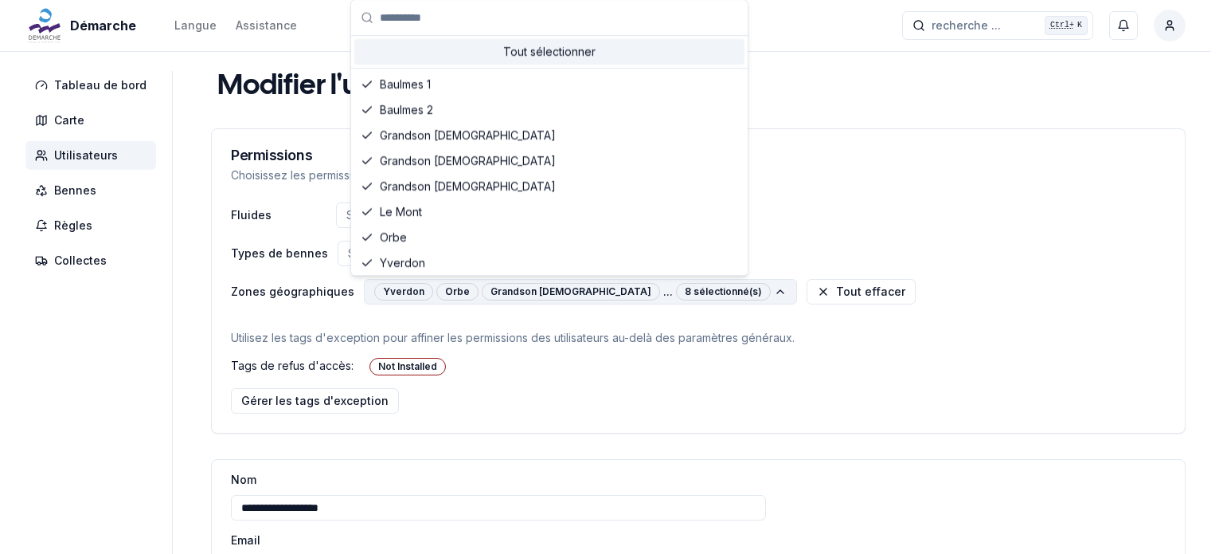
click at [684, 292] on html "**********" at bounding box center [611, 412] width 1223 height 824
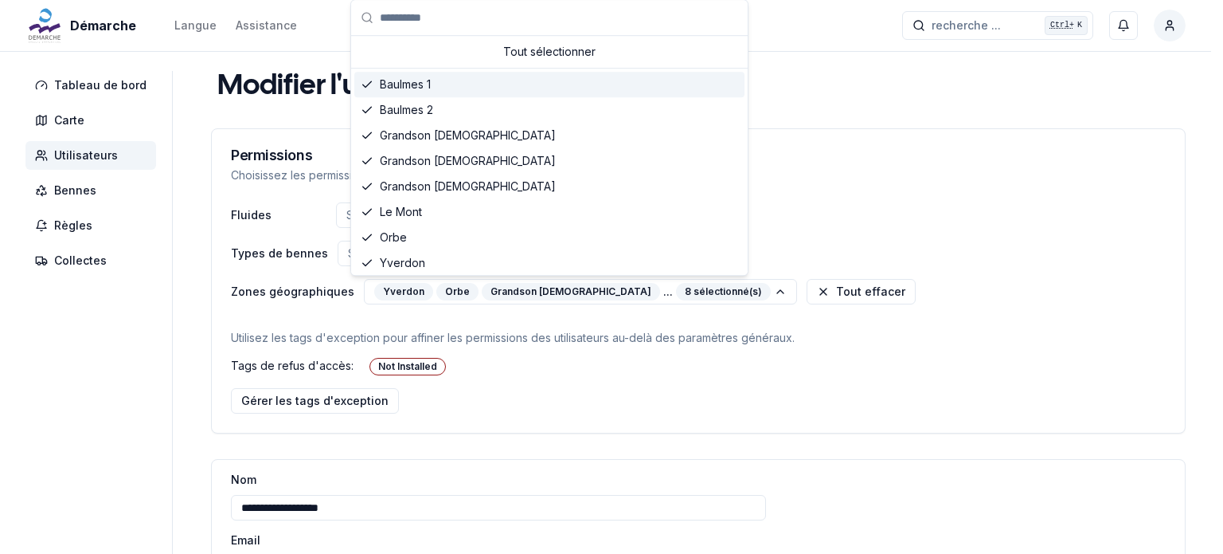
click at [395, 84] on span "Baulmes 1" at bounding box center [405, 84] width 51 height 16
click at [389, 120] on div "Baulmes 2" at bounding box center [549, 109] width 390 height 25
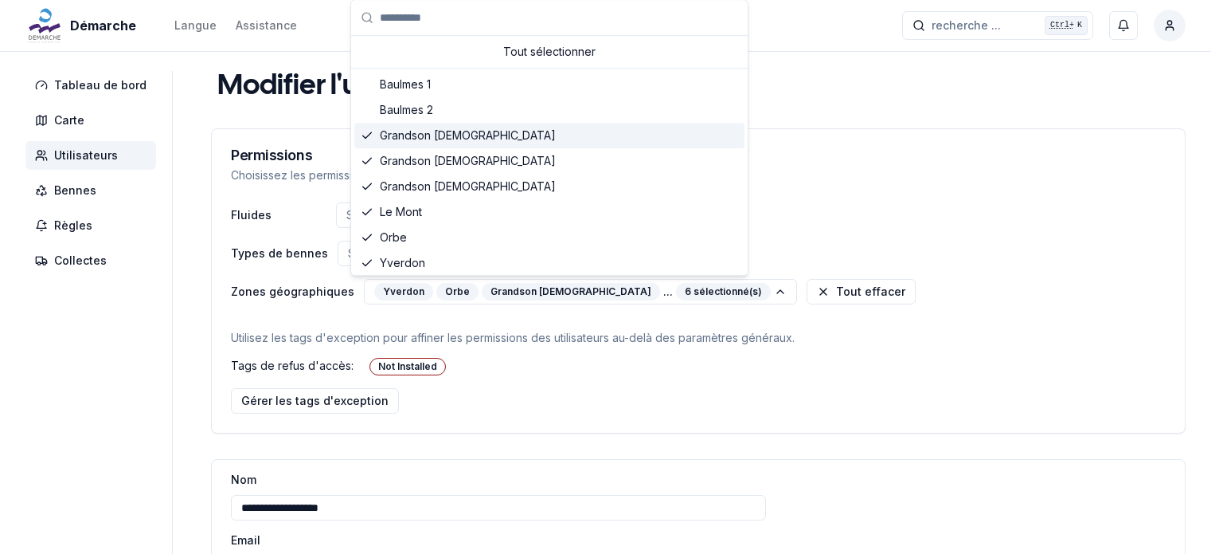
click at [394, 133] on span "Grandson [DEMOGRAPHIC_DATA]" at bounding box center [468, 135] width 176 height 16
click at [394, 158] on span "Grandson [DEMOGRAPHIC_DATA]" at bounding box center [468, 161] width 176 height 16
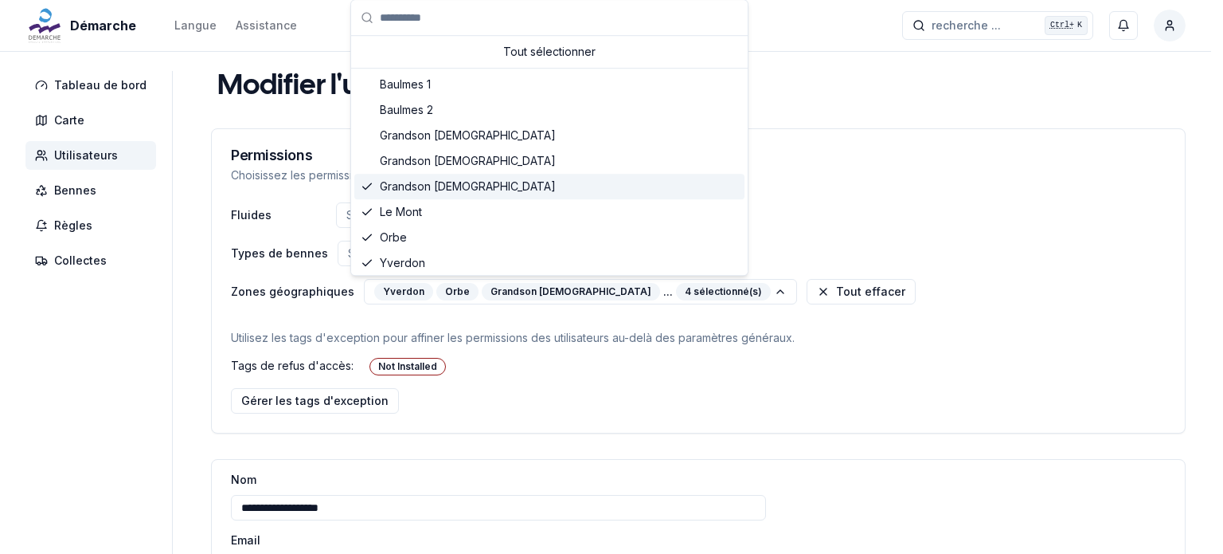
click at [394, 182] on span "Grandson [DEMOGRAPHIC_DATA]" at bounding box center [468, 186] width 176 height 16
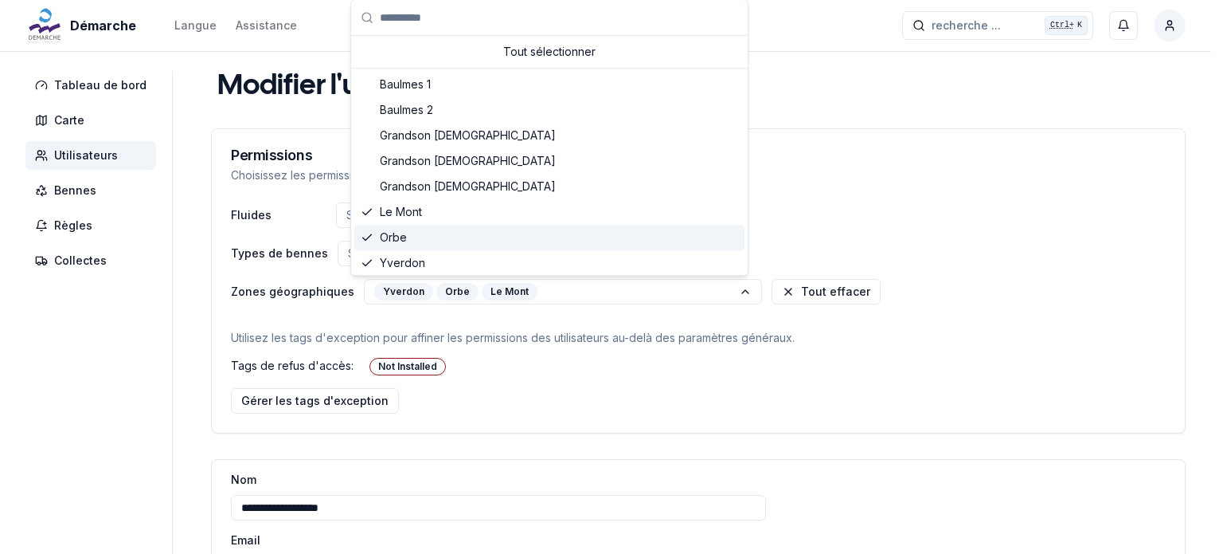
click at [386, 232] on span "Orbe" at bounding box center [393, 237] width 27 height 16
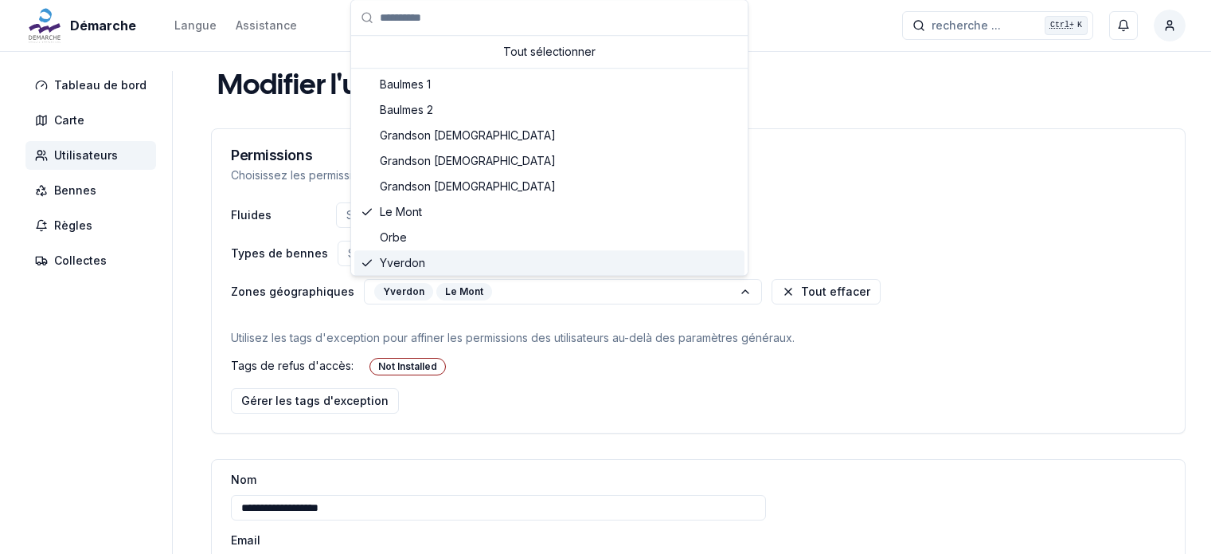
click at [386, 260] on span "Yverdon" at bounding box center [402, 263] width 45 height 16
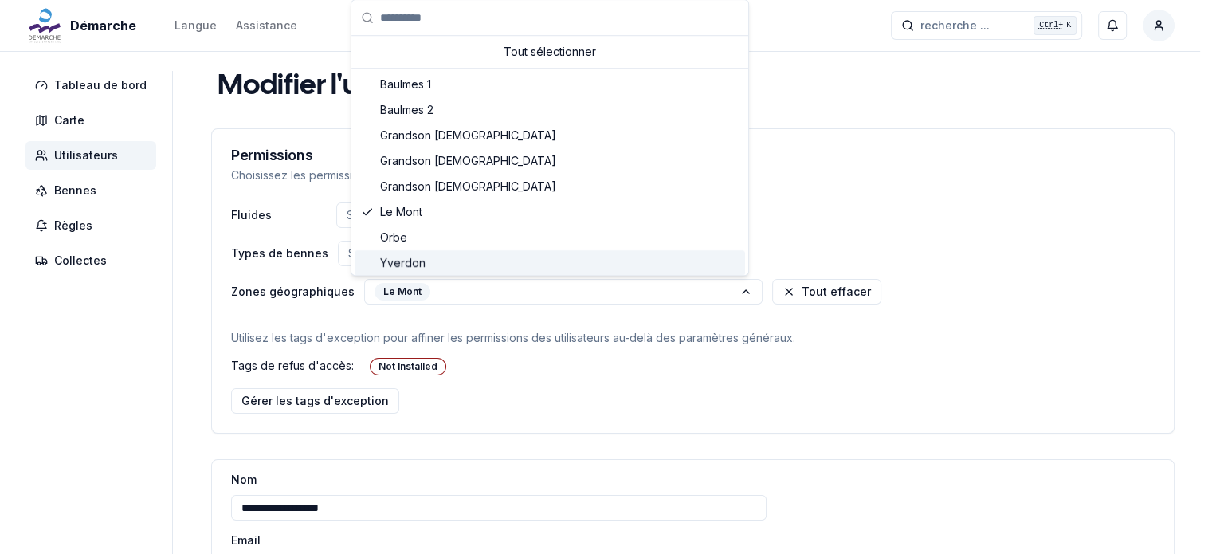
click at [972, 219] on html "**********" at bounding box center [606, 412] width 1212 height 824
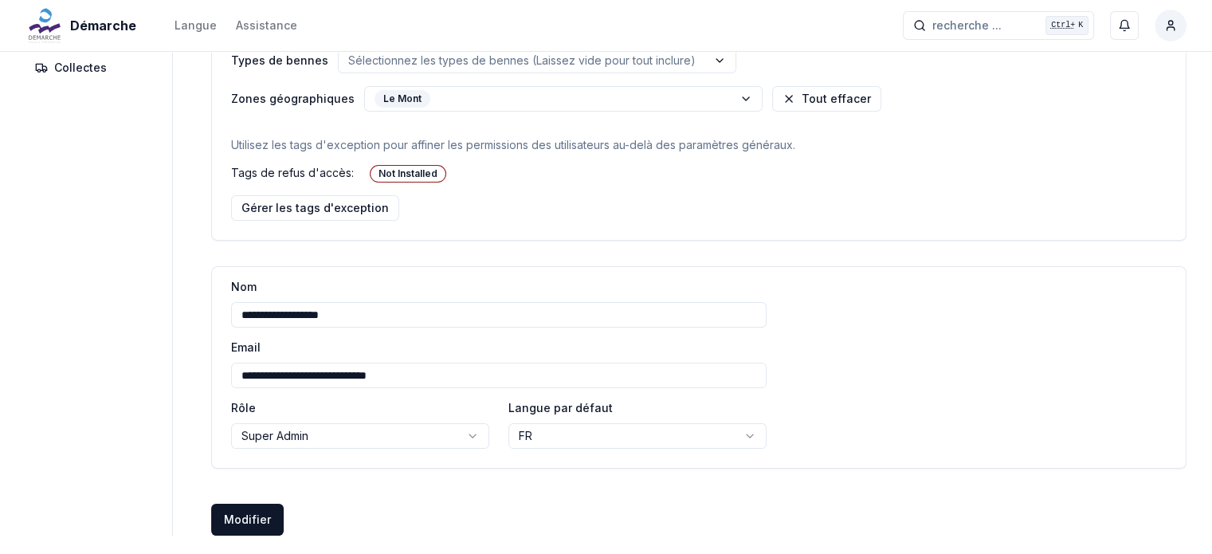
scroll to position [194, 0]
click at [241, 507] on button "Modifier Créer des utilisateurs" at bounding box center [247, 518] width 72 height 32
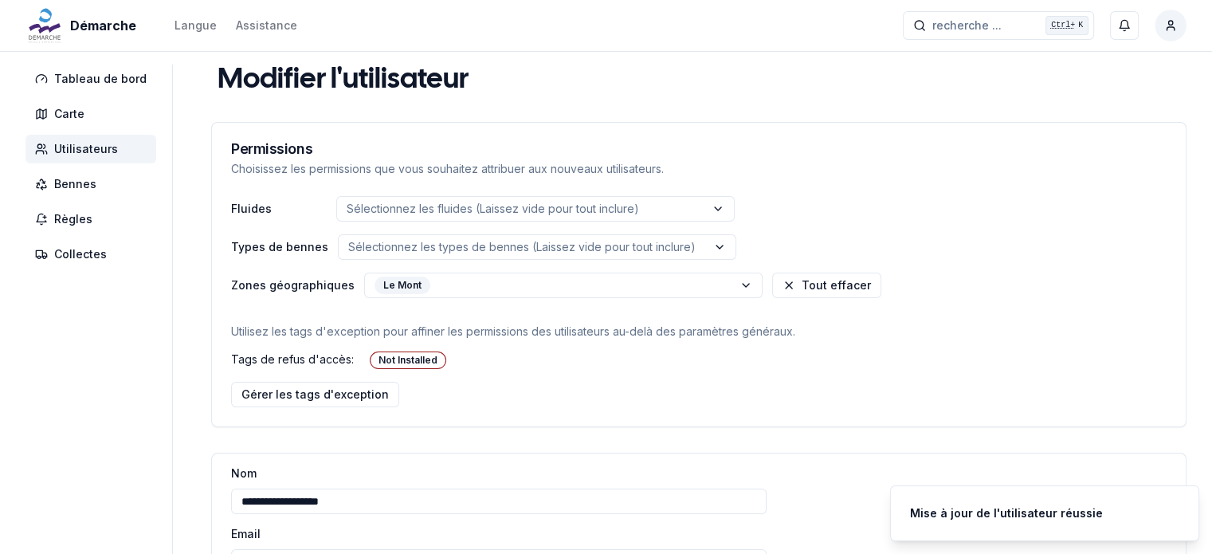
scroll to position [0, 0]
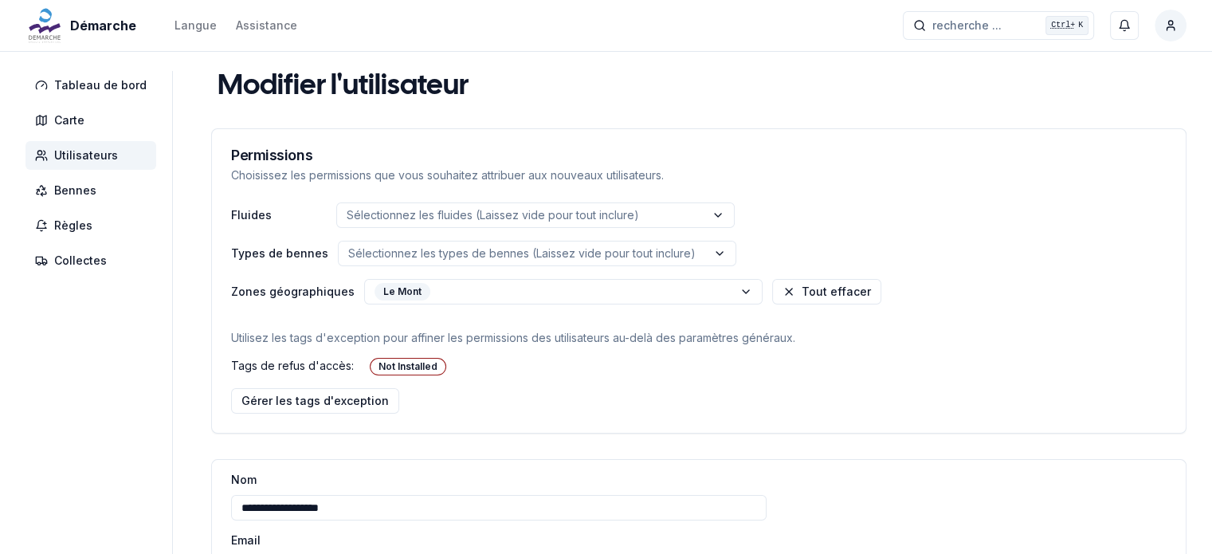
click at [104, 146] on span "Utilisateurs" at bounding box center [90, 155] width 131 height 29
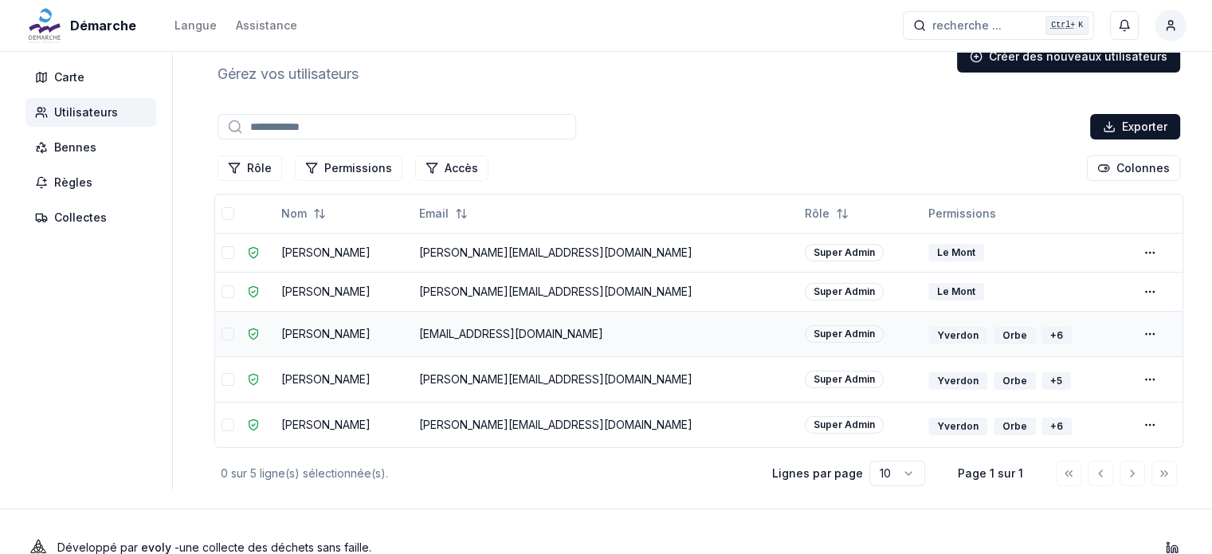
scroll to position [45, 0]
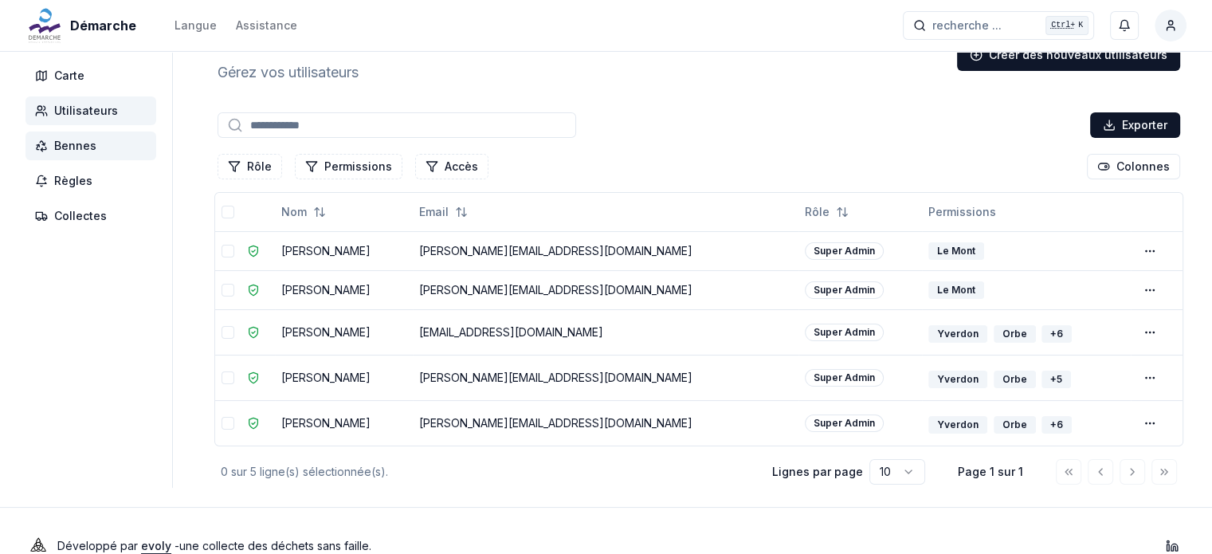
click at [73, 146] on span "Bennes" at bounding box center [75, 146] width 42 height 16
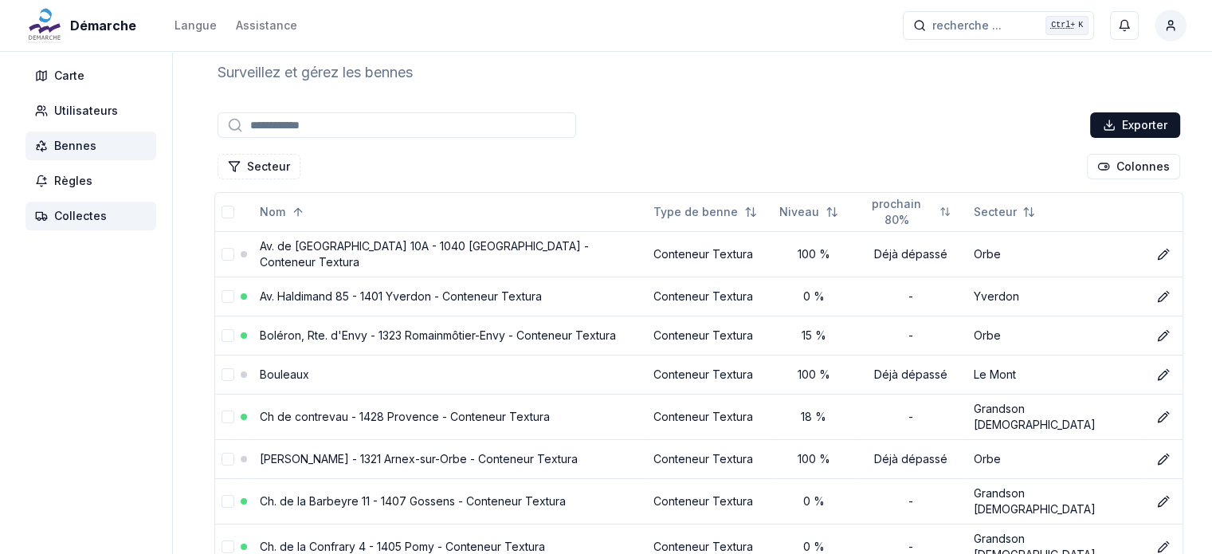
click at [102, 215] on span "Collectes" at bounding box center [80, 216] width 53 height 16
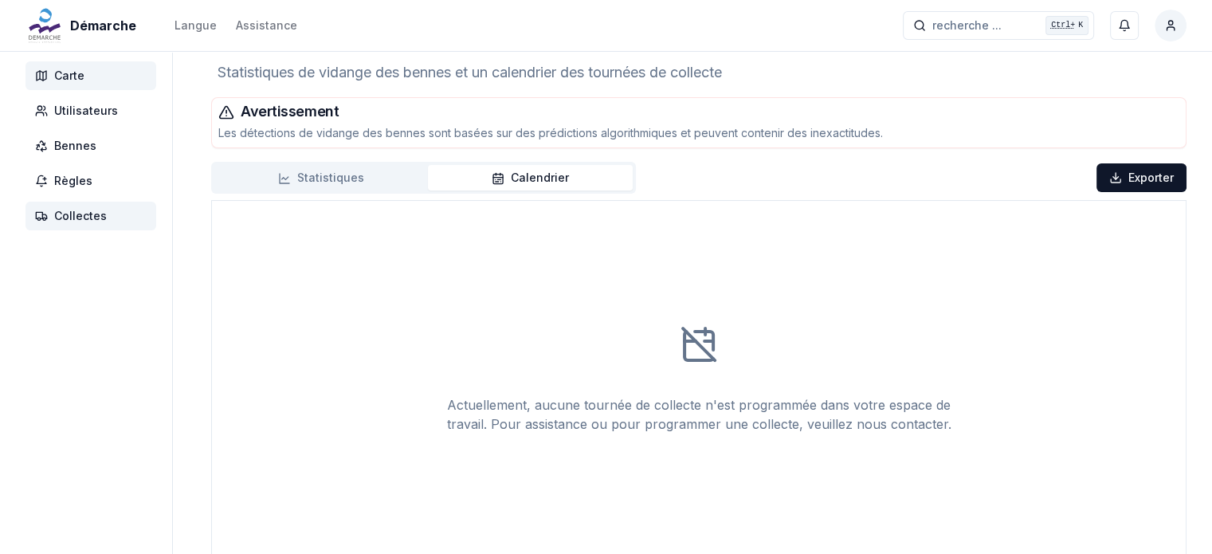
click at [65, 66] on span "Carte" at bounding box center [90, 75] width 131 height 29
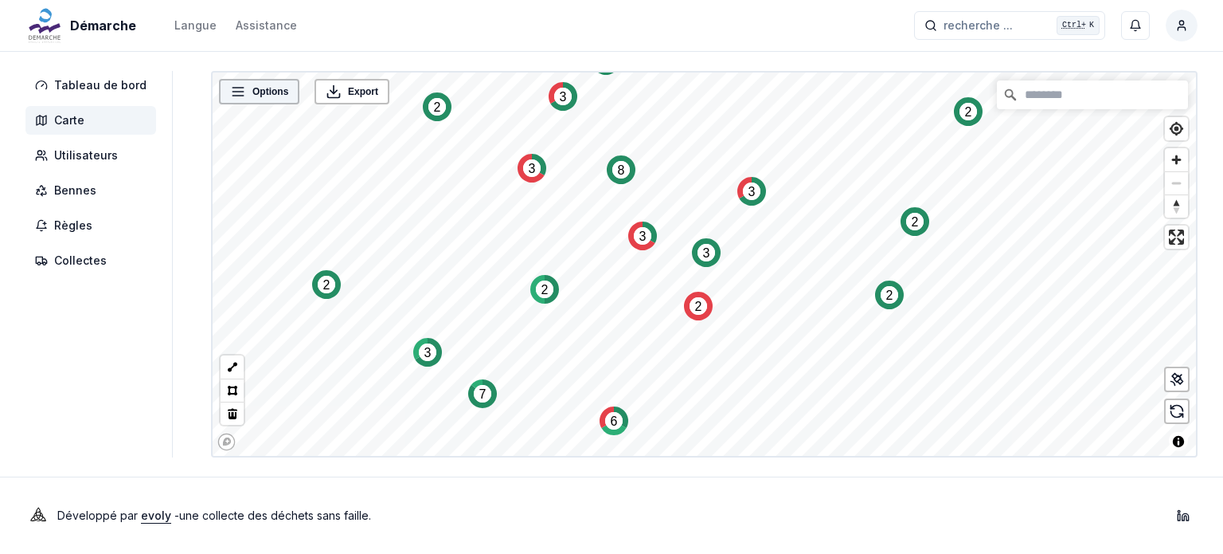
click at [264, 100] on div "Options" at bounding box center [259, 91] width 80 height 25
click at [260, 95] on span "Options" at bounding box center [271, 92] width 36 height 16
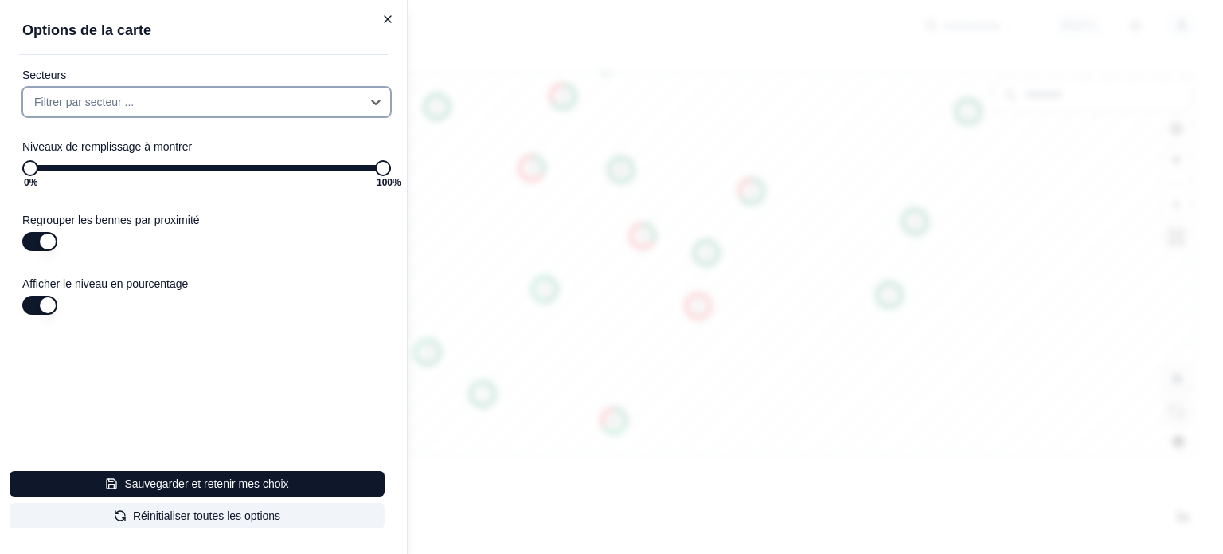
click at [390, 18] on icon "button" at bounding box center [388, 19] width 13 height 13
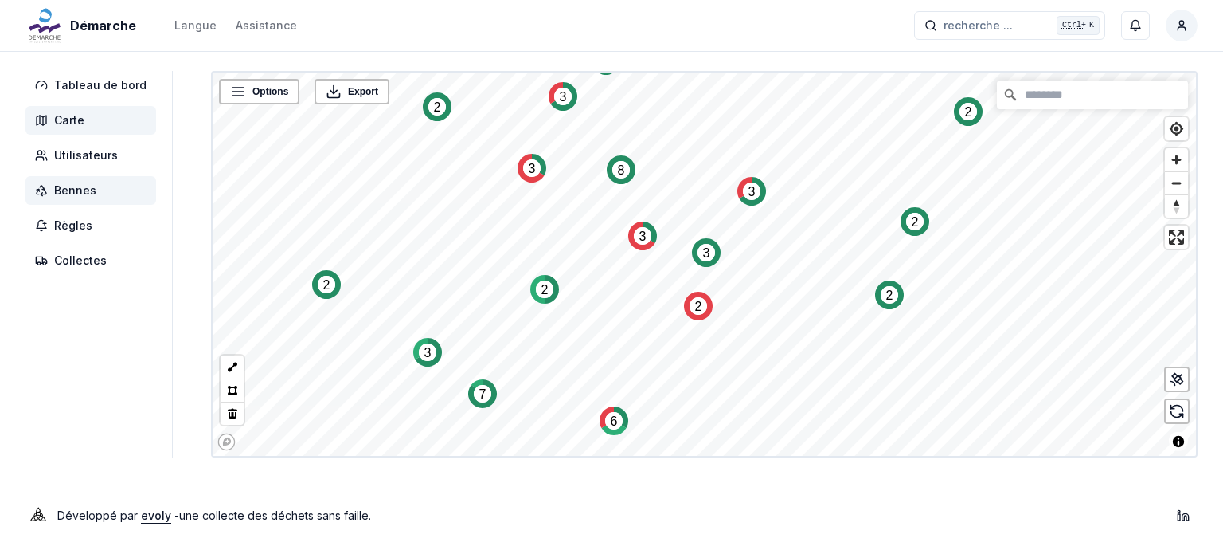
click at [65, 196] on span "Bennes" at bounding box center [75, 190] width 42 height 16
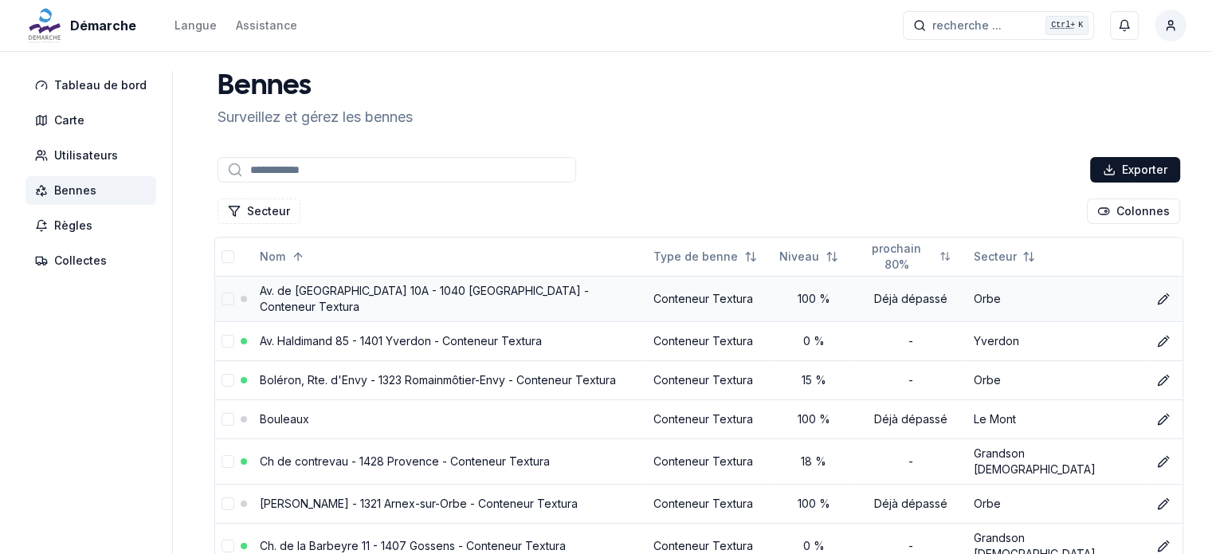
click at [454, 305] on td "Av. de [GEOGRAPHIC_DATA] 10A - 1040 [GEOGRAPHIC_DATA] - Conteneur Textura" at bounding box center [449, 298] width 393 height 45
click at [454, 297] on link "Av. de [GEOGRAPHIC_DATA] 10A - 1040 [GEOGRAPHIC_DATA] - Conteneur Textura" at bounding box center [424, 298] width 329 height 29
click at [362, 292] on link "Av. de [GEOGRAPHIC_DATA] 10A - 1040 [GEOGRAPHIC_DATA] - Conteneur Textura" at bounding box center [424, 298] width 329 height 29
click at [80, 194] on span "Bennes" at bounding box center [75, 190] width 42 height 16
click at [365, 374] on link "Boléron, Rte. d'Envy - 1323 Romainmôtier-Envy - Conteneur Textura" at bounding box center [438, 380] width 356 height 14
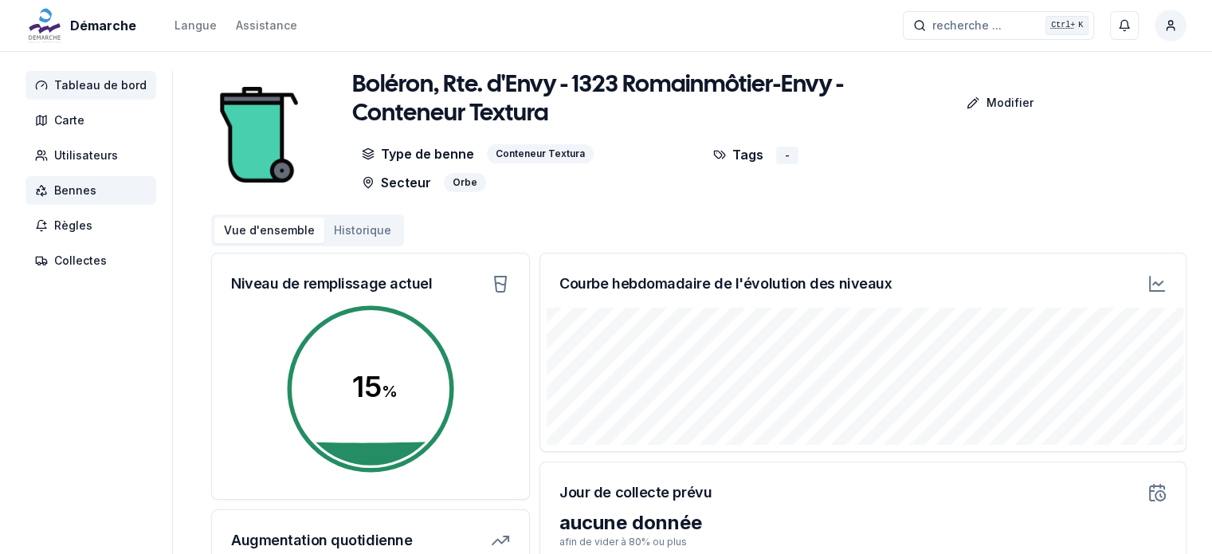
click at [119, 90] on span "Tableau de bord" at bounding box center [100, 85] width 92 height 16
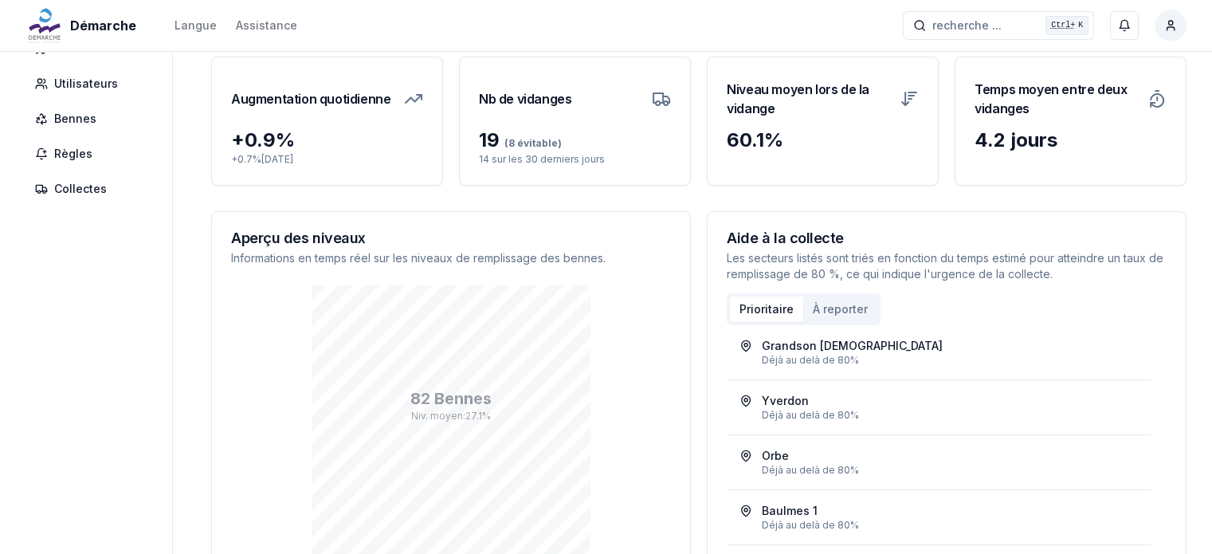
scroll to position [73, 0]
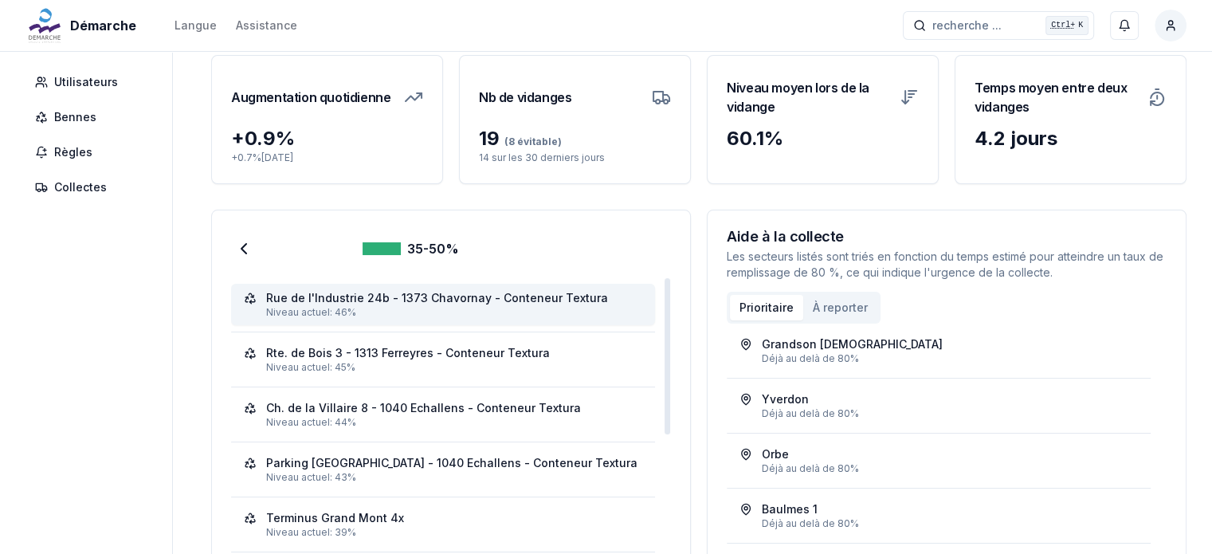
click at [527, 304] on div "Rue de l'Industrie 24b - 1373 Chavornay - Conteneur Textura" at bounding box center [437, 298] width 342 height 16
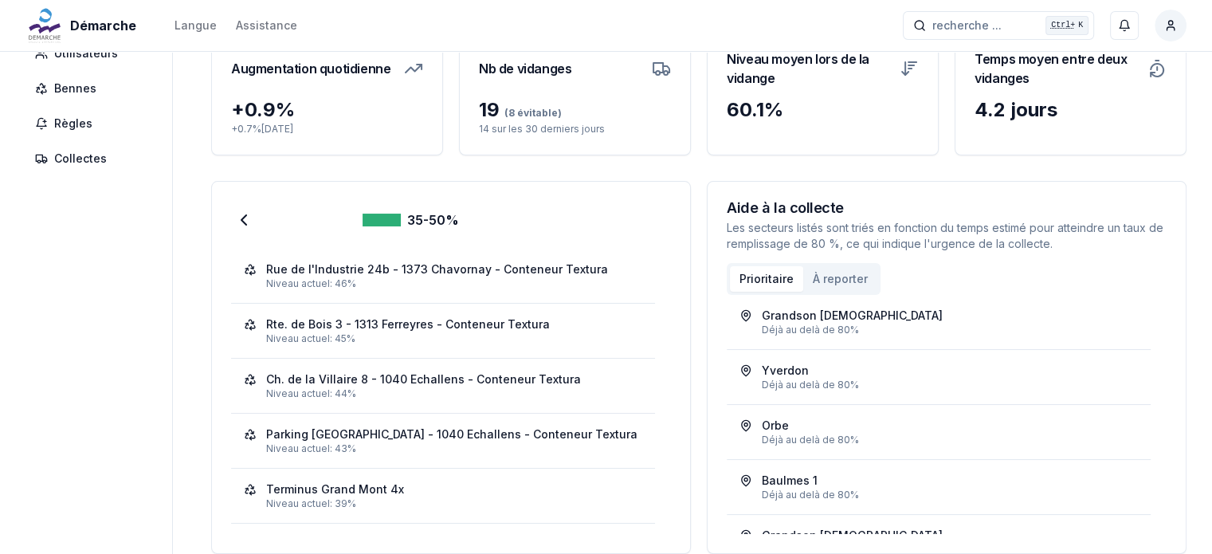
scroll to position [0, 0]
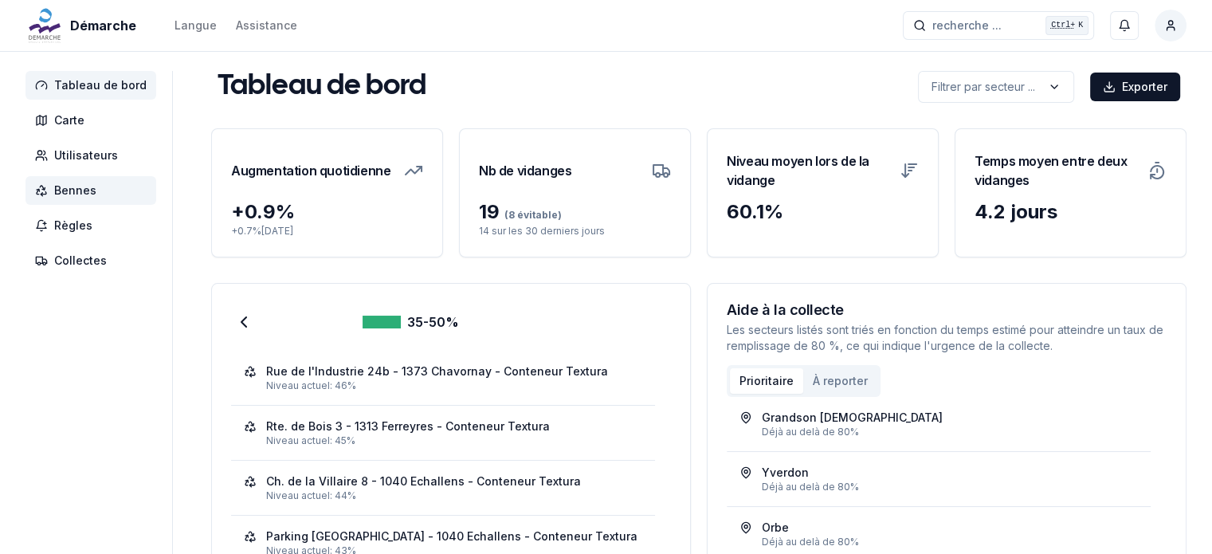
click at [62, 197] on span "Bennes" at bounding box center [75, 190] width 42 height 16
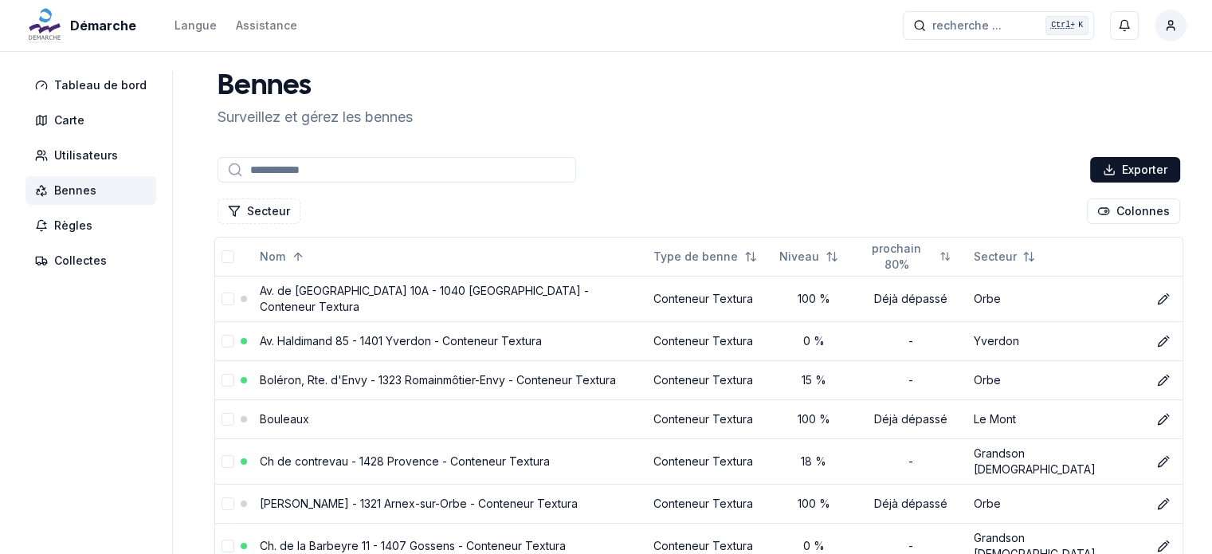
click at [650, 206] on div "Secteur Colonnes" at bounding box center [698, 211] width 969 height 32
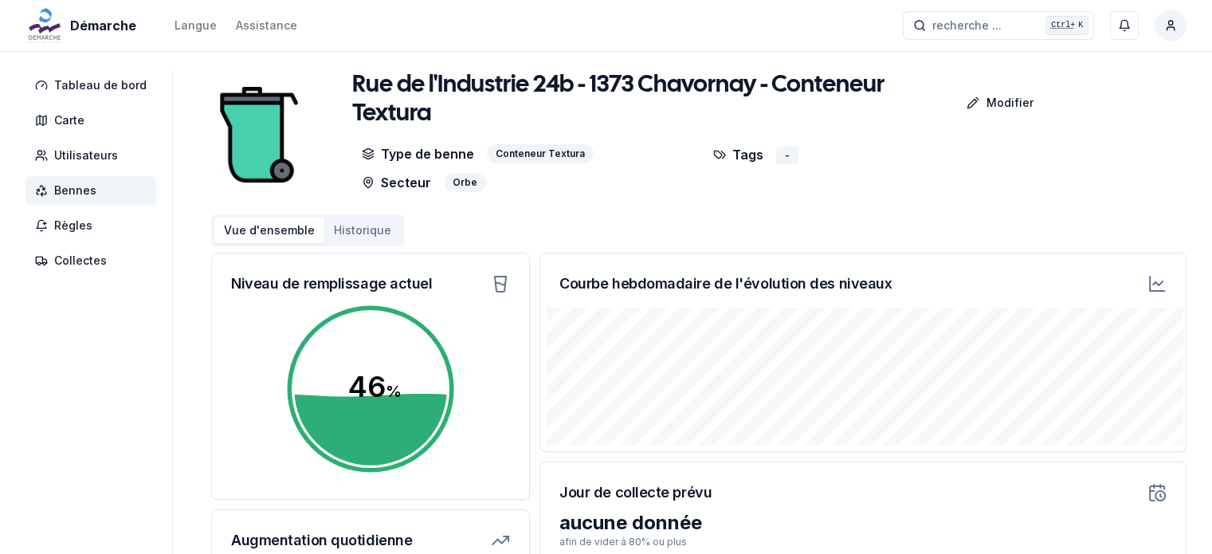
click at [1086, 289] on div "Courbe hebdomadaire de l'évolution des niveaux" at bounding box center [862, 277] width 645 height 48
click at [347, 232] on button "Historique" at bounding box center [362, 229] width 76 height 25
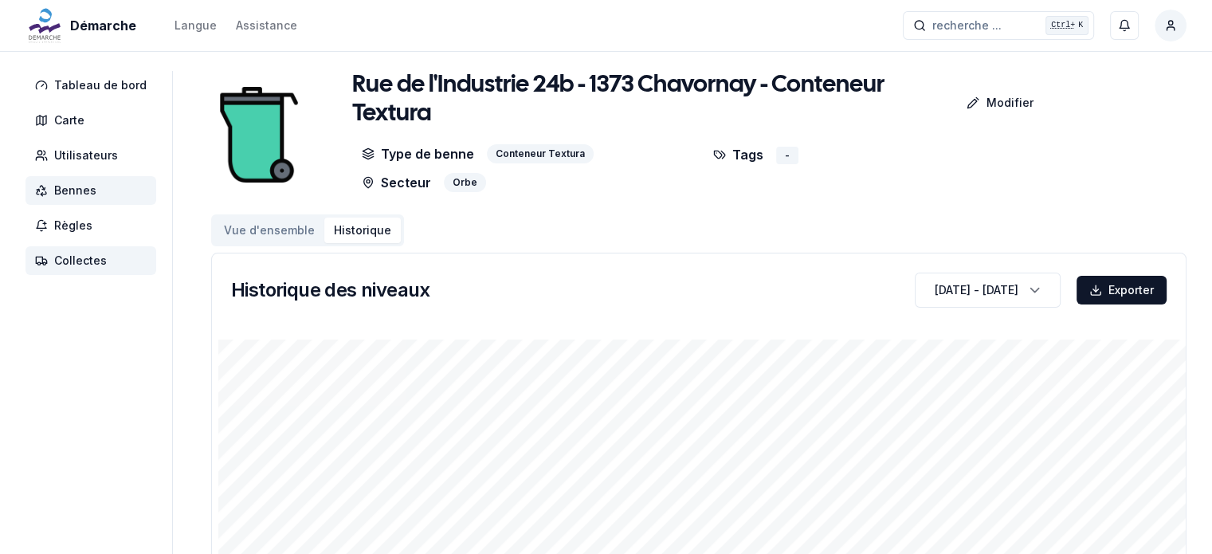
click at [61, 260] on span "Collectes" at bounding box center [80, 261] width 53 height 16
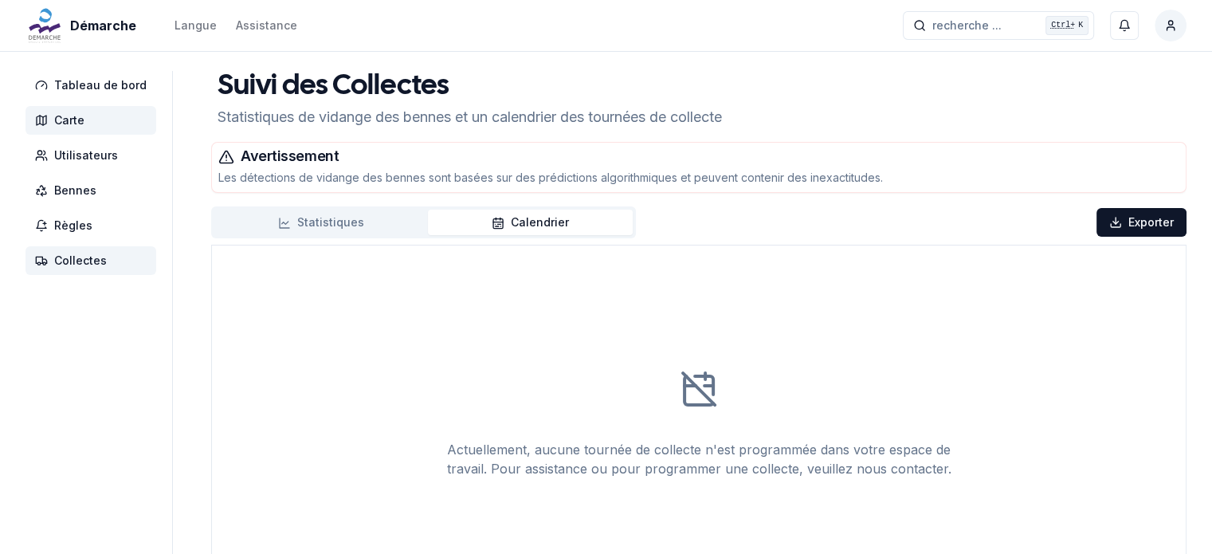
click at [79, 123] on span "Carte" at bounding box center [69, 120] width 30 height 16
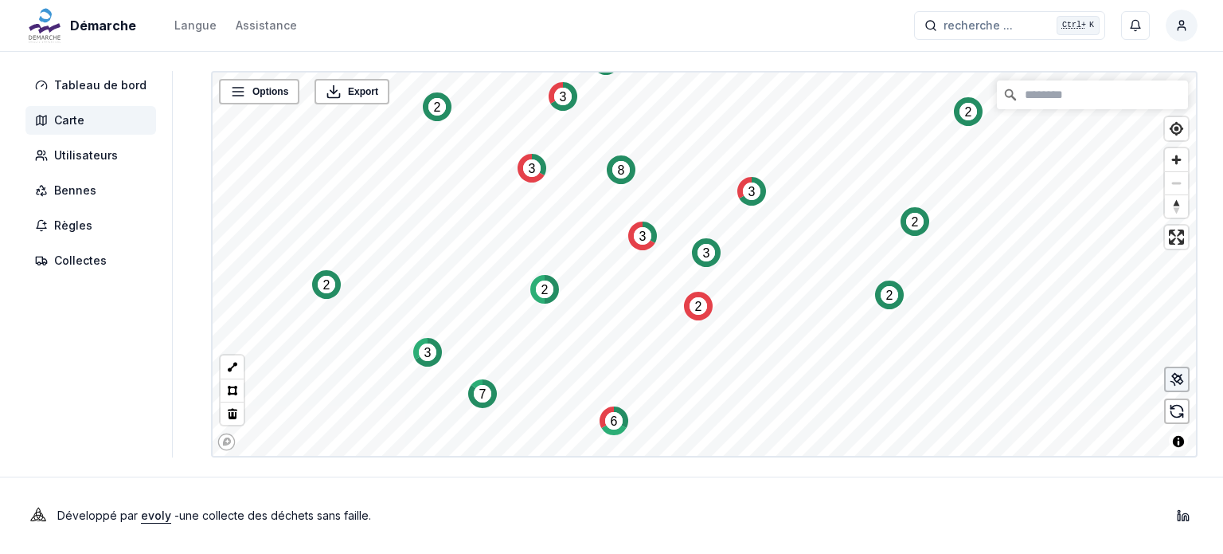
click at [1184, 380] on icon at bounding box center [1177, 379] width 16 height 16
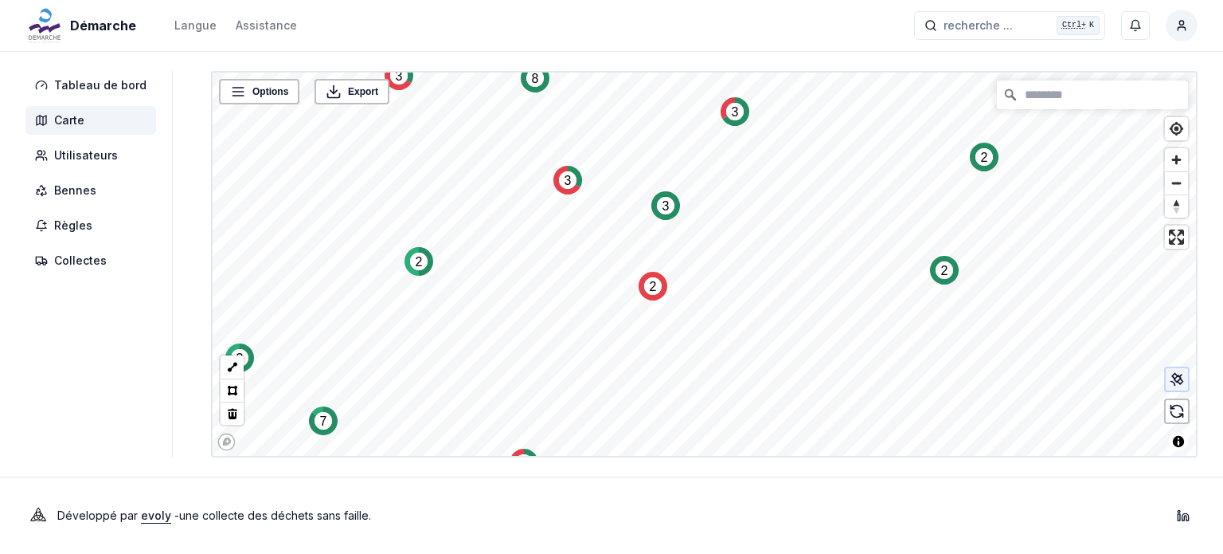
click at [1180, 379] on icon at bounding box center [1178, 378] width 6 height 6
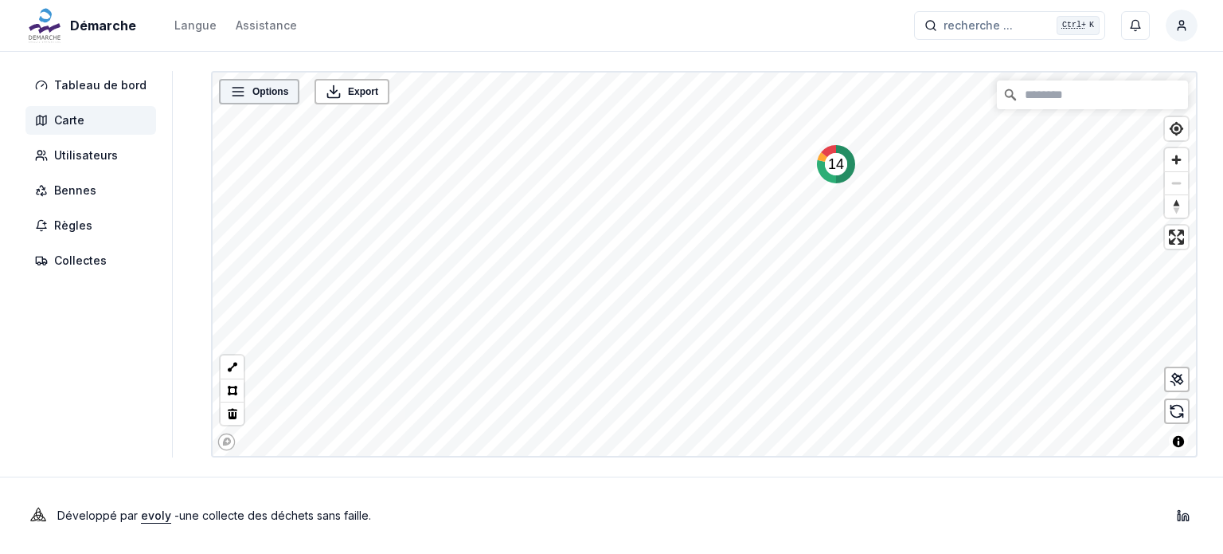
click at [269, 92] on span "Options" at bounding box center [271, 92] width 36 height 16
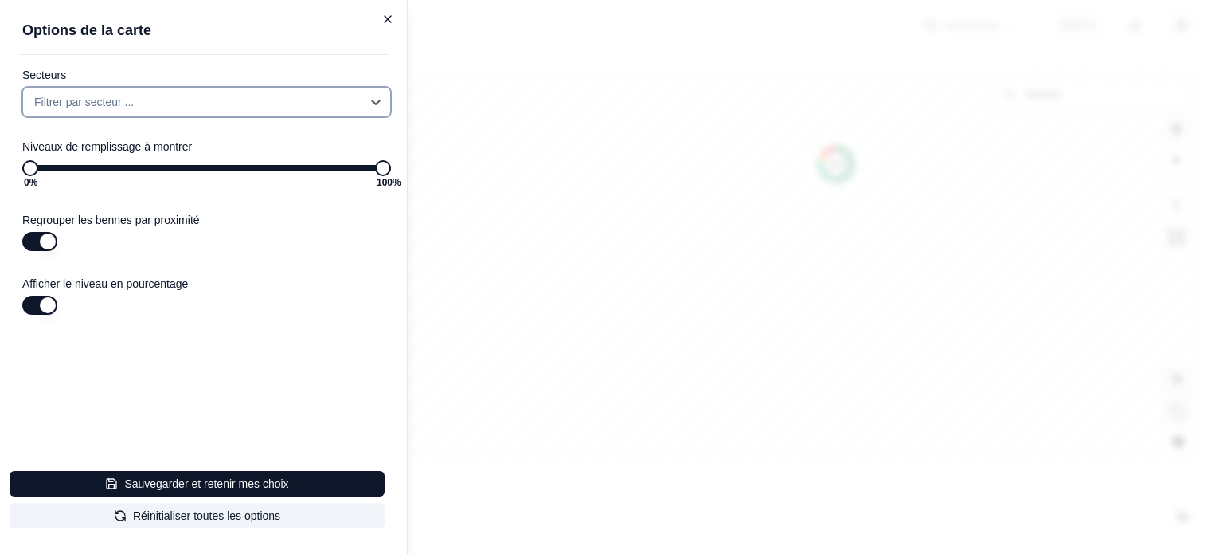
click at [382, 22] on icon "button" at bounding box center [388, 19] width 13 height 13
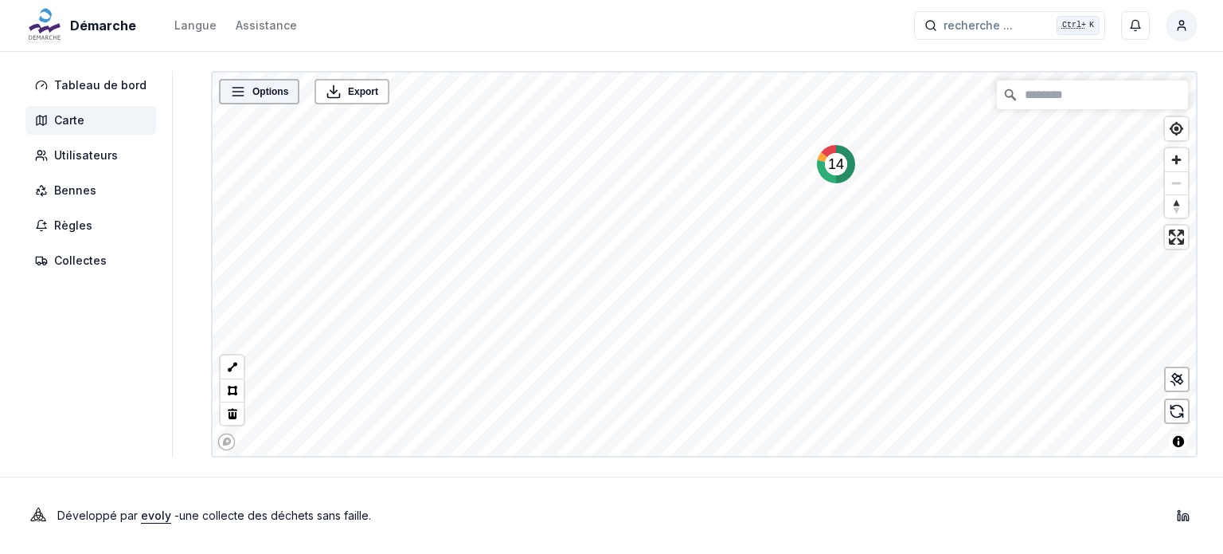
click at [256, 85] on span "Options" at bounding box center [271, 92] width 36 height 16
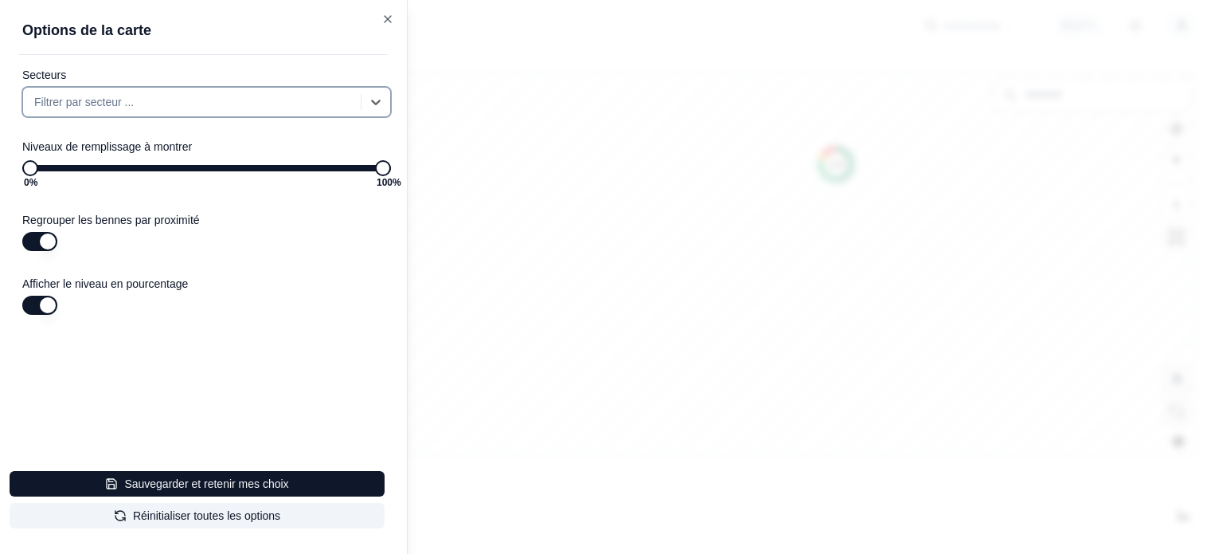
click at [45, 245] on button "button" at bounding box center [39, 241] width 35 height 19
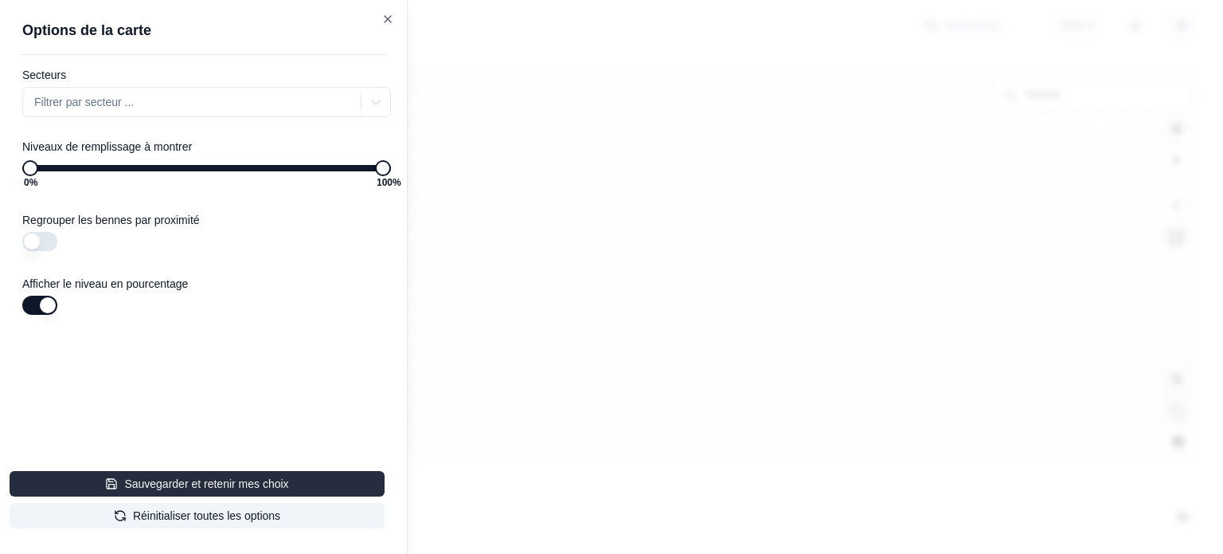
click at [229, 479] on button "Sauvegarder et retenir mes choix" at bounding box center [197, 483] width 375 height 25
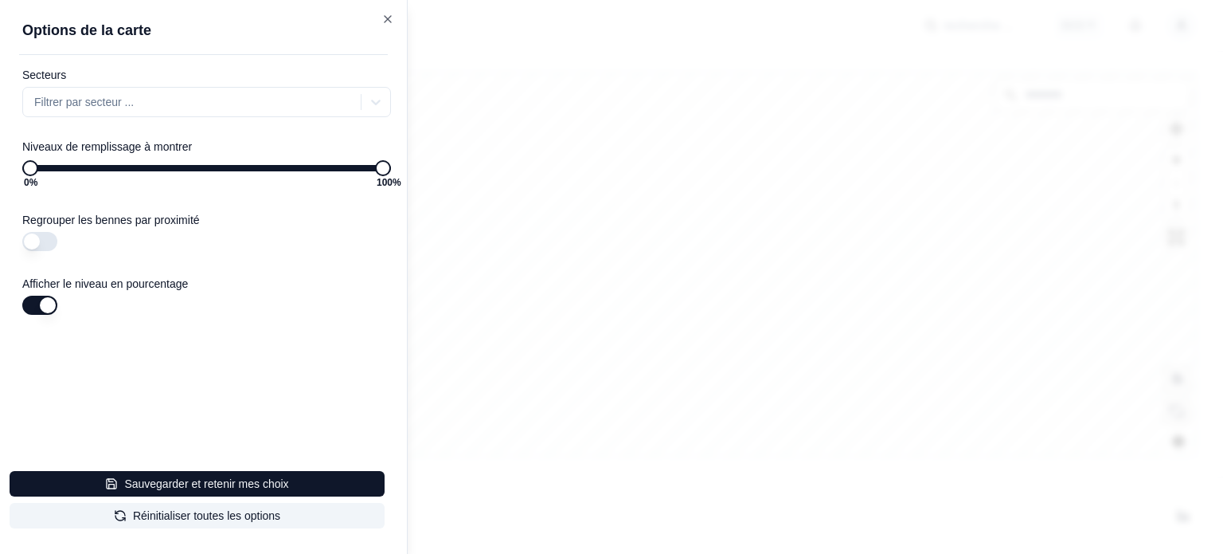
click at [379, 22] on h2 "Options de la carte" at bounding box center [213, 30] width 382 height 22
click at [385, 19] on icon "button" at bounding box center [388, 19] width 13 height 13
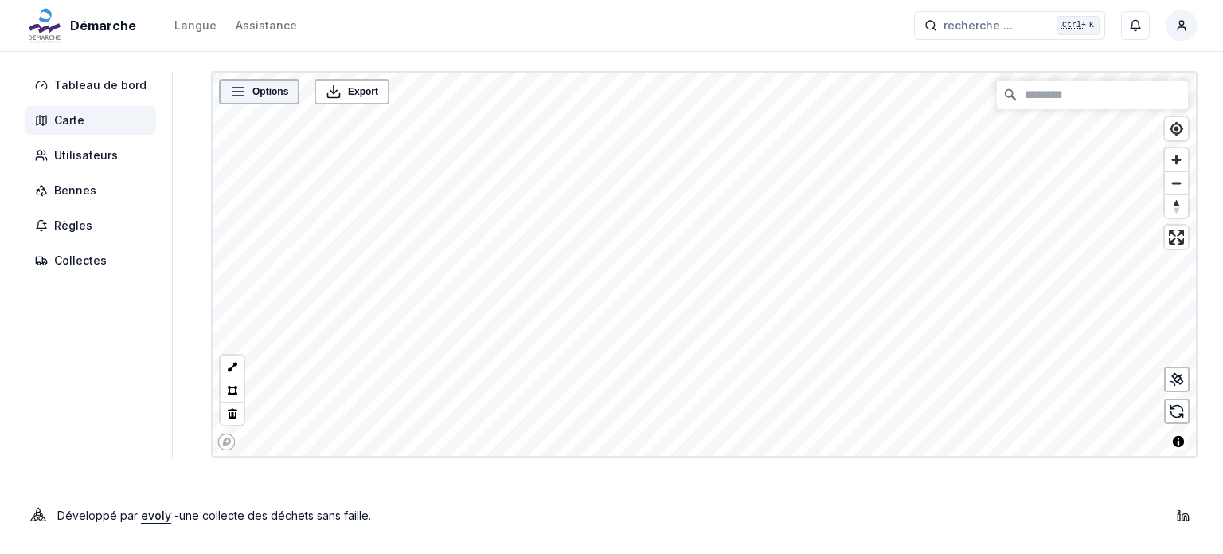
click at [256, 92] on span "Options" at bounding box center [271, 92] width 36 height 16
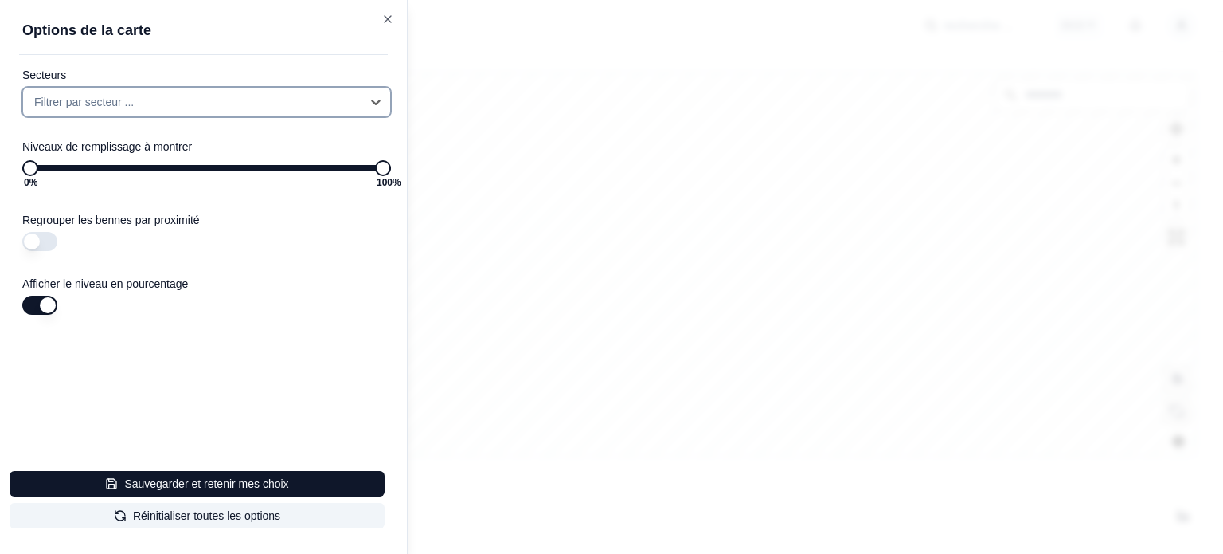
click at [30, 241] on button "button" at bounding box center [39, 241] width 35 height 19
click at [386, 18] on icon "button" at bounding box center [388, 19] width 13 height 13
